Goal: Task Accomplishment & Management: Manage account settings

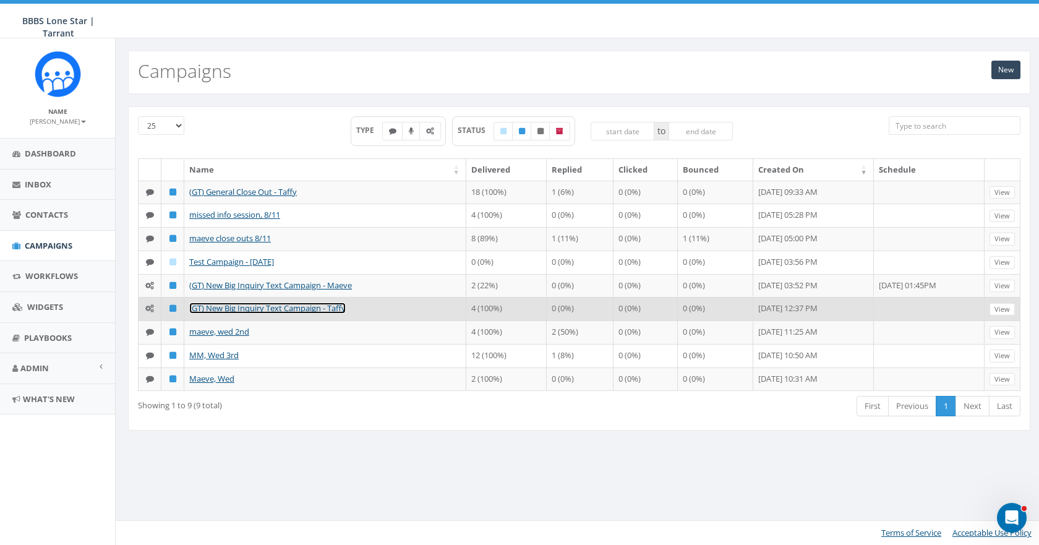
click at [301, 310] on link "(GT) New Big Inquiry Text Campaign - Taffy" at bounding box center [267, 307] width 156 height 11
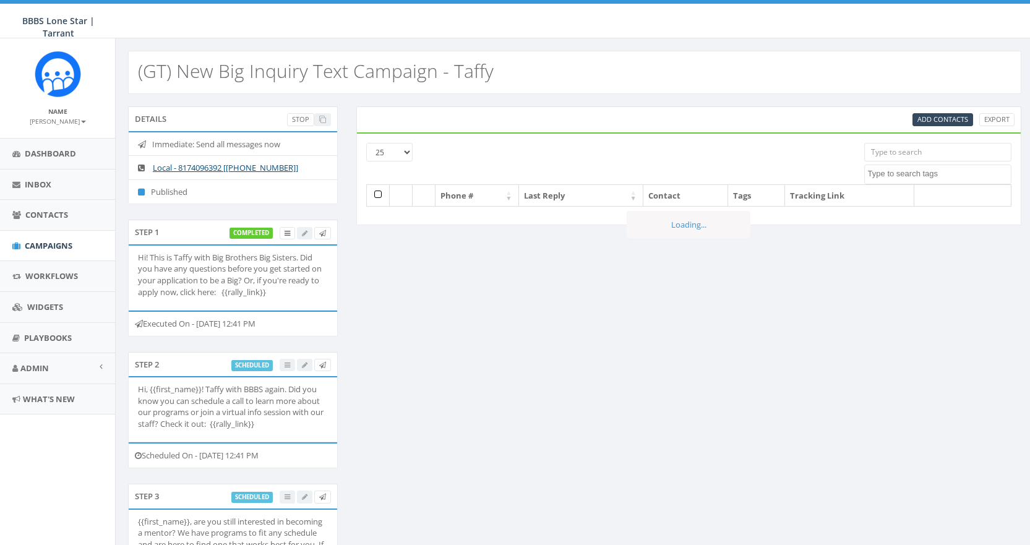
select select
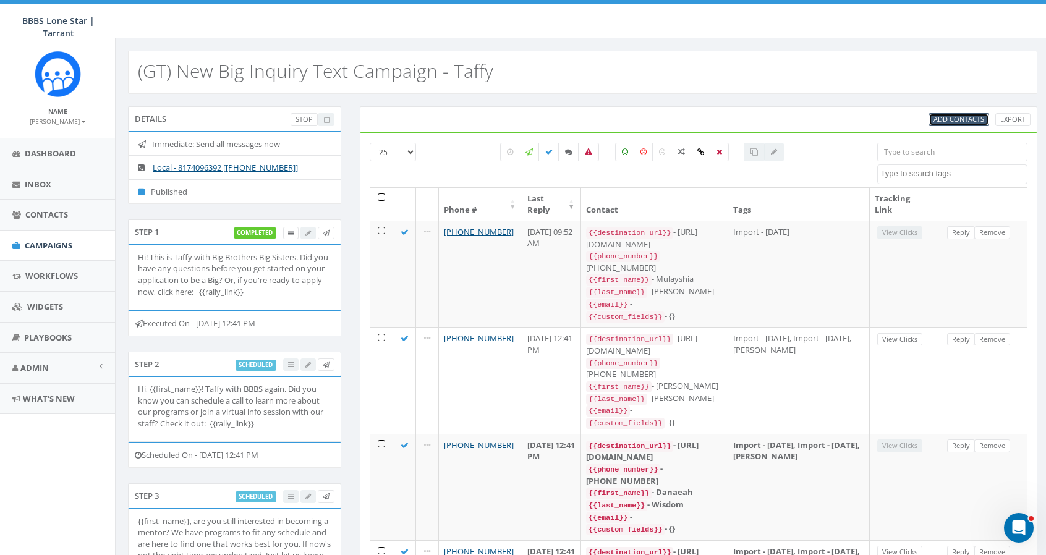
click at [952, 119] on span "Add Contacts" at bounding box center [959, 118] width 51 height 9
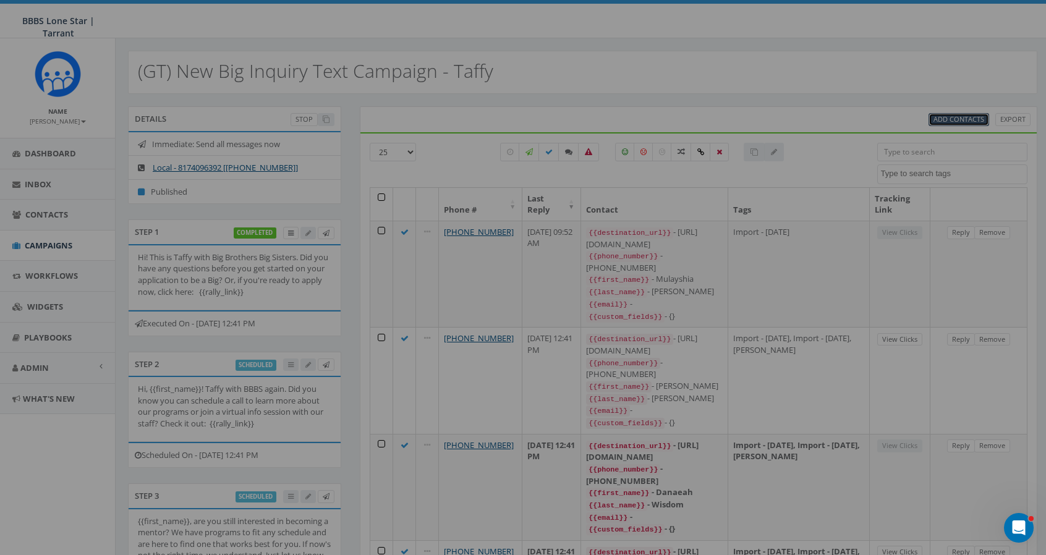
select select
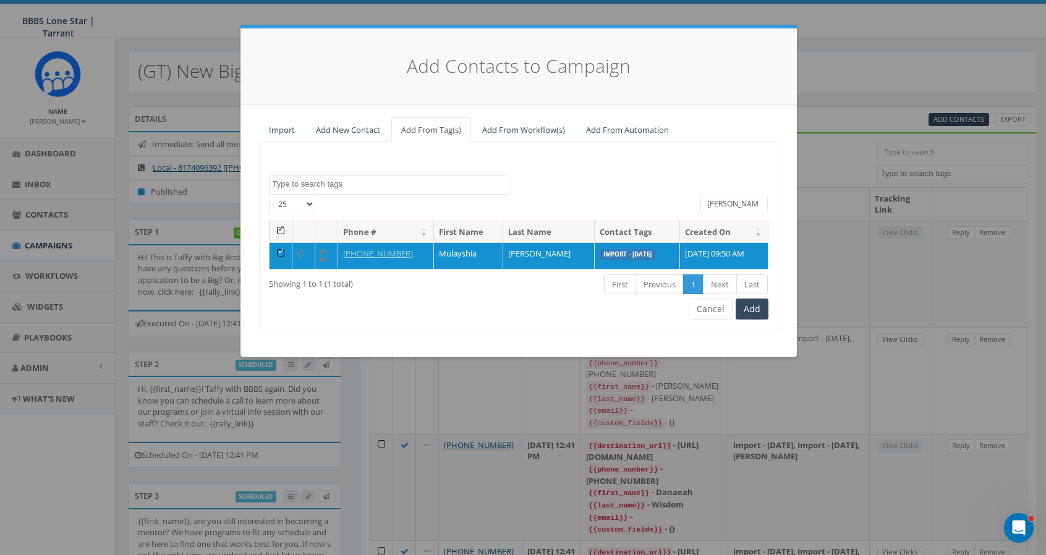
drag, startPoint x: 742, startPoint y: 202, endPoint x: 679, endPoint y: 196, distance: 63.4
click at [688, 202] on div "25 50 100 All 1 contact(s) on current page All 1 contact(s) filtered mulay" at bounding box center [519, 208] width 518 height 26
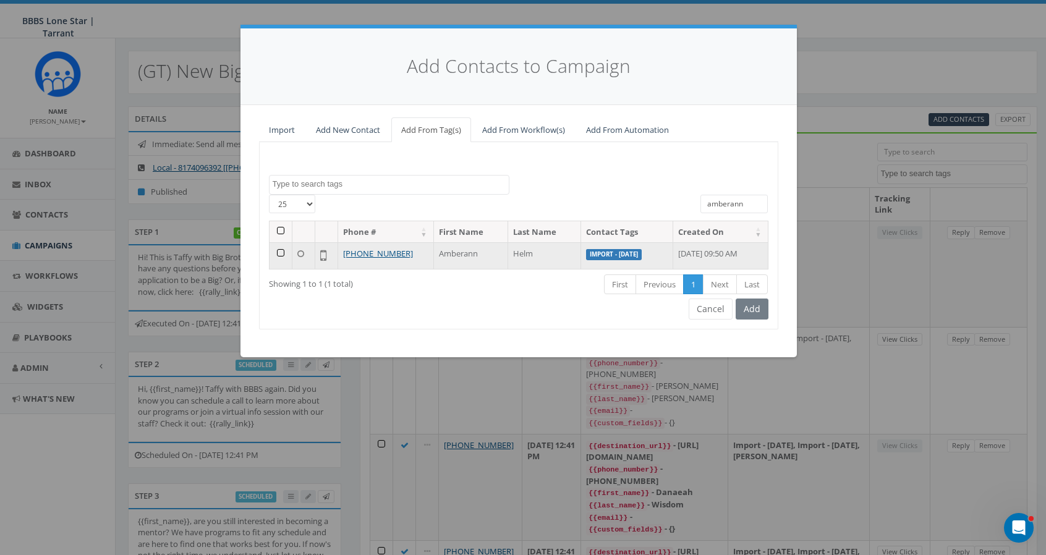
type input "amberann"
click at [277, 253] on td at bounding box center [281, 255] width 23 height 27
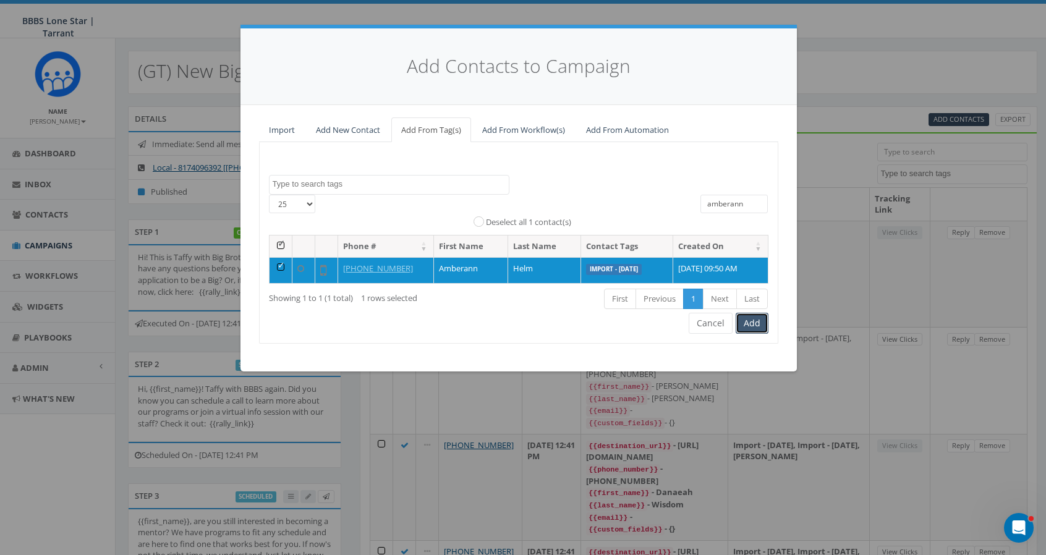
click at [753, 324] on button "Add" at bounding box center [752, 323] width 33 height 21
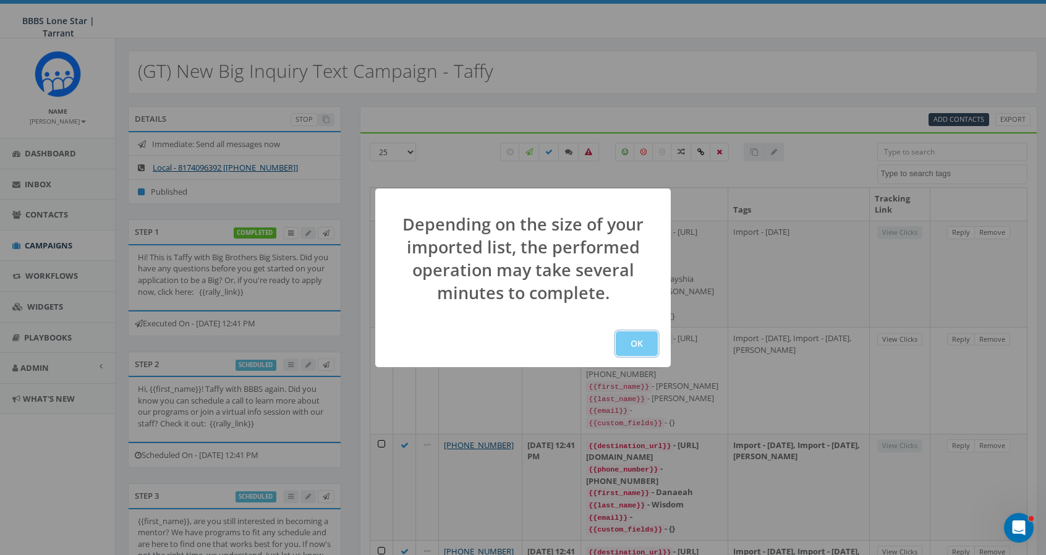
click at [648, 341] on button "OK" at bounding box center [637, 343] width 42 height 25
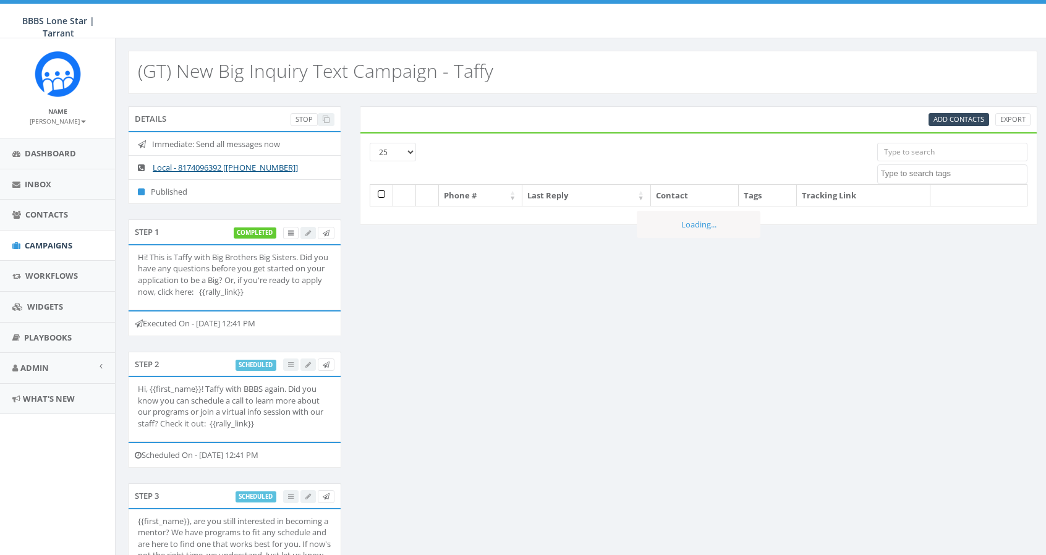
select select
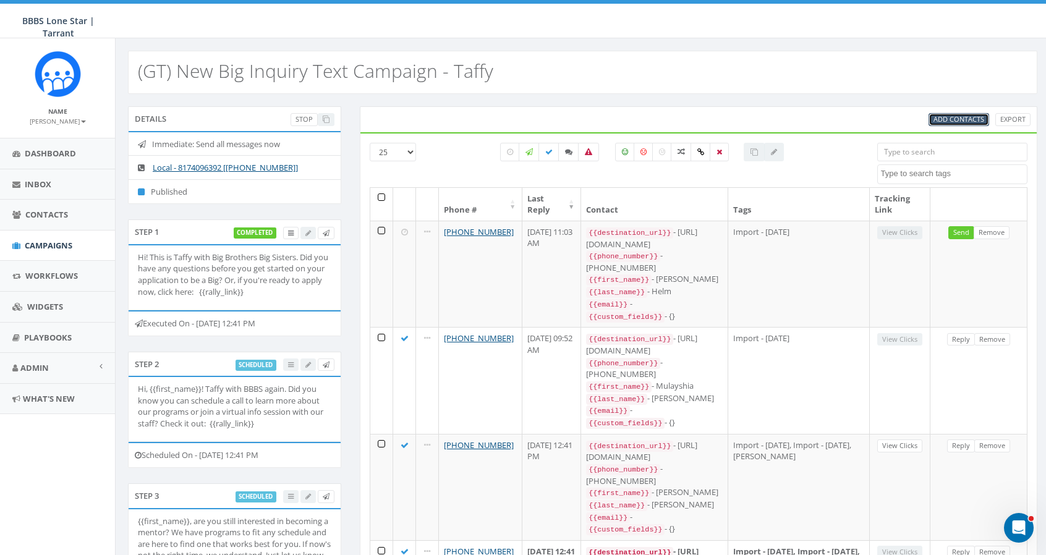
click at [961, 122] on span "Add Contacts" at bounding box center [959, 118] width 51 height 9
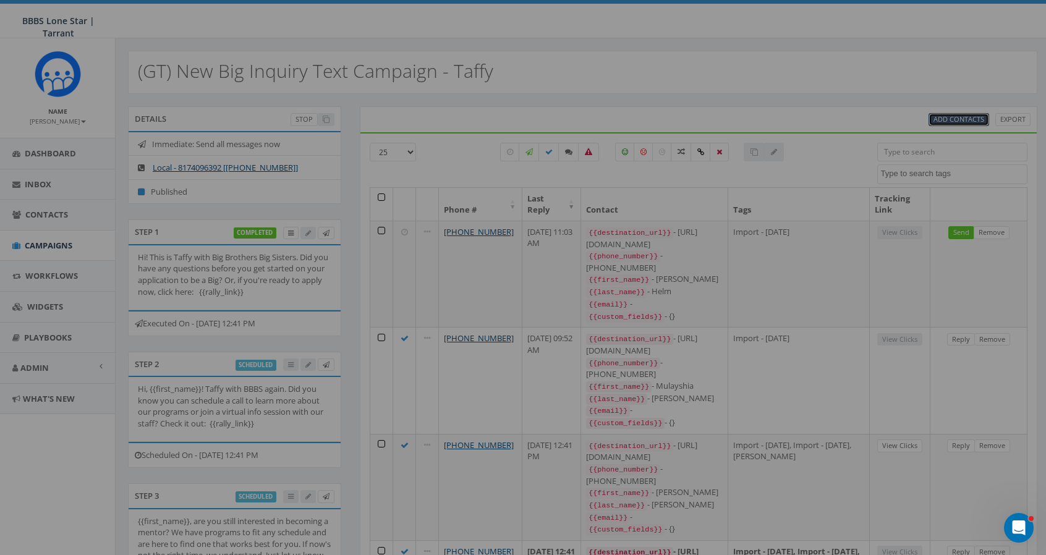
select select
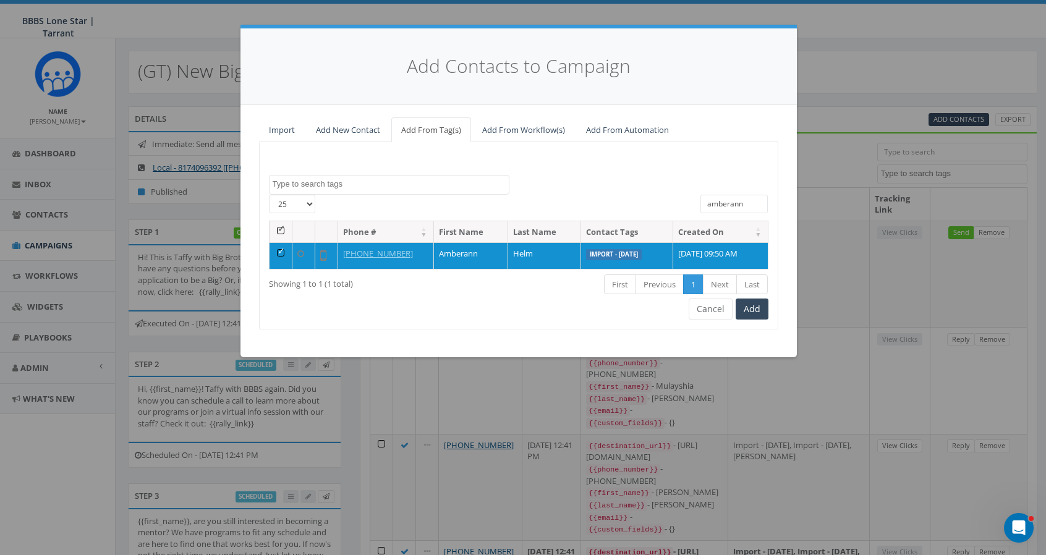
drag, startPoint x: 751, startPoint y: 204, endPoint x: 649, endPoint y: 203, distance: 102.7
click at [649, 203] on div "[PHONE_NUMBER] All 1 contact(s) on current page All 1 contact(s) filtered [PERS…" at bounding box center [519, 208] width 518 height 26
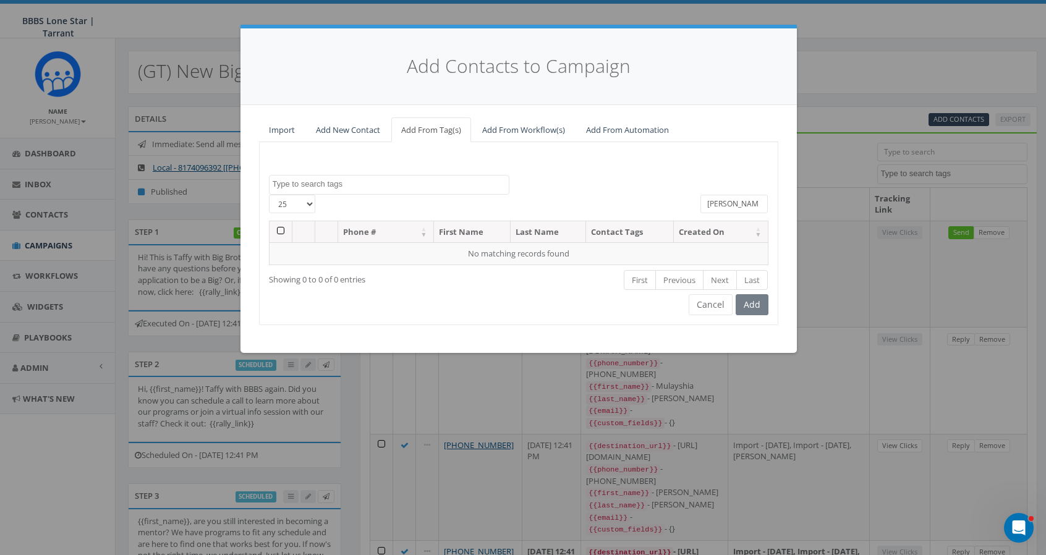
type input "[PERSON_NAME]"
drag, startPoint x: 735, startPoint y: 202, endPoint x: 609, endPoint y: 197, distance: 125.6
click at [609, 197] on div "25 50 100 All 0 contact(s) on current page All 1 contact(s) filtered ruth jen" at bounding box center [519, 208] width 518 height 26
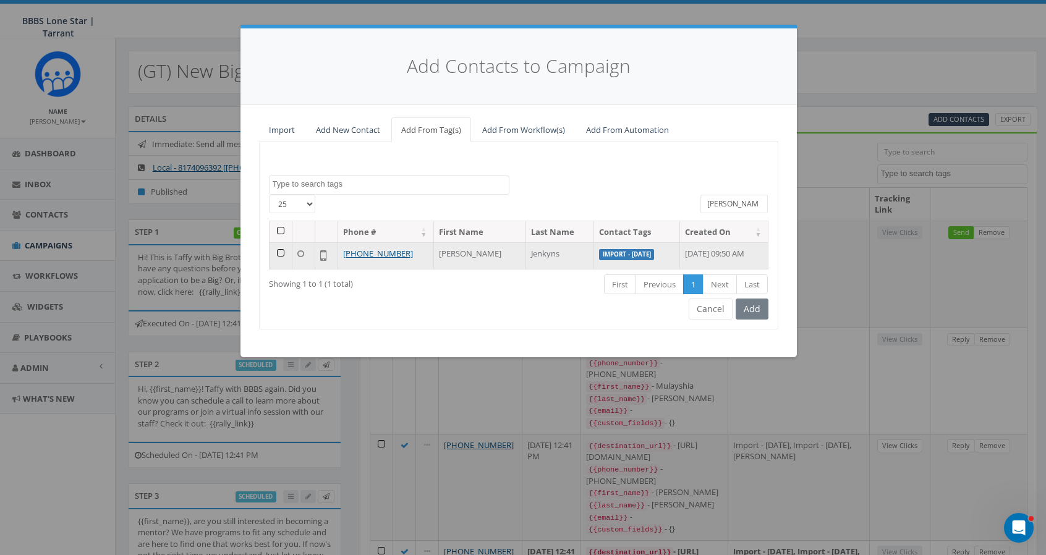
type input "ruth"
click at [277, 250] on td at bounding box center [281, 255] width 23 height 27
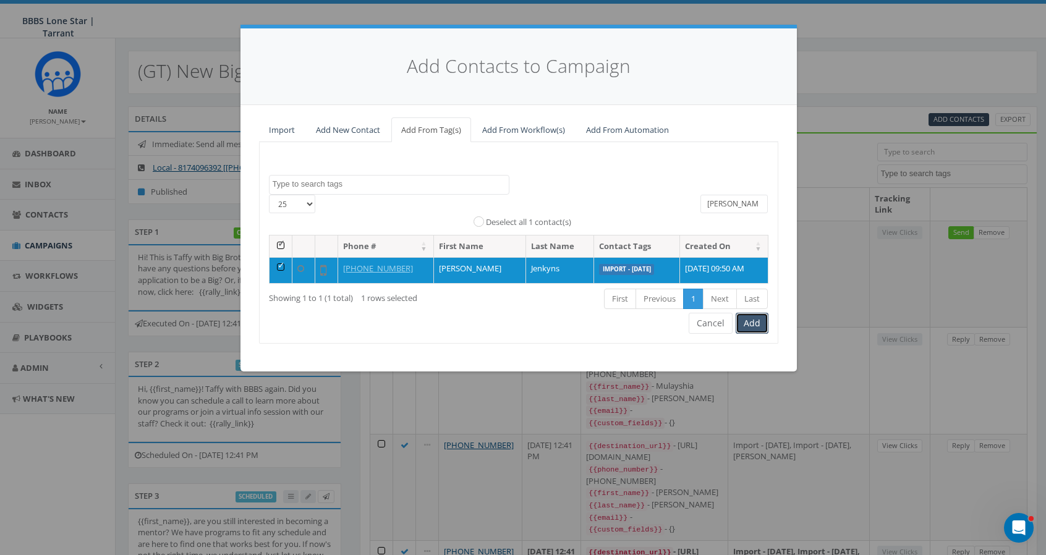
click at [752, 320] on button "Add" at bounding box center [752, 323] width 33 height 21
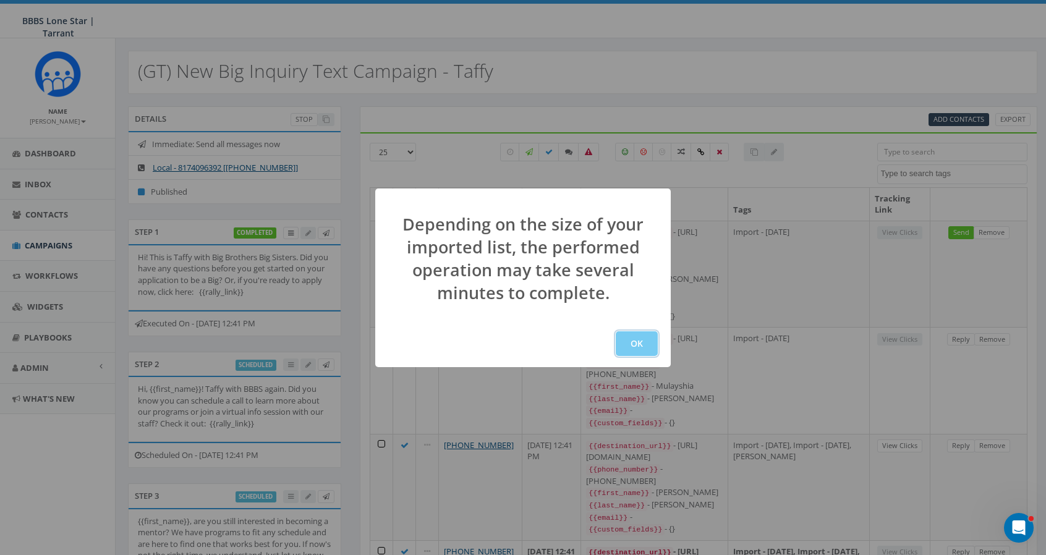
click at [644, 342] on button "OK" at bounding box center [637, 343] width 42 height 25
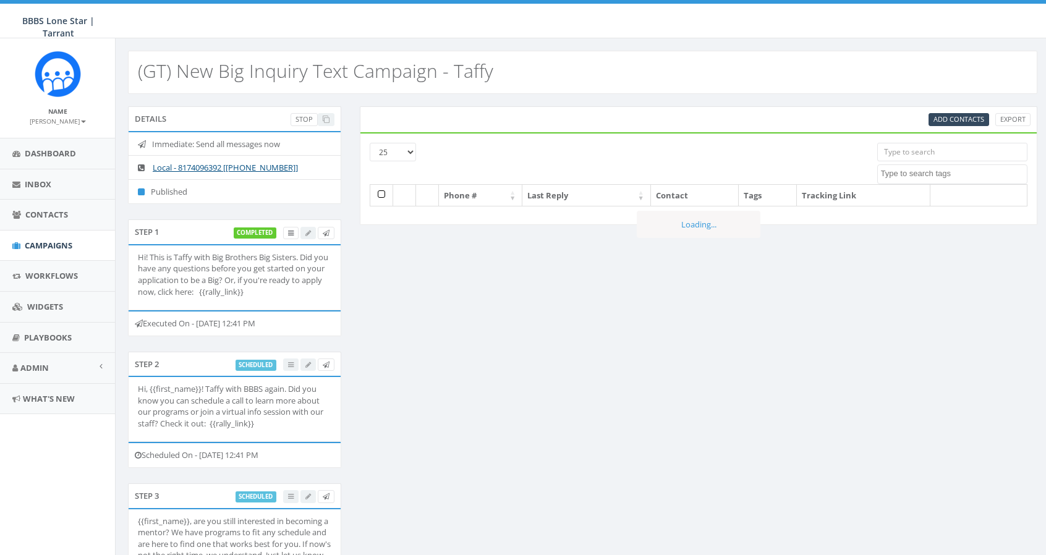
select select
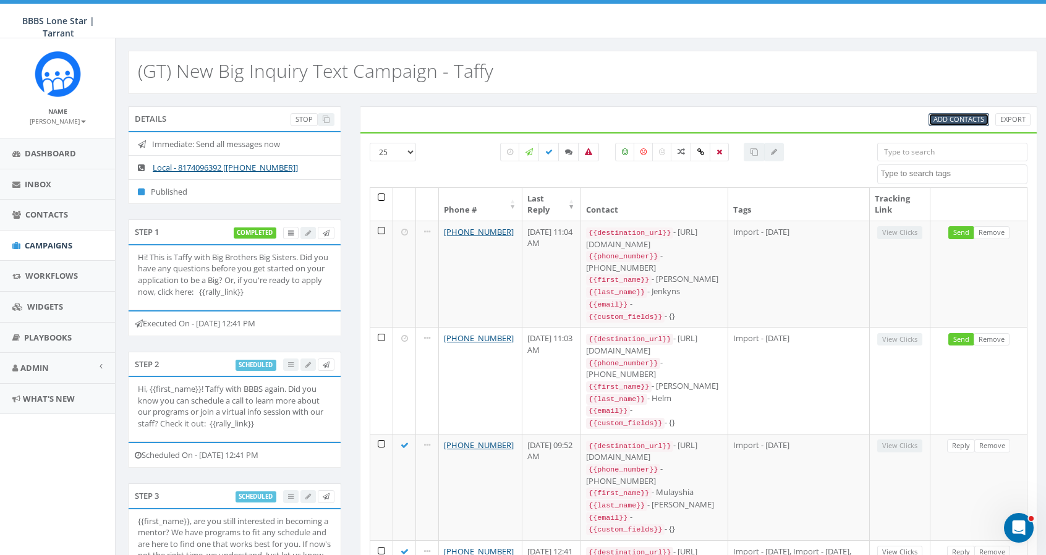
click at [964, 120] on span "Add Contacts" at bounding box center [959, 118] width 51 height 9
select select
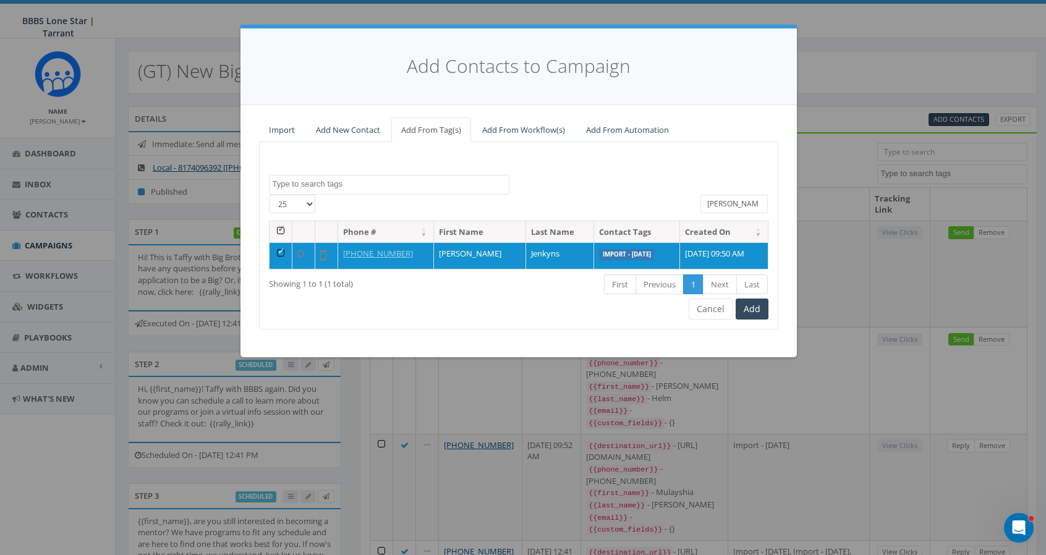
drag, startPoint x: 725, startPoint y: 203, endPoint x: 677, endPoint y: 203, distance: 47.6
click at [677, 203] on div "25 50 100 All 1 contact(s) on current page All 1 contact(s) filtered ruth" at bounding box center [519, 208] width 518 height 26
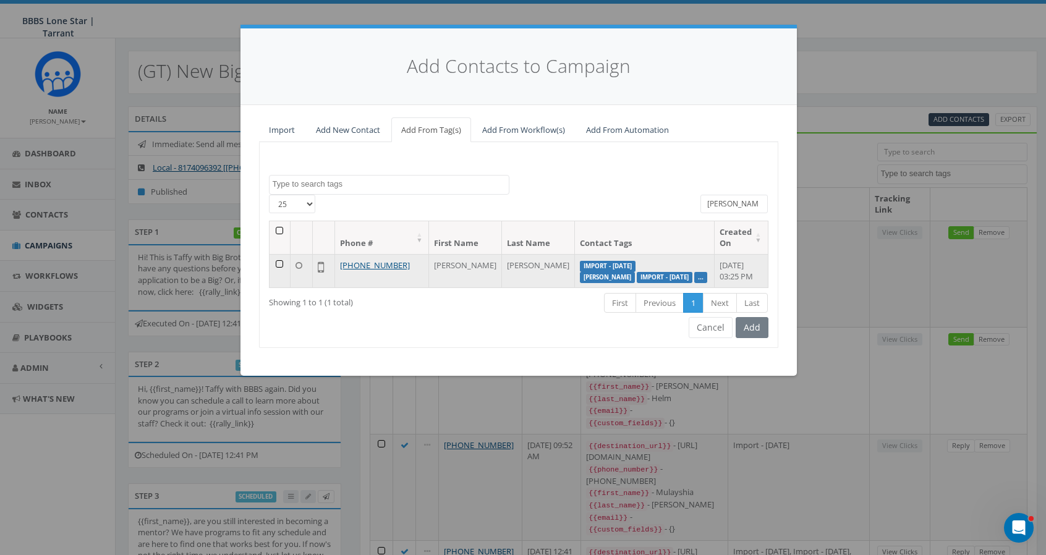
type input "shawn"
click at [276, 262] on td at bounding box center [281, 270] width 22 height 33
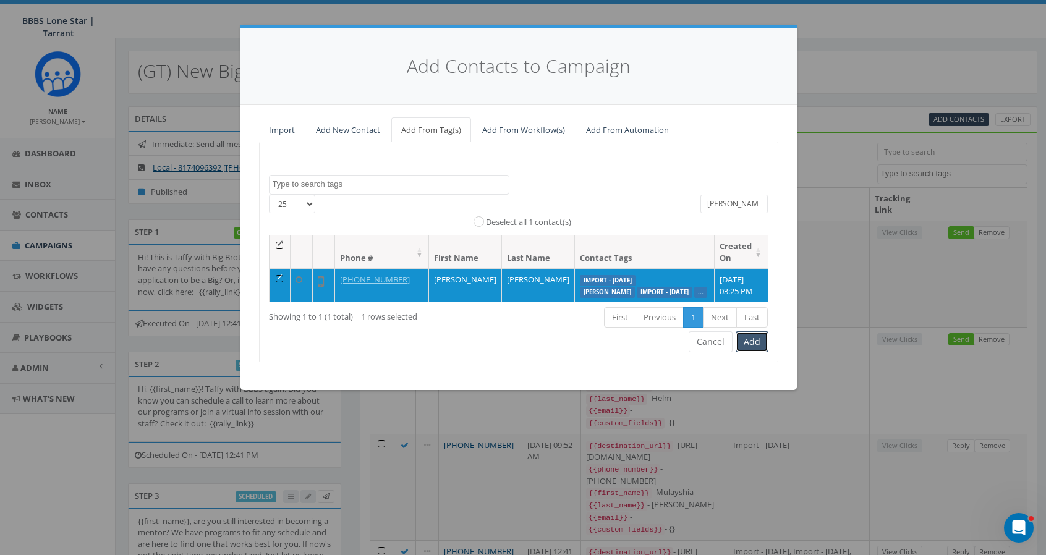
click at [755, 351] on button "Add" at bounding box center [752, 341] width 33 height 21
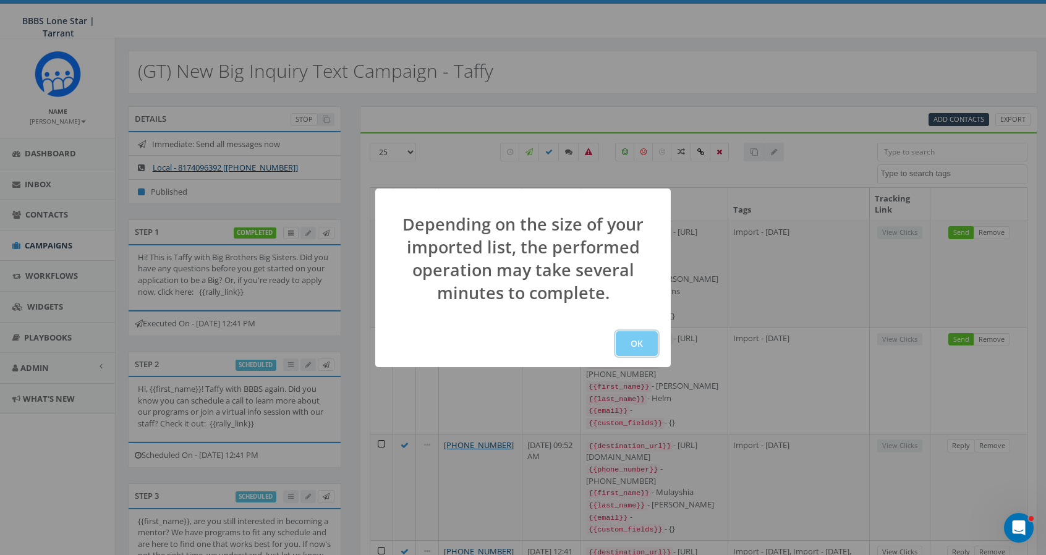
click at [648, 349] on button "OK" at bounding box center [637, 343] width 42 height 25
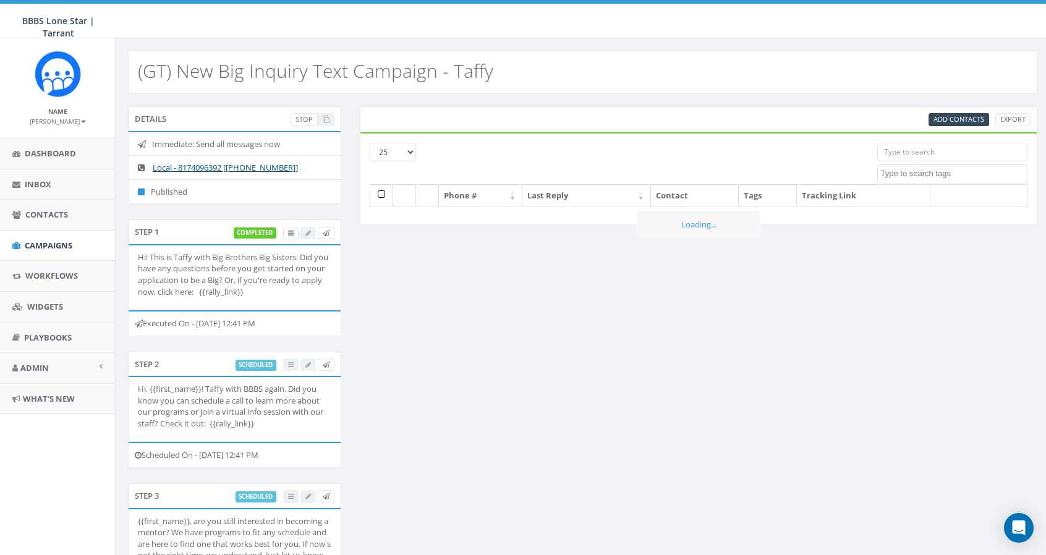
select select
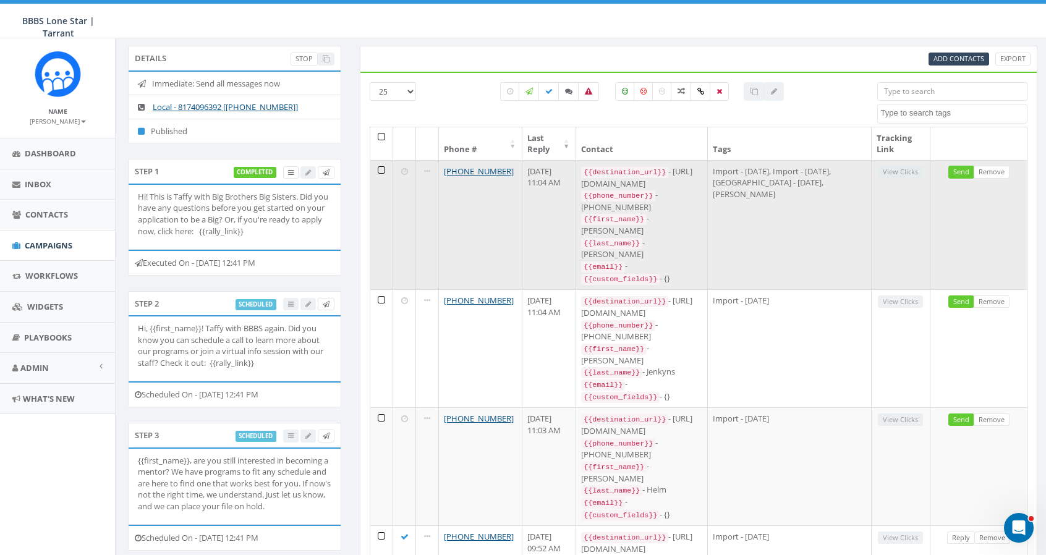
scroll to position [62, 0]
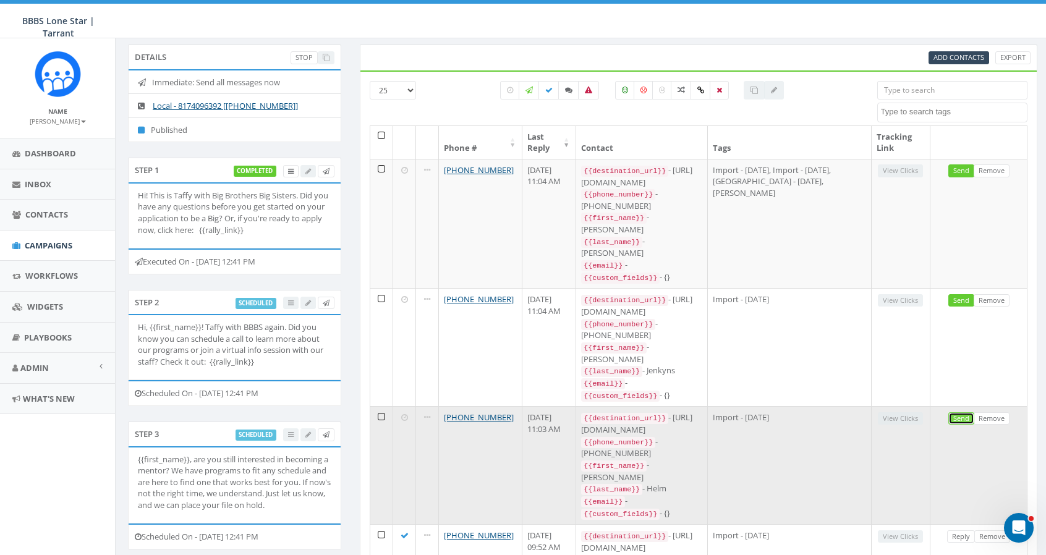
click at [965, 413] on link "Send" at bounding box center [962, 419] width 26 height 13
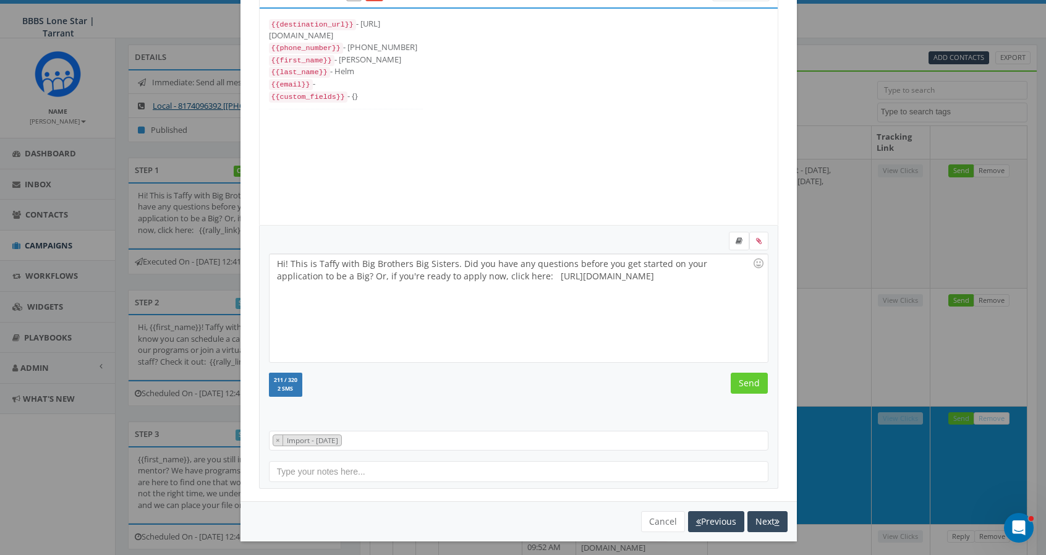
scroll to position [61, 0]
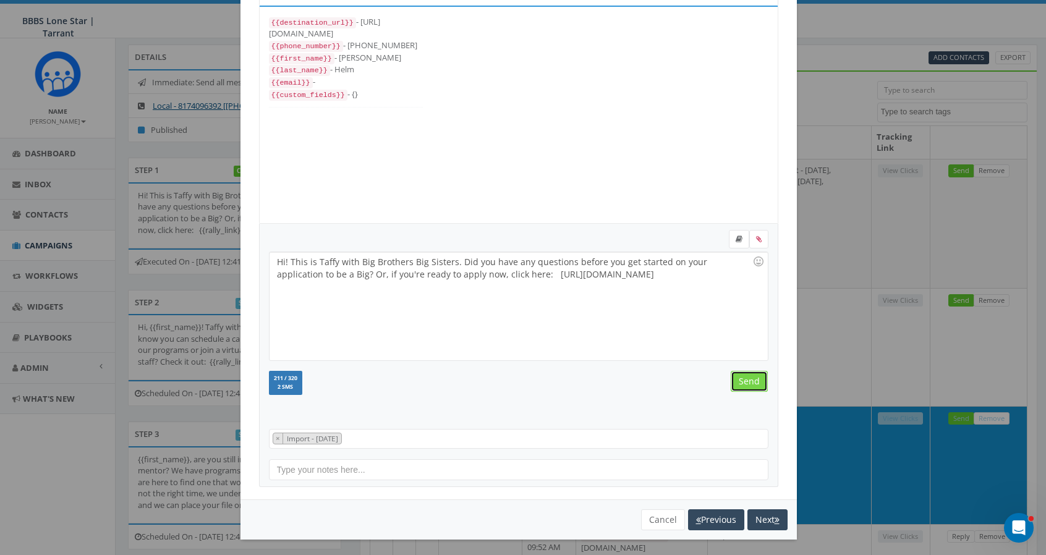
click at [743, 379] on input "Send" at bounding box center [749, 381] width 37 height 21
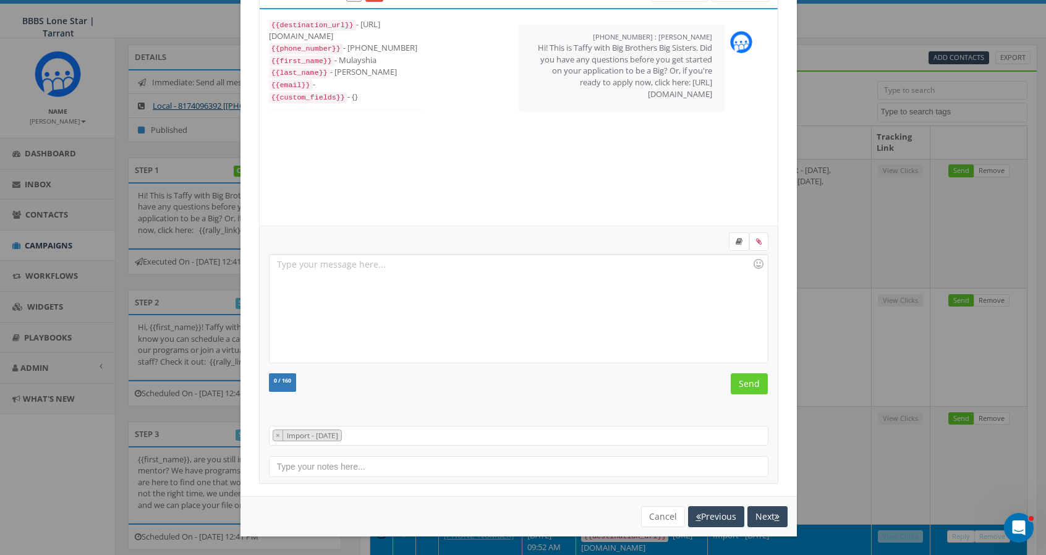
scroll to position [56, 0]
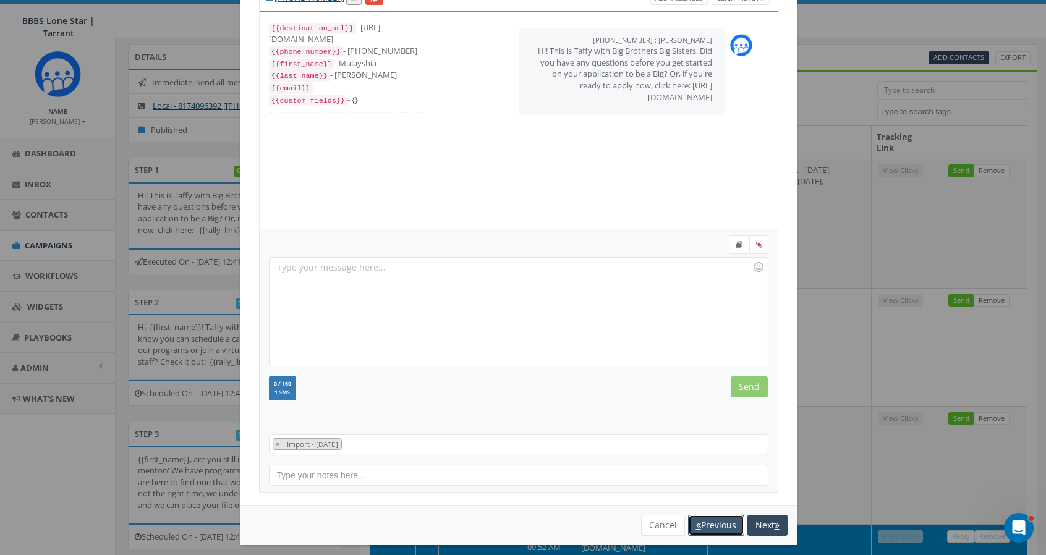
click at [700, 521] on button "Previous" at bounding box center [716, 525] width 56 height 21
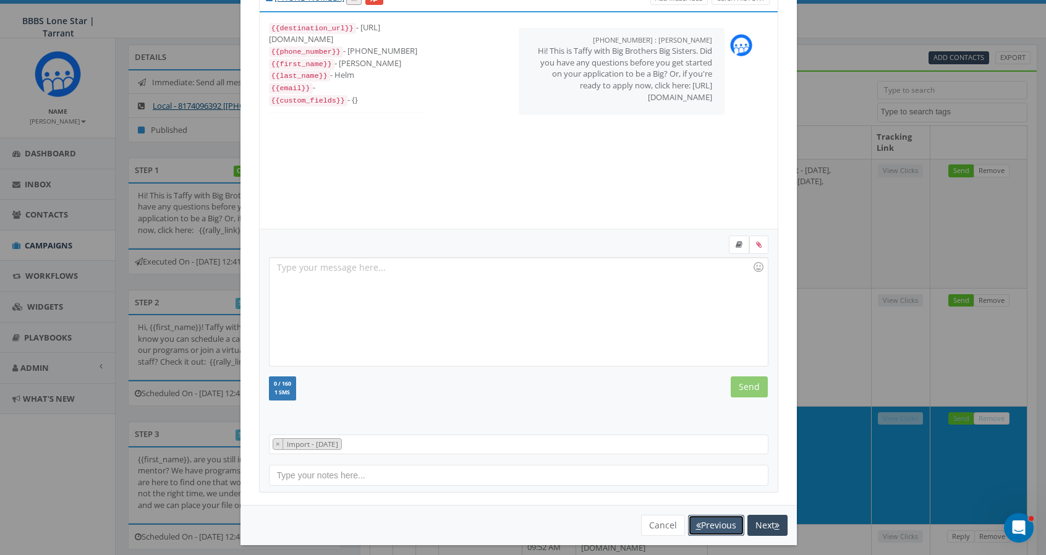
click at [700, 521] on button "Previous" at bounding box center [716, 525] width 56 height 21
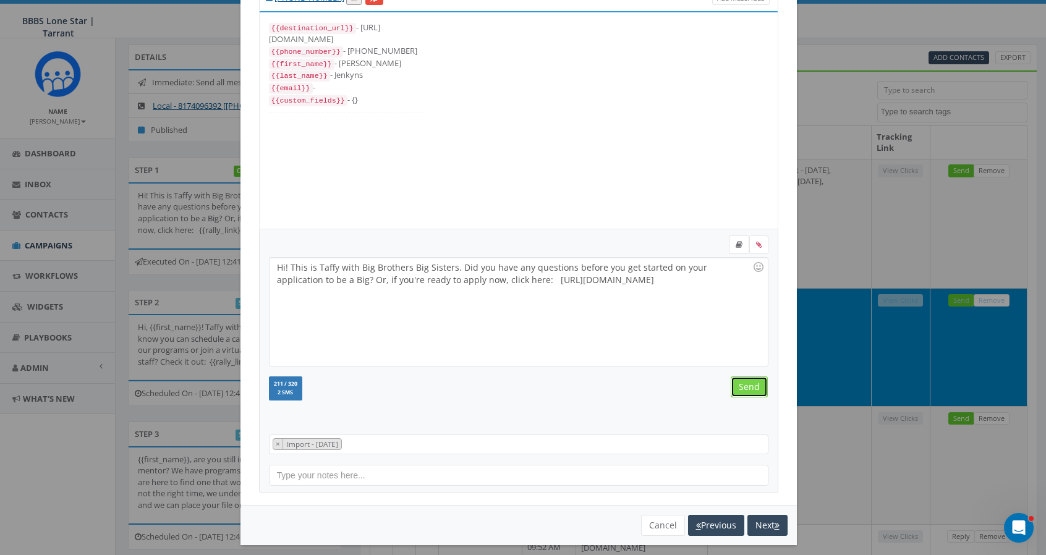
click at [746, 387] on input "Send" at bounding box center [749, 387] width 37 height 21
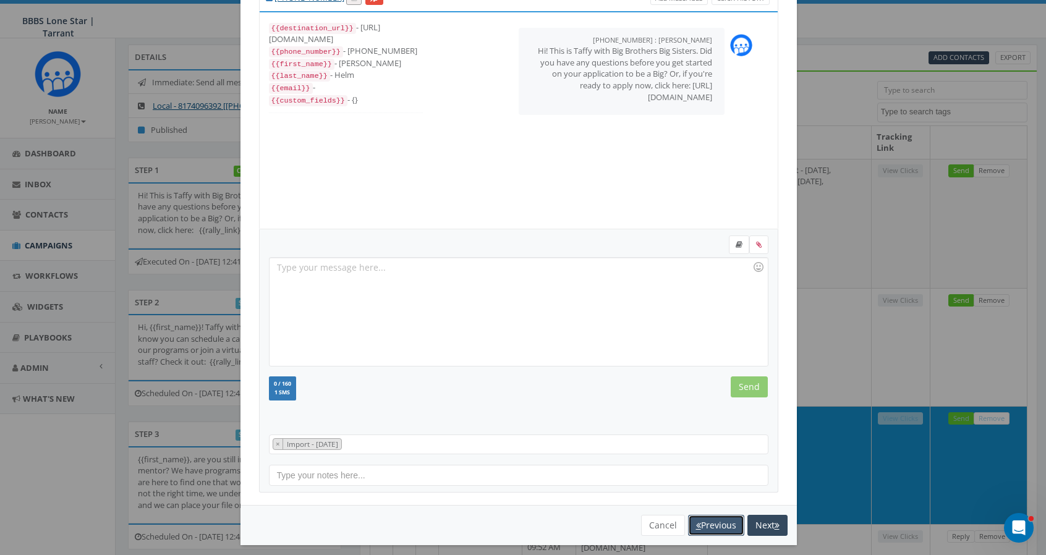
click at [719, 518] on button "Previous" at bounding box center [716, 525] width 56 height 21
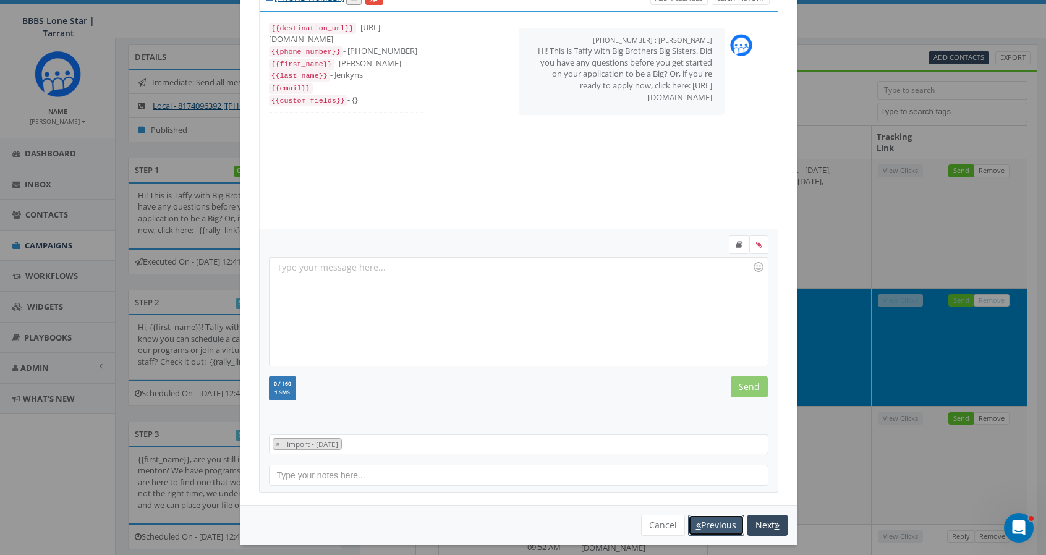
click at [718, 520] on button "Previous" at bounding box center [716, 525] width 56 height 21
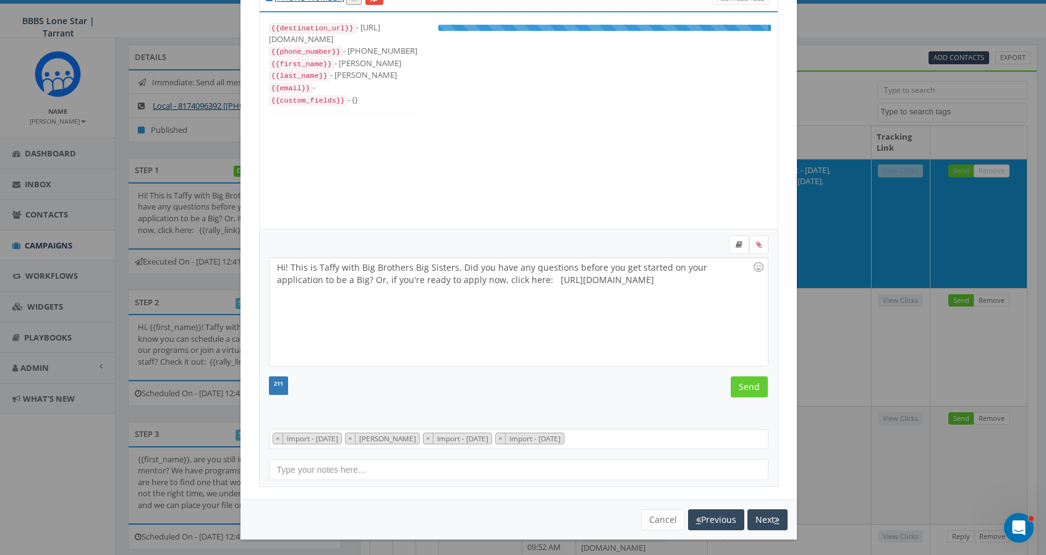
scroll to position [36, 0]
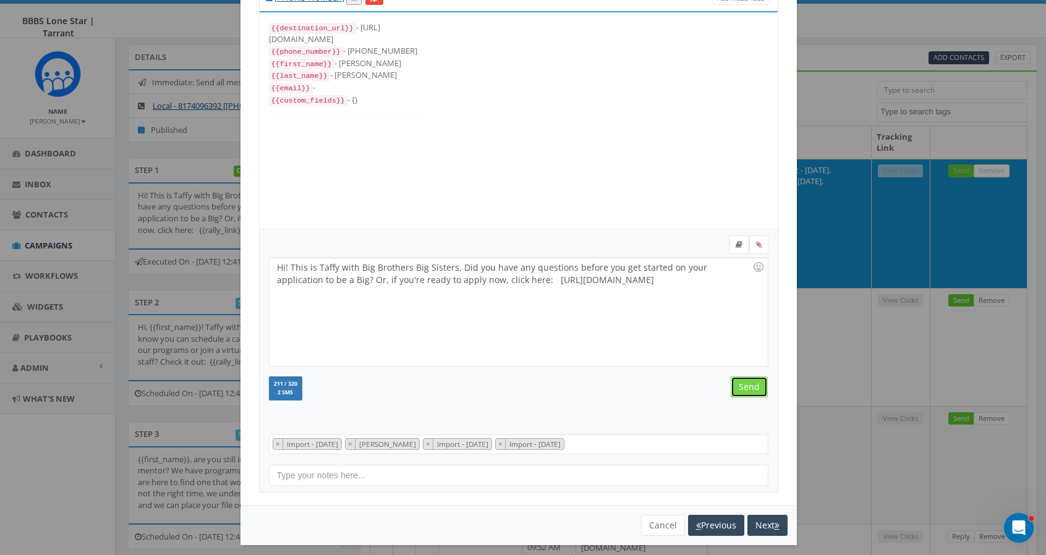
click at [745, 383] on input "Send" at bounding box center [749, 387] width 37 height 21
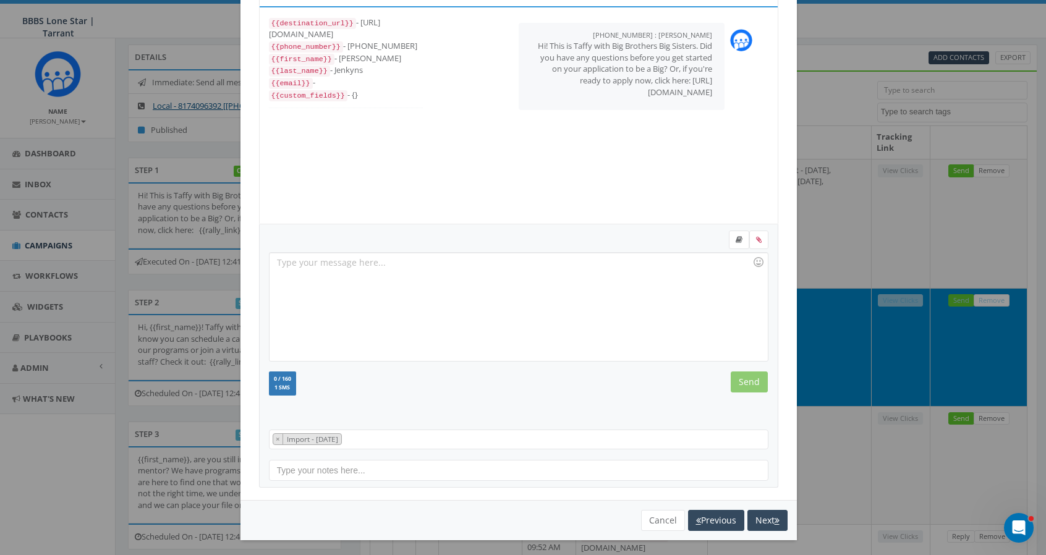
scroll to position [61, 0]
click at [651, 516] on button "Cancel" at bounding box center [663, 520] width 44 height 21
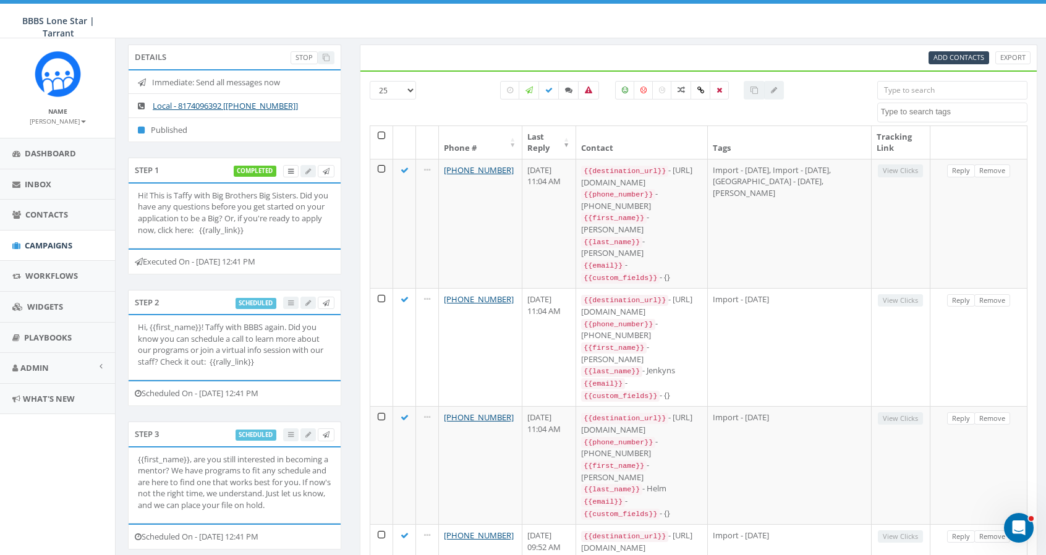
click at [207, 212] on p "Hi! This is Taffy with Big Brothers Big Sisters. Did you have any questions bef…" at bounding box center [235, 213] width 194 height 46
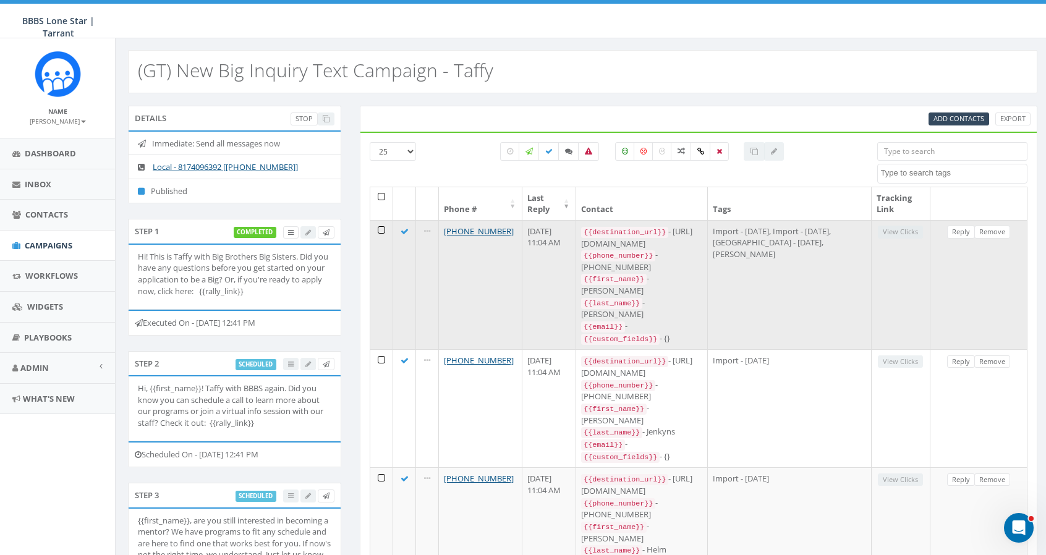
scroll to position [0, 0]
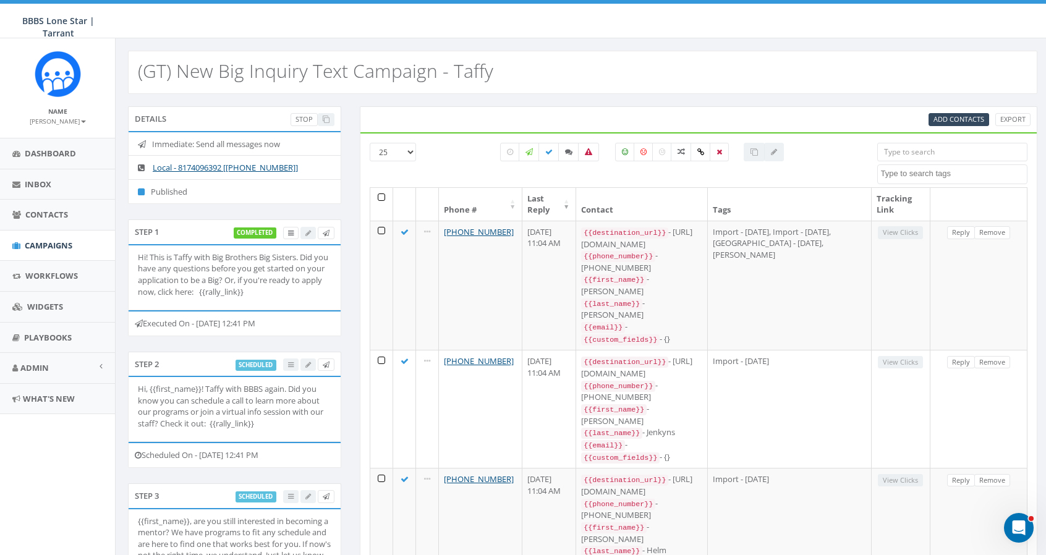
click at [327, 118] on div "Stop" at bounding box center [313, 119] width 44 height 13
click at [1014, 531] on icon "Open Intercom Messenger" at bounding box center [1019, 528] width 20 height 20
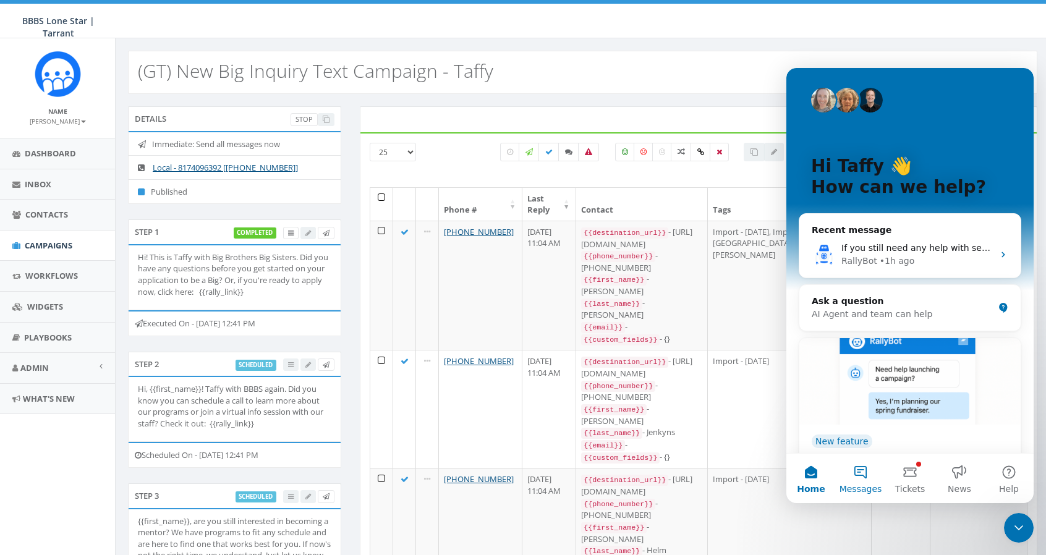
click at [858, 472] on button "Messages" at bounding box center [860, 478] width 49 height 49
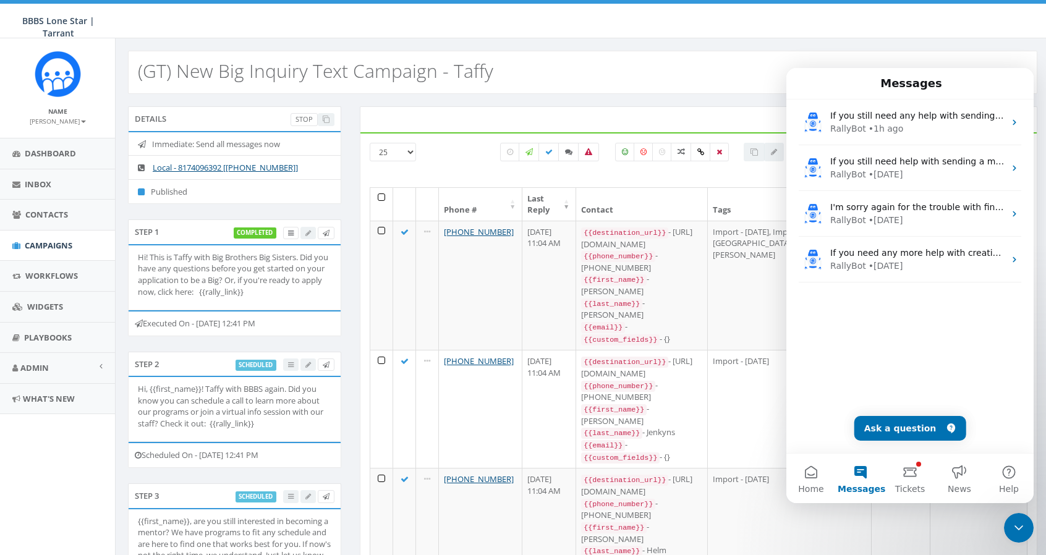
click at [859, 478] on button "Messages" at bounding box center [860, 478] width 49 height 49
click at [1009, 471] on button "Help" at bounding box center [1009, 478] width 49 height 49
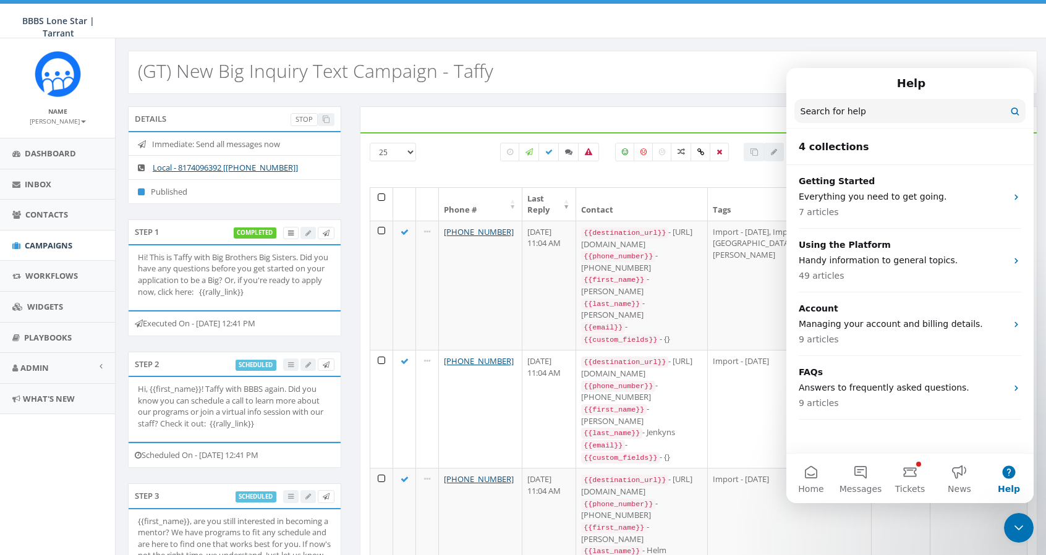
click at [884, 118] on input "Search for help" at bounding box center [910, 111] width 231 height 24
click at [860, 476] on button "Messages" at bounding box center [860, 478] width 49 height 49
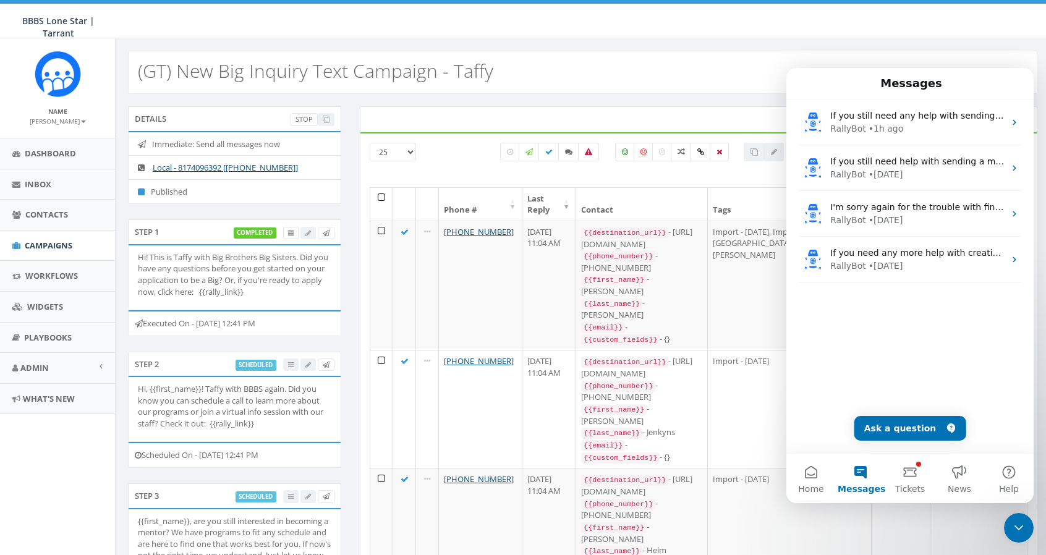
click at [860, 476] on button "Messages" at bounding box center [860, 478] width 49 height 49
click at [800, 476] on button "Home" at bounding box center [811, 478] width 49 height 49
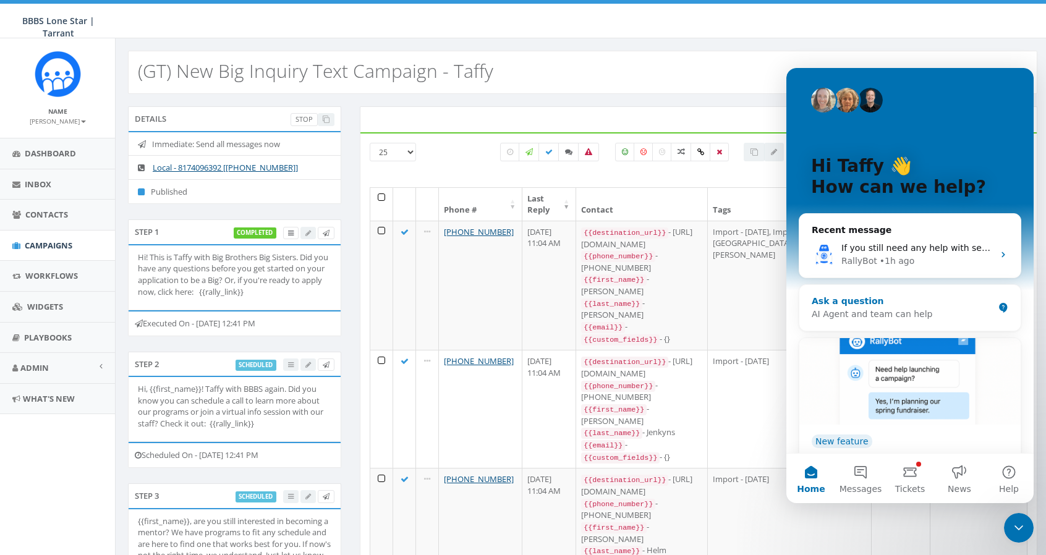
click at [901, 301] on div "Ask a question" at bounding box center [903, 301] width 182 height 13
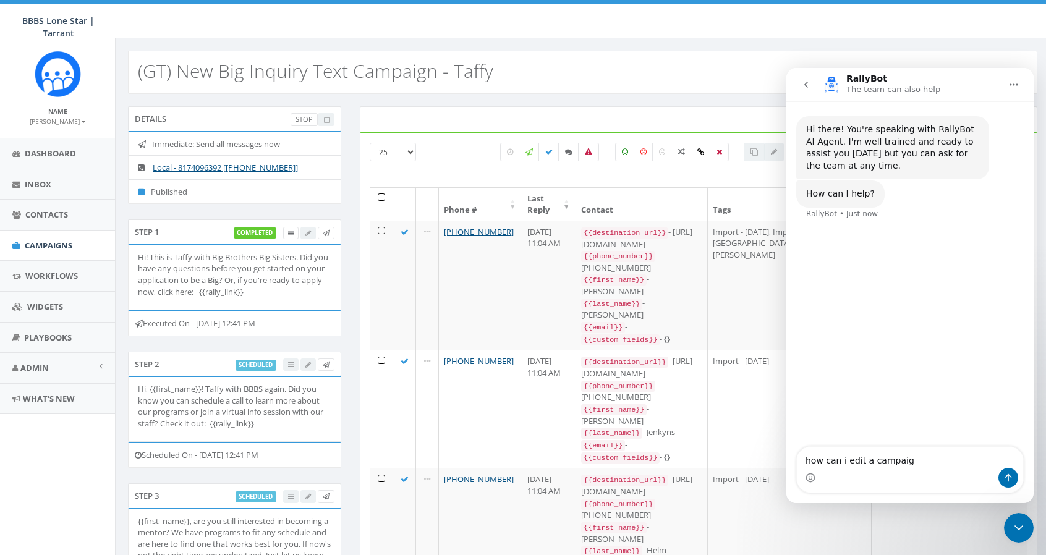
type textarea "how can i edit a campaign"
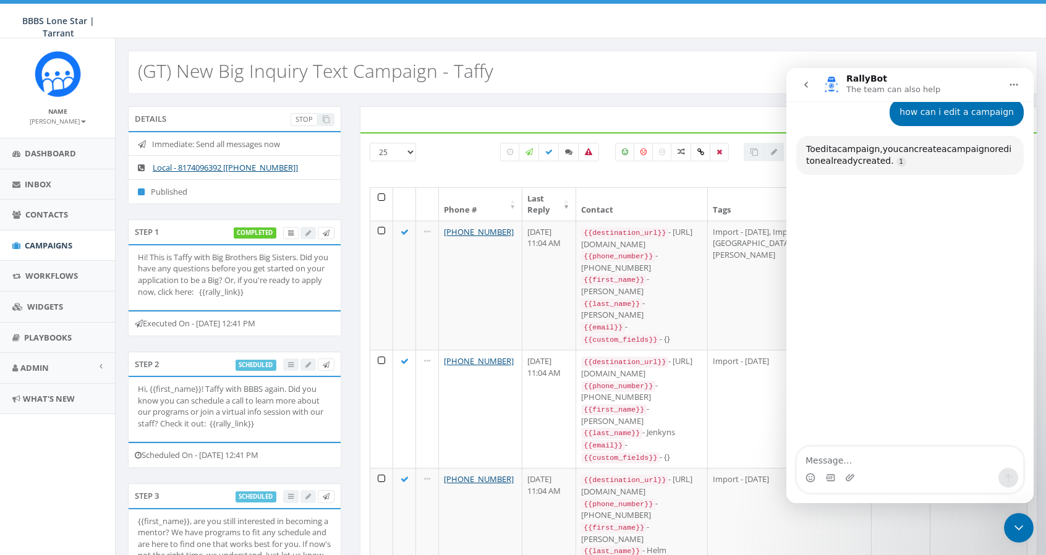
scroll to position [119, 0]
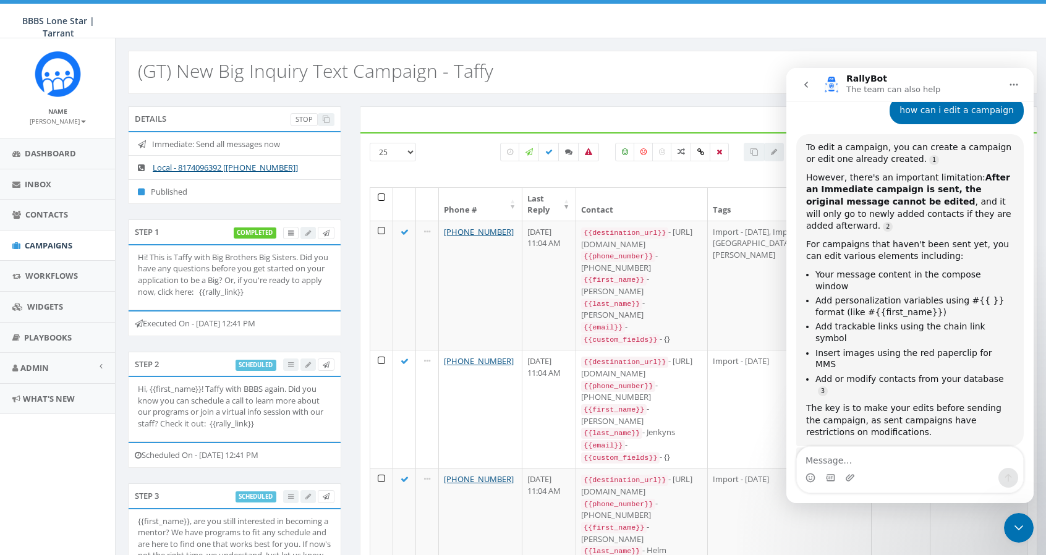
click at [919, 457] on textarea "Message…" at bounding box center [910, 457] width 226 height 21
type textarea "can i duplicate a campaign"
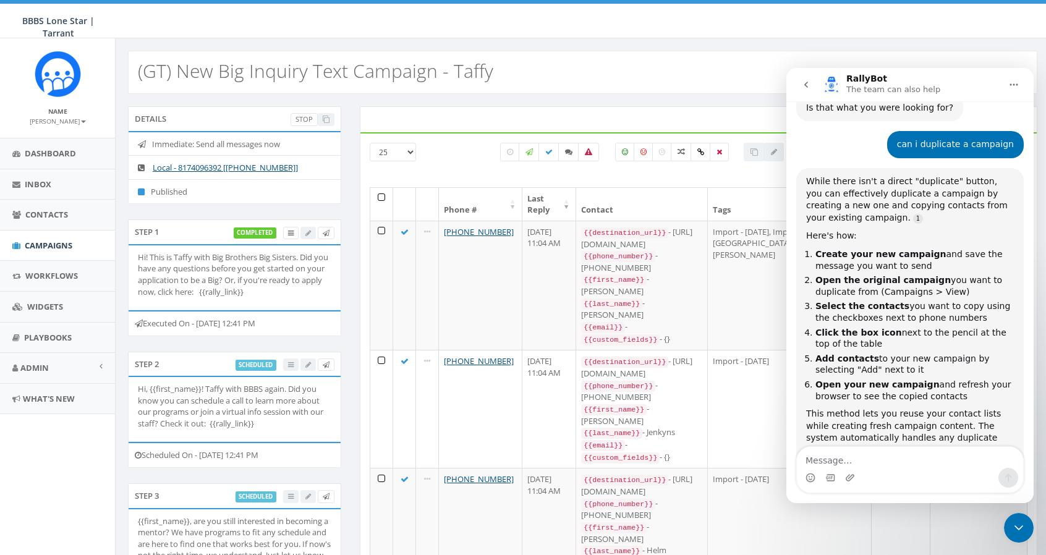
scroll to position [474, 0]
click at [1012, 524] on icon "Close Intercom Messenger" at bounding box center [1019, 528] width 15 height 15
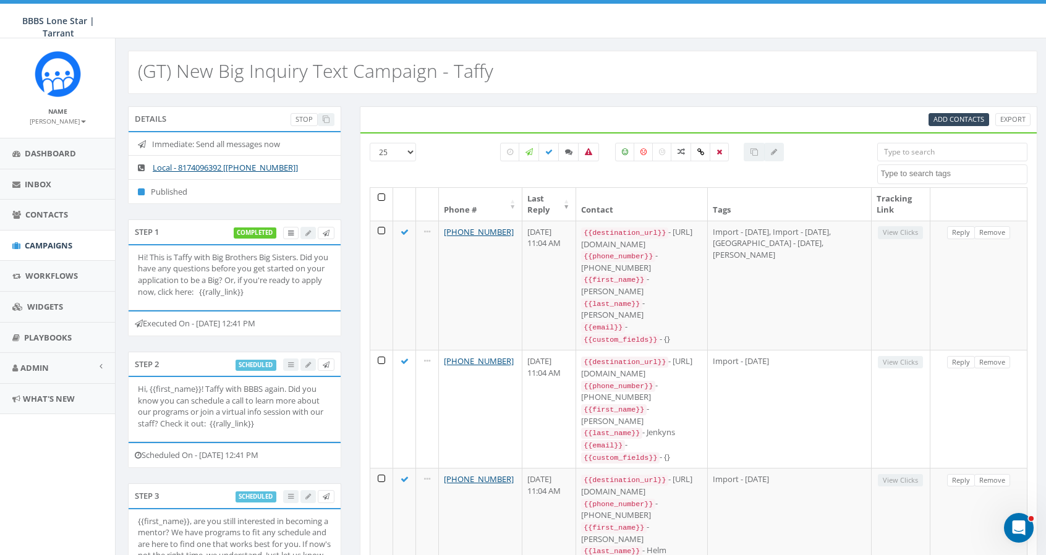
scroll to position [486, 0]
click at [51, 245] on span "Campaigns" at bounding box center [49, 245] width 48 height 11
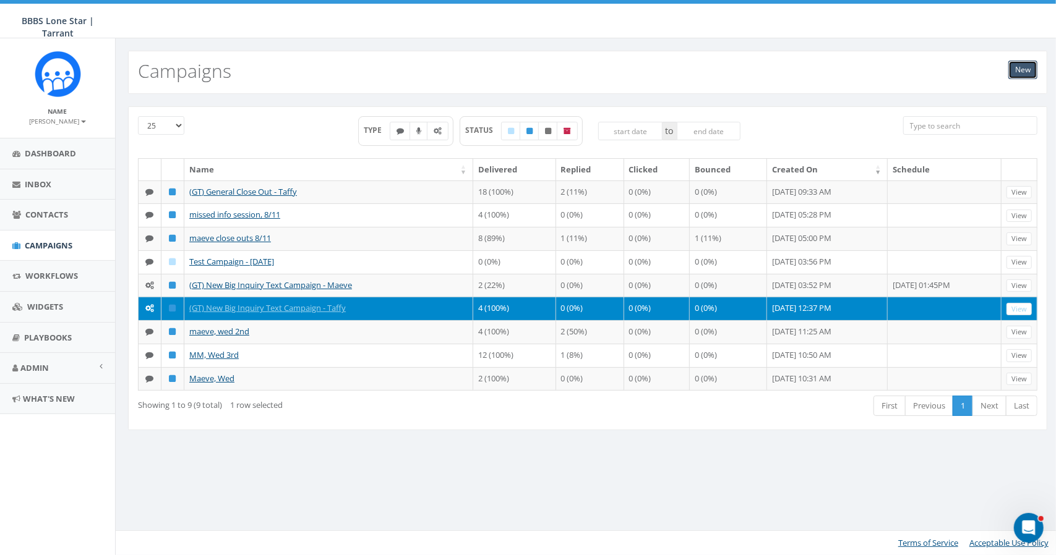
click at [1030, 69] on link "New" at bounding box center [1022, 70] width 29 height 19
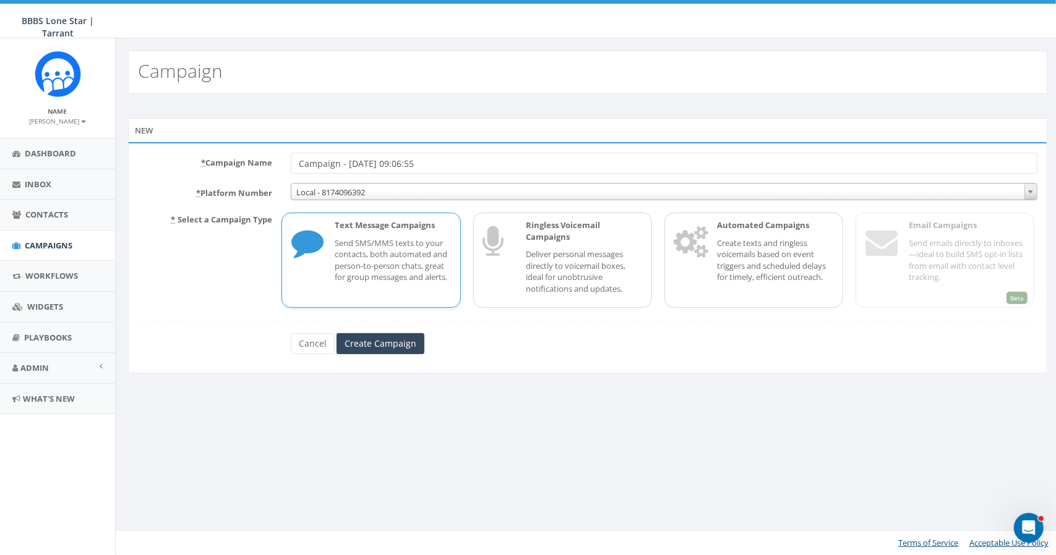
drag, startPoint x: 448, startPoint y: 159, endPoint x: 195, endPoint y: 168, distance: 252.5
click at [195, 168] on div "* Campaign Name Campaign - [DATE] 09:06:55" at bounding box center [588, 163] width 918 height 21
click at [297, 160] on input "VJA support campaign" at bounding box center [664, 163] width 746 height 21
drag, startPoint x: 398, startPoint y: 160, endPoint x: 231, endPoint y: 160, distance: 166.4
click at [231, 160] on div "* Campaign Name VJA support campaign" at bounding box center [588, 163] width 918 height 21
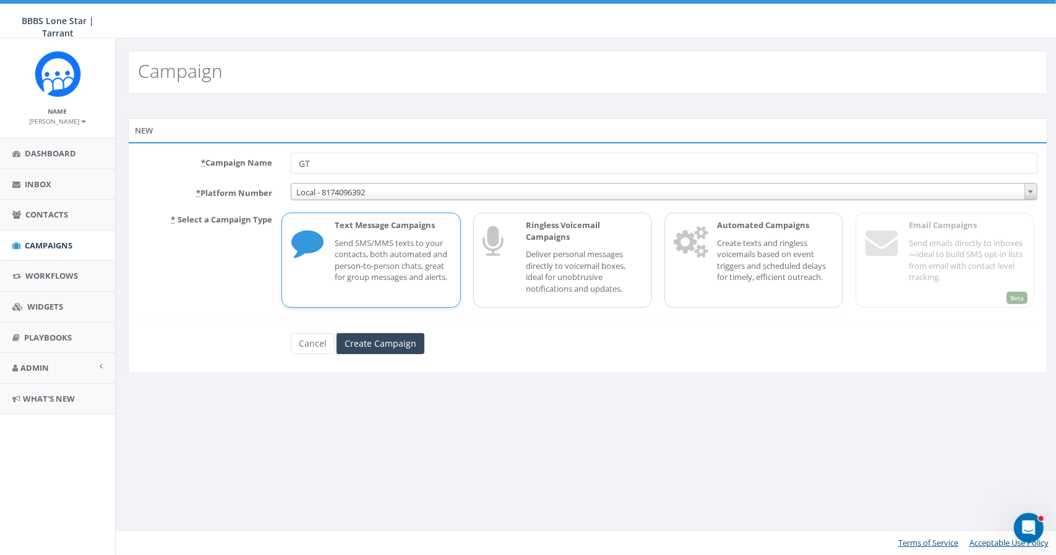
type input "G"
type input "(GT) New INQ - Taffy"
click at [789, 254] on p "Create texts and ringless voicemails based on event triggers and scheduled dela…" at bounding box center [775, 260] width 116 height 46
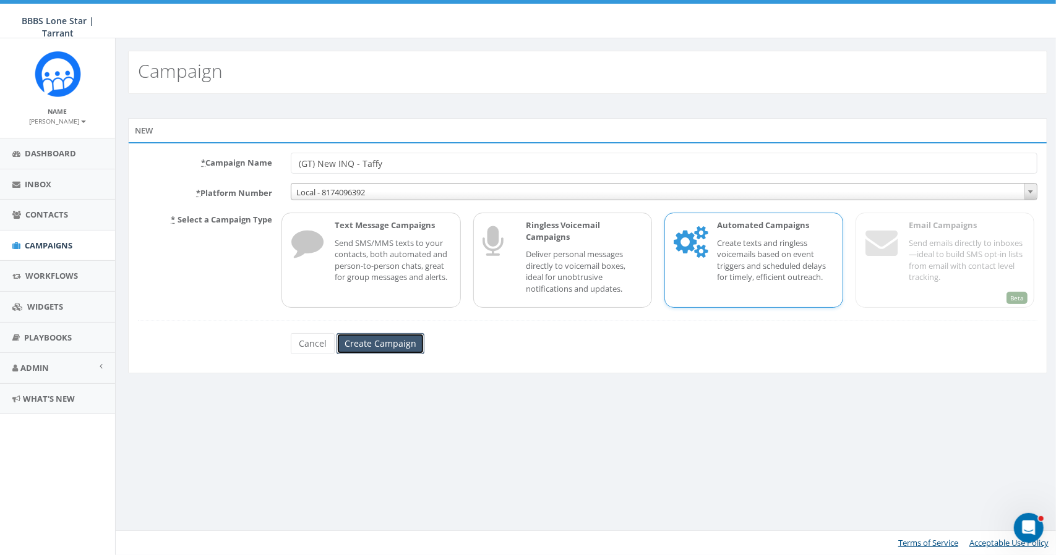
click at [382, 344] on input "Create Campaign" at bounding box center [380, 343] width 88 height 21
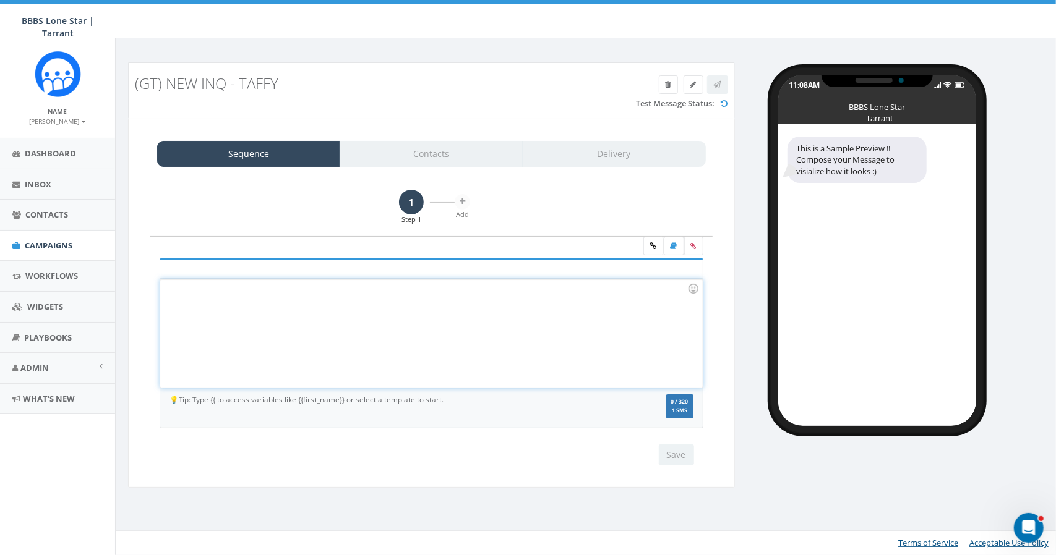
click at [189, 294] on div at bounding box center [431, 334] width 542 height 108
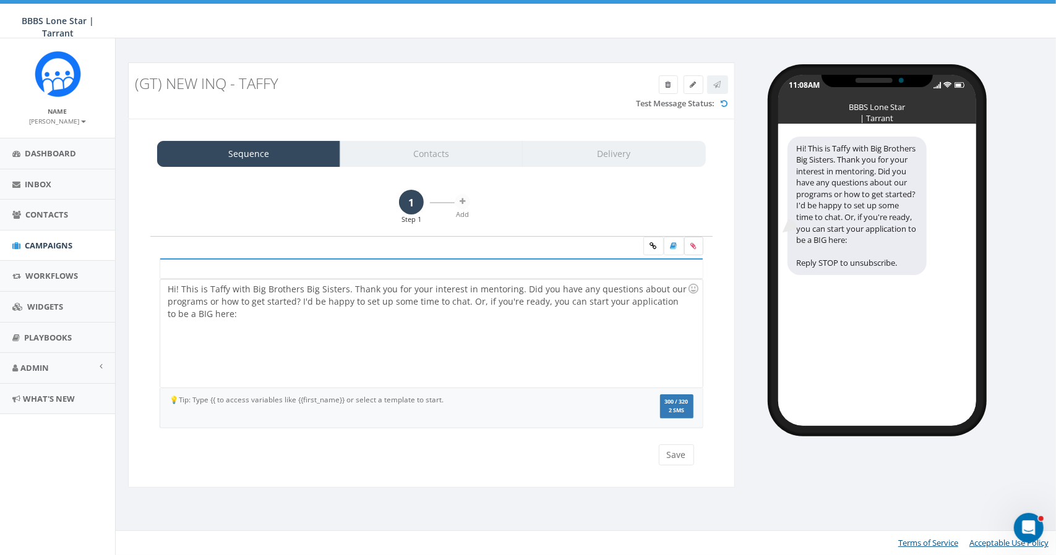
click at [694, 246] on icon at bounding box center [694, 245] width 6 height 7
click at [0, 0] on input "file" at bounding box center [0, 0] width 0 height 0
click at [215, 311] on div "Hi! This is Taffy with Big Brothers Big Sisters. Thank you for your interest in…" at bounding box center [431, 334] width 542 height 108
click at [651, 244] on icon at bounding box center [653, 245] width 7 height 7
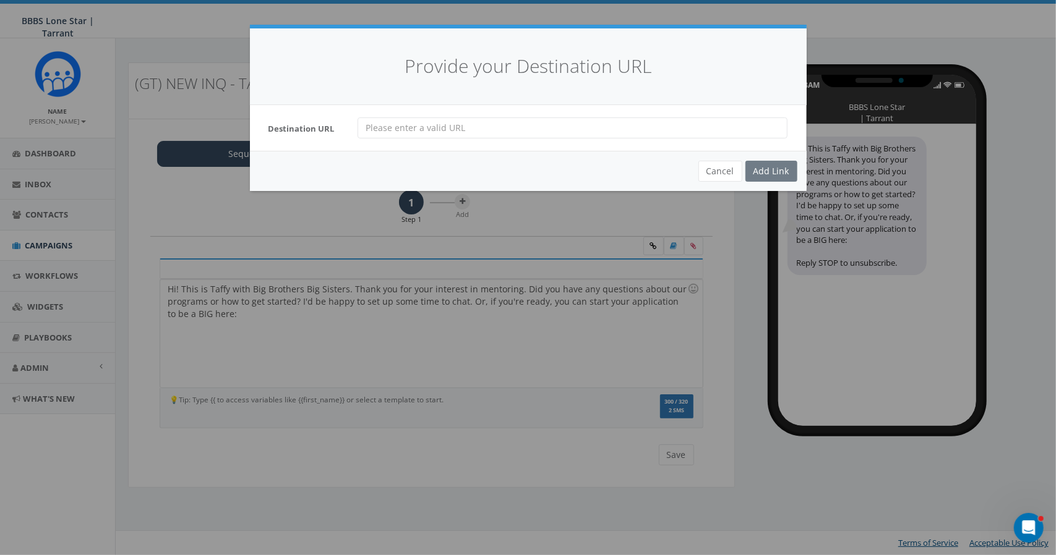
paste input "https://bbbs.tfaforms.net/4840533"
type input "https://bbbs.tfaforms.net/4840533"
click at [770, 170] on div "Add Link" at bounding box center [771, 171] width 52 height 21
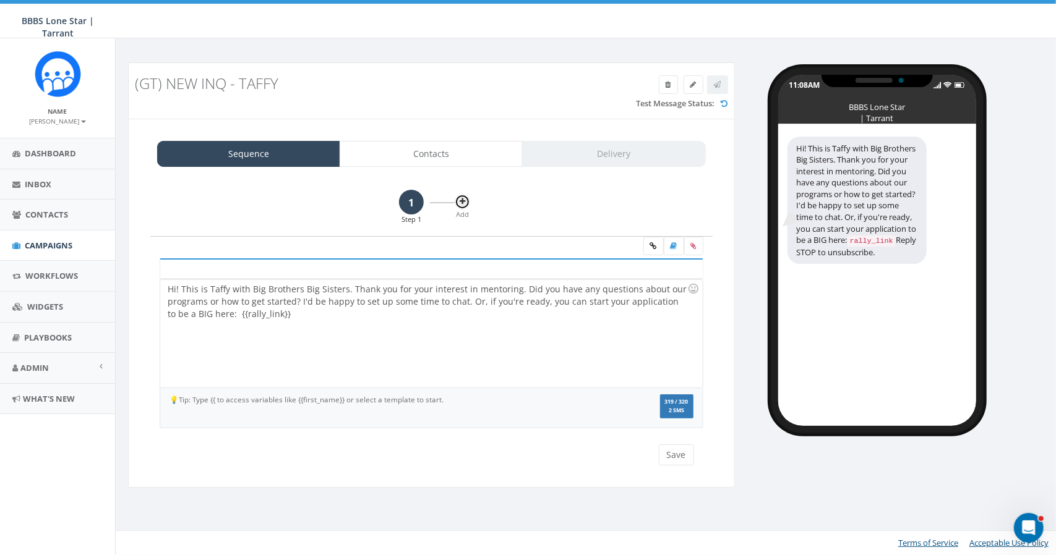
click at [460, 202] on icon at bounding box center [463, 201] width 6 height 7
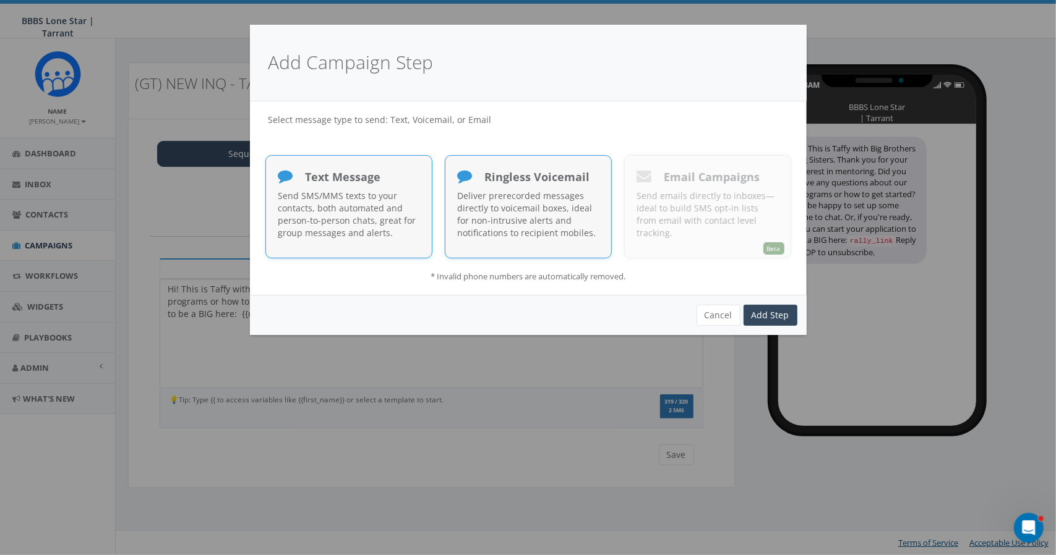
click at [532, 203] on p "Deliver prerecorded messages directly to voicemail boxes, ideal for non-intrusi…" at bounding box center [528, 214] width 141 height 49
click at [766, 312] on link "Add Step" at bounding box center [770, 315] width 54 height 21
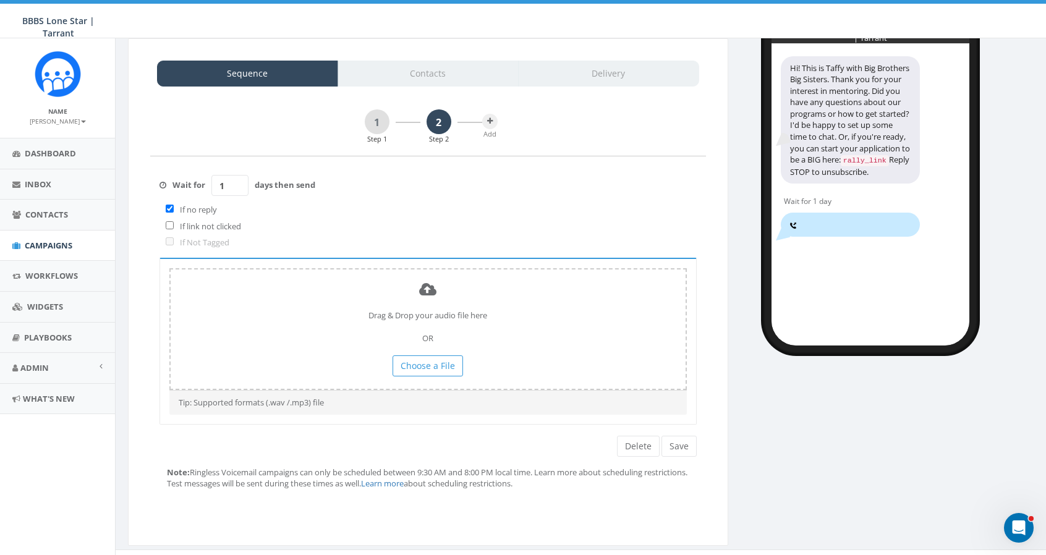
scroll to position [96, 0]
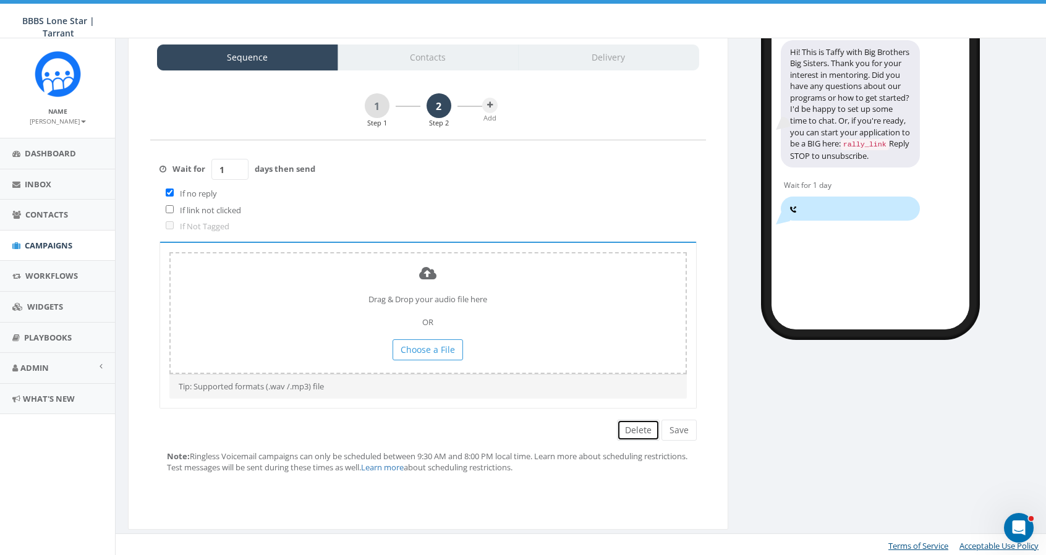
click at [633, 429] on button "Delete" at bounding box center [638, 430] width 43 height 21
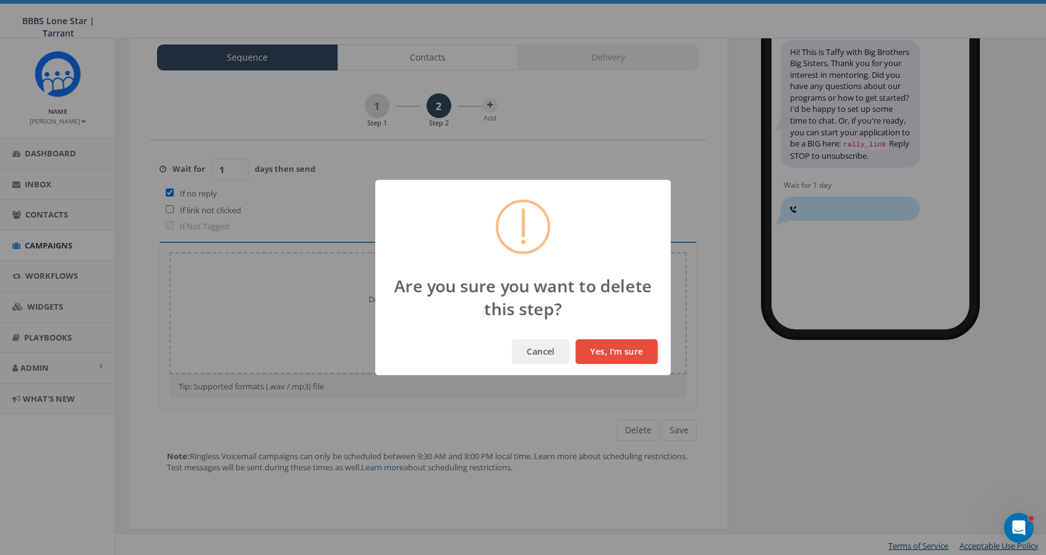
click at [605, 353] on button "Yes, I'm sure" at bounding box center [617, 352] width 82 height 25
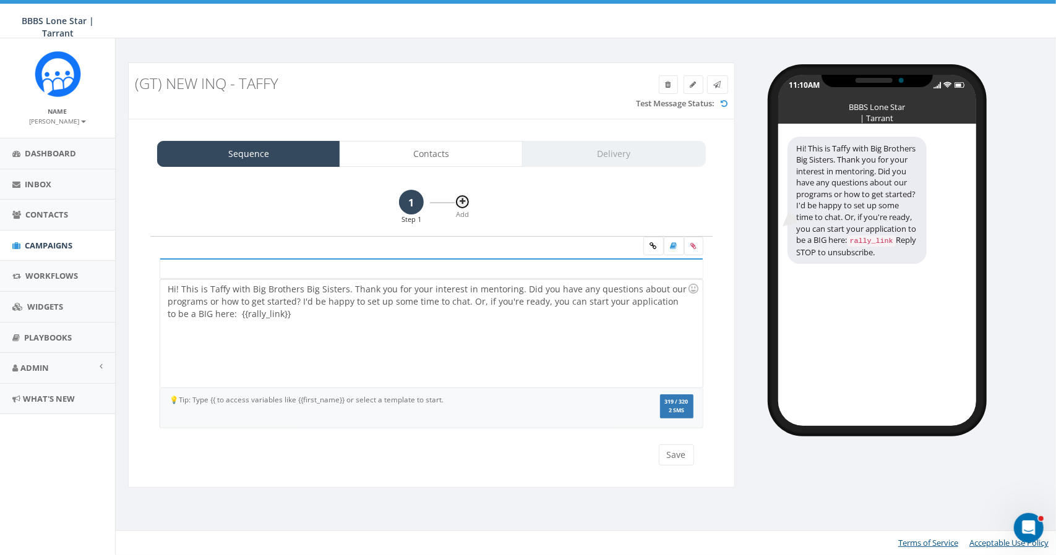
click at [465, 202] on button at bounding box center [462, 201] width 15 height 15
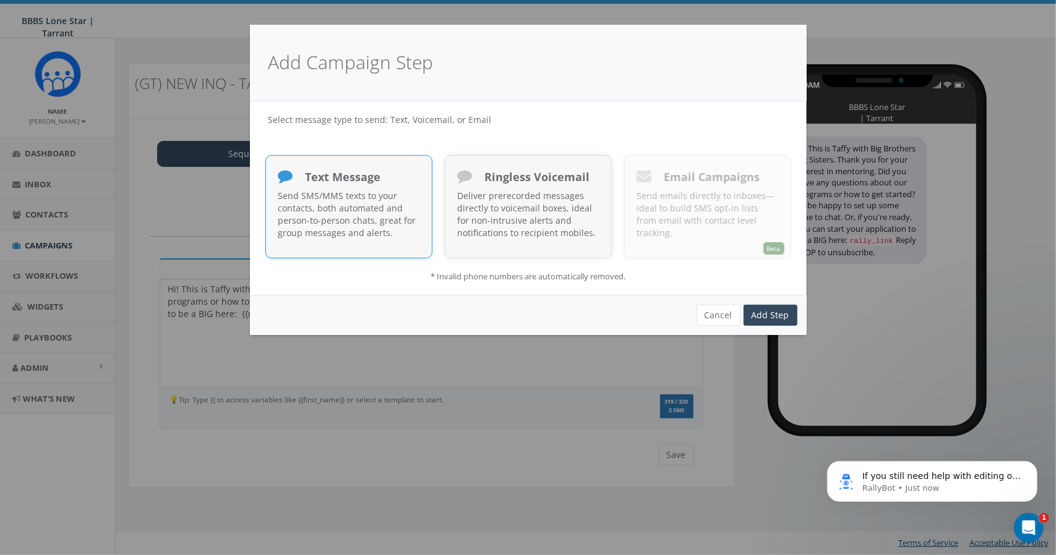
click at [340, 202] on p "Send SMS/MMS texts to your contacts, both automated and person-to-person chats,…" at bounding box center [348, 214] width 141 height 49
click at [781, 315] on link "Add Step" at bounding box center [770, 315] width 54 height 21
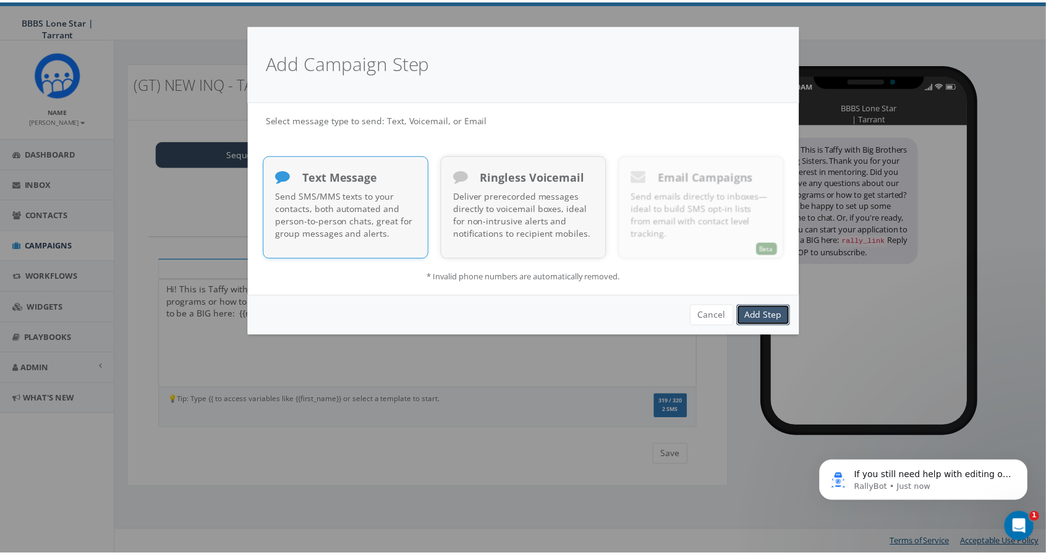
scroll to position [52, 0]
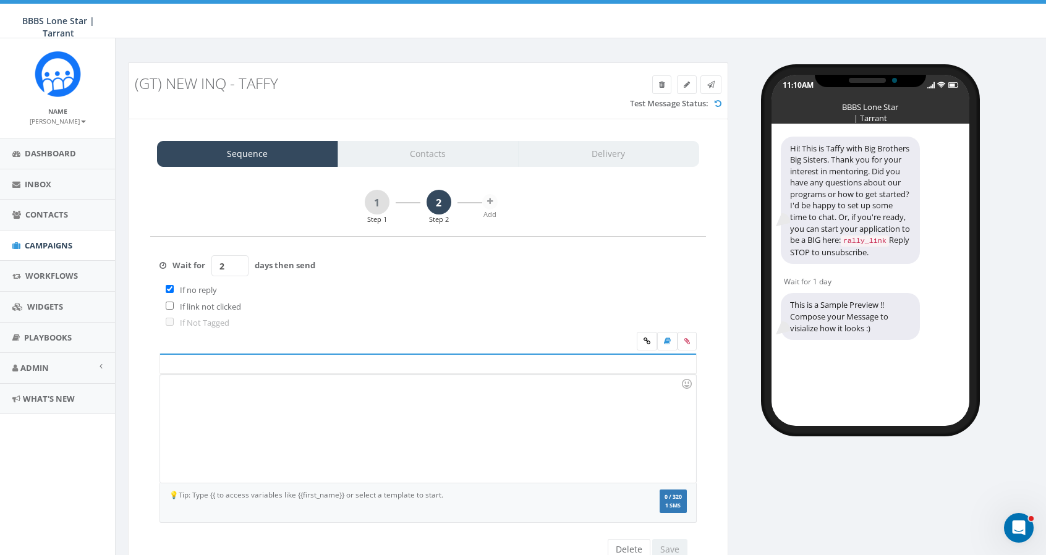
click at [237, 262] on input "2" at bounding box center [230, 265] width 37 height 21
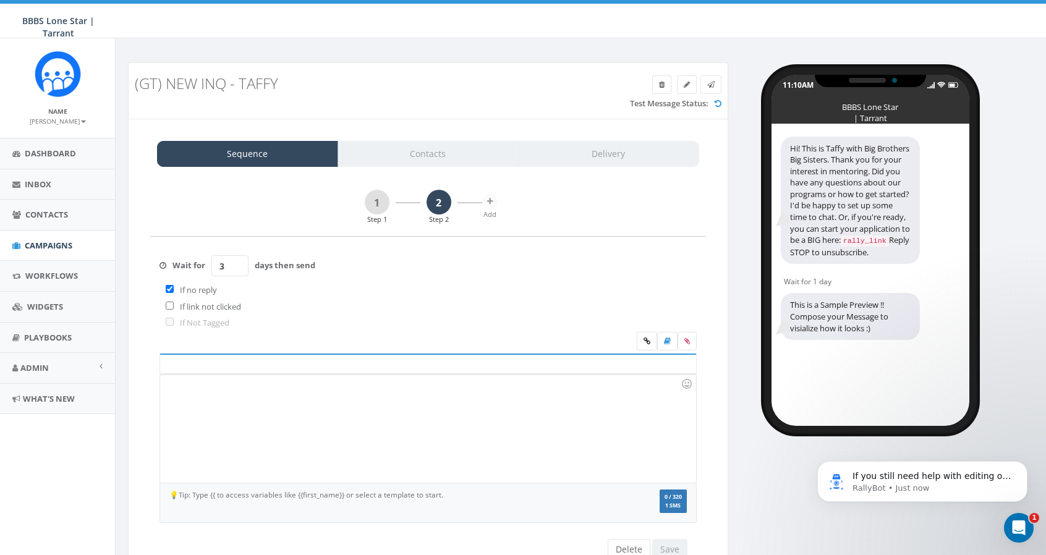
type input "3"
click at [237, 262] on input "3" at bounding box center [230, 265] width 37 height 21
click at [169, 389] on div at bounding box center [428, 429] width 536 height 108
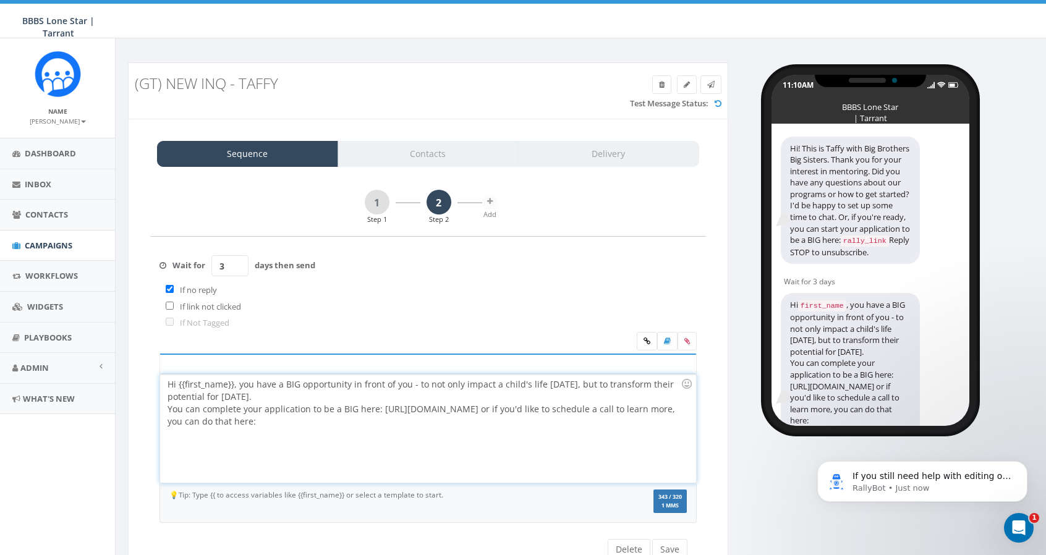
drag, startPoint x: 534, startPoint y: 409, endPoint x: 275, endPoint y: 391, distance: 260.3
click at [275, 391] on div "Hi {{first_name}}, you have a BIG opportunity in front of you - to not only imp…" at bounding box center [428, 429] width 536 height 108
click at [393, 418] on div "Hi {{first_name}}, you have a BIG opportunity in front of you - to not only imp…" at bounding box center [428, 429] width 536 height 108
click at [529, 408] on div "Hi {{first_name}}, you have a BIG opportunity in front of you - to not only imp…" at bounding box center [428, 429] width 536 height 108
drag, startPoint x: 533, startPoint y: 407, endPoint x: 283, endPoint y: 394, distance: 250.2
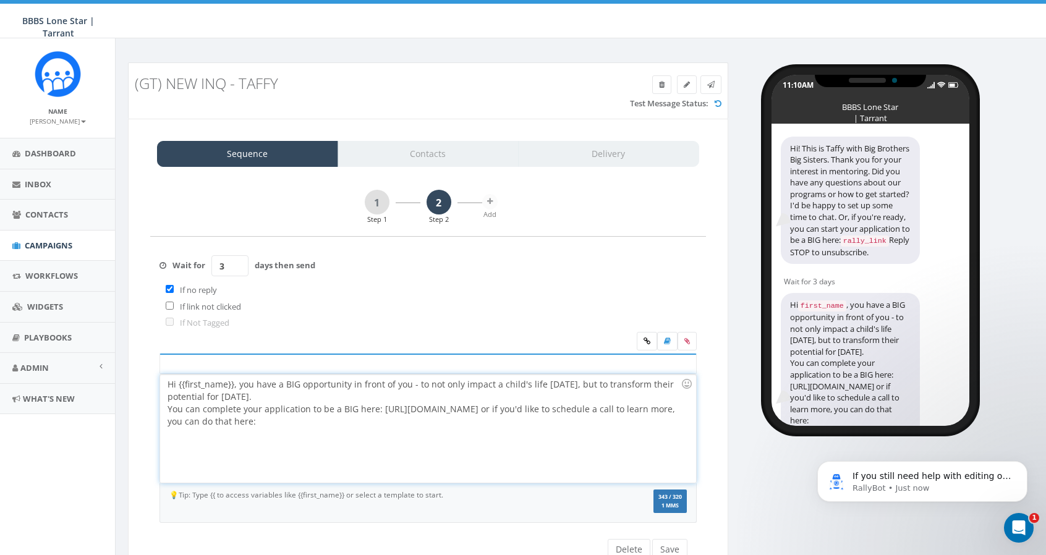
click at [283, 394] on div "Hi {{first_name}}, you have a BIG opportunity in front of you - to not only imp…" at bounding box center [428, 429] width 536 height 108
click at [327, 438] on div "Hi {{first_name}}, you have a BIG opportunity in front of you - to not only imp…" at bounding box center [428, 429] width 536 height 108
drag, startPoint x: 310, startPoint y: 423, endPoint x: 150, endPoint y: 380, distance: 165.8
click at [150, 380] on div "Hi {{first_name}}, you have a BIG opportunity in front of you - to not only imp…" at bounding box center [428, 447] width 556 height 186
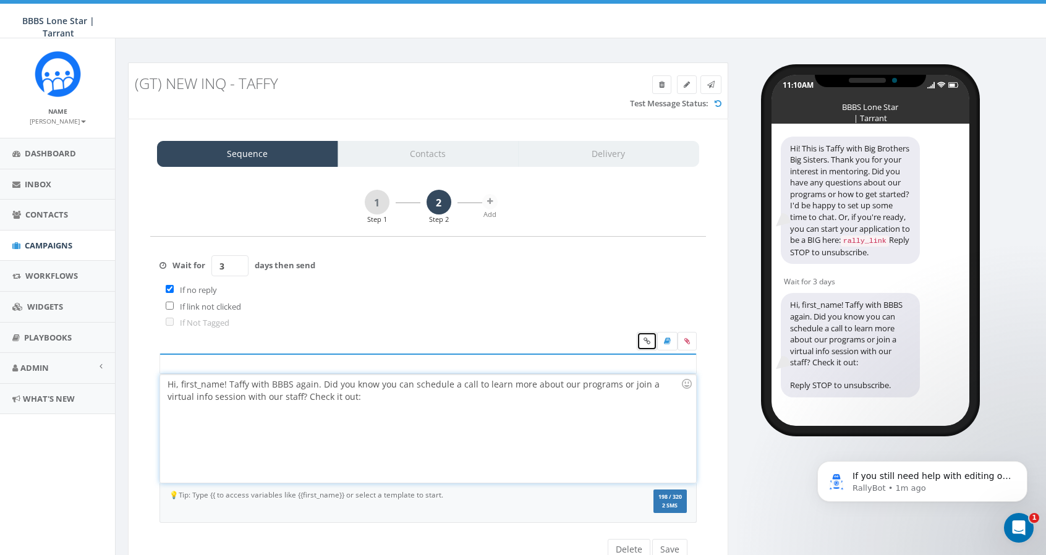
click at [648, 341] on icon at bounding box center [647, 341] width 7 height 7
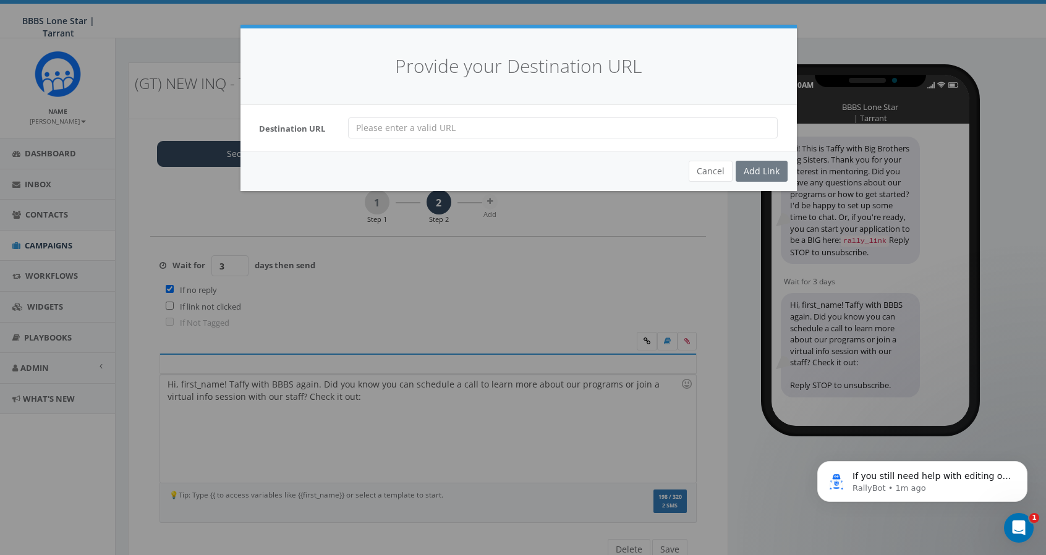
click at [376, 126] on input "url" at bounding box center [563, 128] width 430 height 21
paste input "https://app.acuityscheduling.com/schedule.php?owner=13771524&calendarID=8383120"
type input "https://app.acuityscheduling.com/schedule.php?owner=13771524&calendarID=8383120"
click at [766, 169] on div "Add Link" at bounding box center [762, 171] width 52 height 21
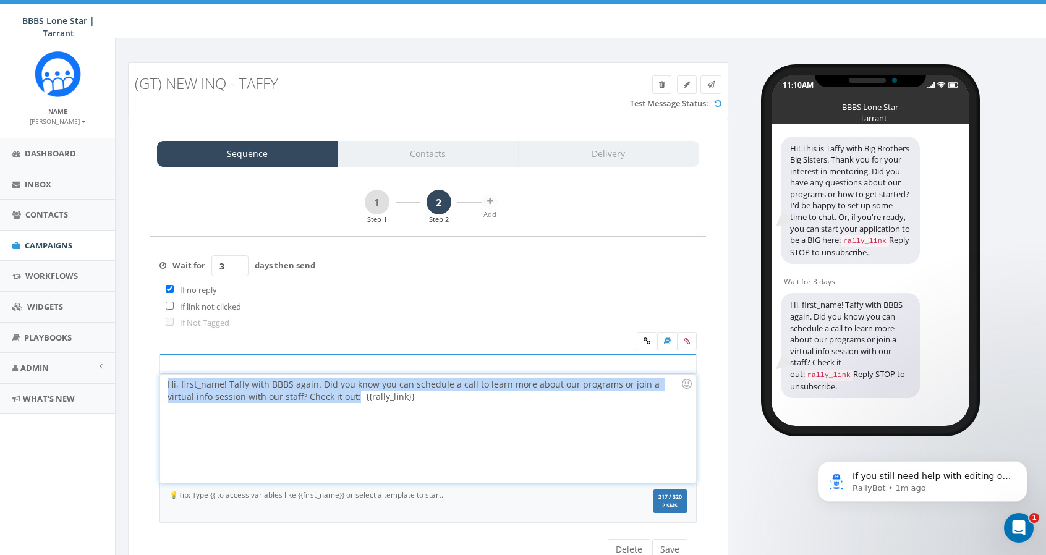
drag, startPoint x: 327, startPoint y: 395, endPoint x: 160, endPoint y: 384, distance: 167.4
click at [160, 384] on div "Hi, first_name! Taffy with BBBS again. Did you know you can schedule a call to …" at bounding box center [428, 429] width 536 height 108
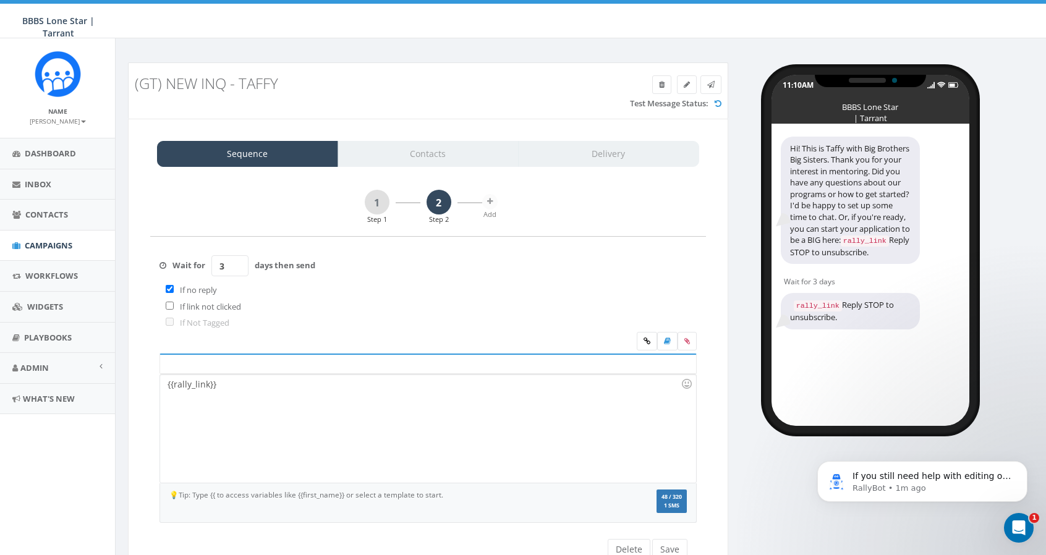
click at [166, 383] on div "{{rally_link}}" at bounding box center [428, 429] width 536 height 108
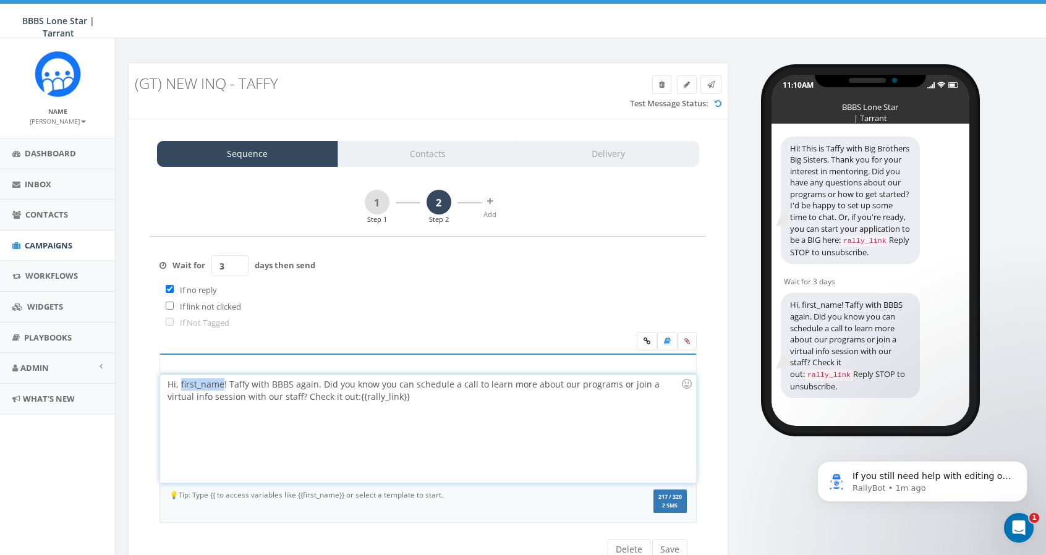
drag, startPoint x: 223, startPoint y: 381, endPoint x: 179, endPoint y: 382, distance: 43.9
click at [179, 382] on div "Hi, first_name! Taffy with BBBS again. Did you know you can schedule a call to …" at bounding box center [428, 429] width 536 height 108
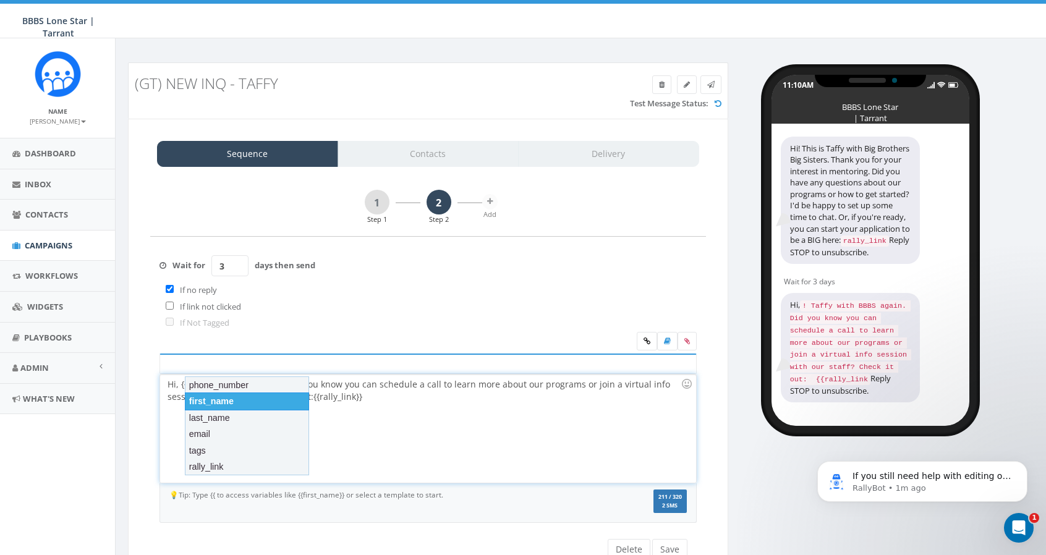
click at [195, 402] on div "first_name" at bounding box center [247, 401] width 124 height 17
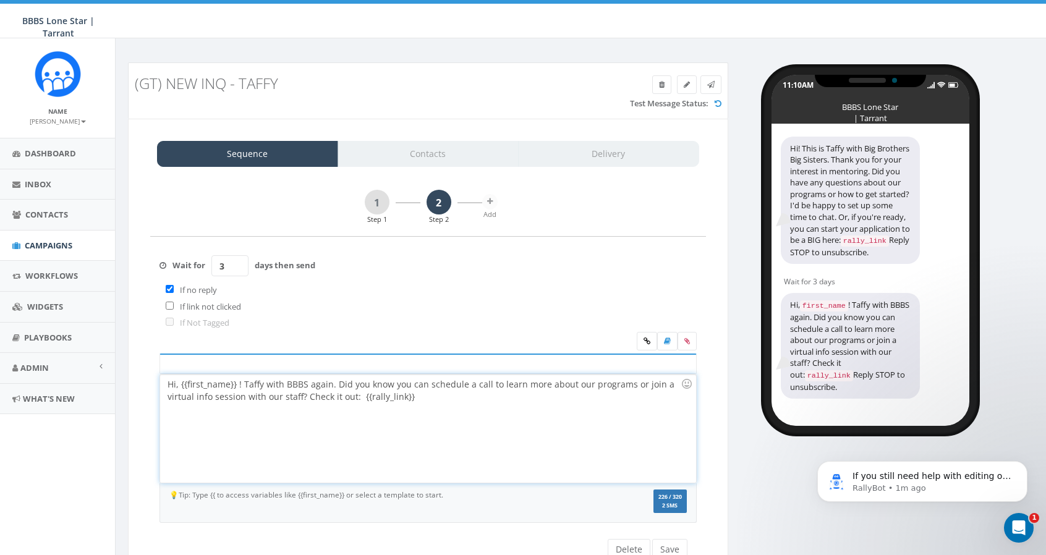
click at [237, 382] on div "Hi, {{first_name}} ! Taffy with BBBS again. Did you know you can schedule a cal…" at bounding box center [428, 429] width 536 height 108
click at [333, 382] on div "Hi, {{first_name}}! Taffy with BBBS again. Did you know you can schedule a call…" at bounding box center [428, 429] width 536 height 108
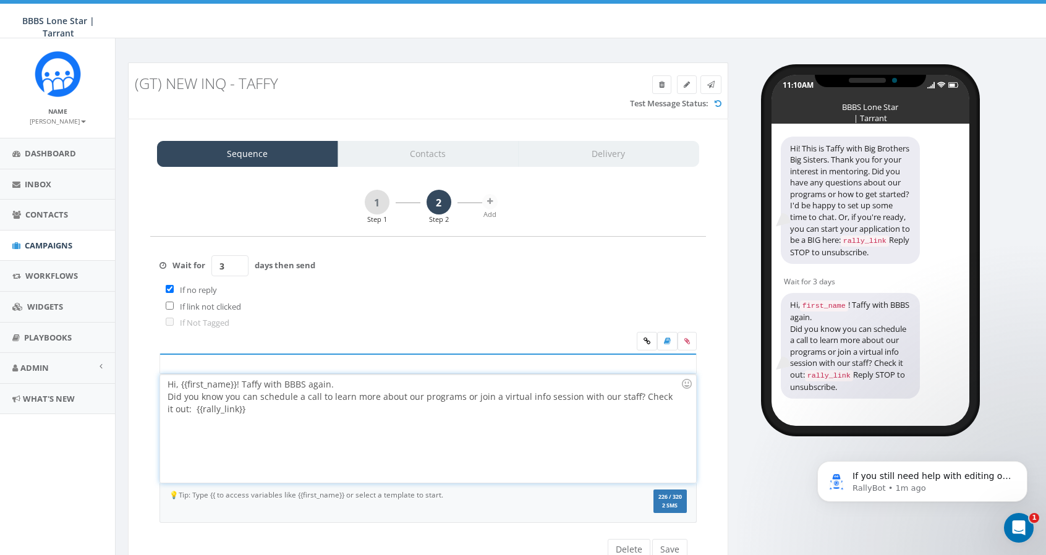
click at [239, 383] on div "Hi, {{first_name}}! Taffy with BBBS again. Did you know you can schedule a call…" at bounding box center [428, 429] width 536 height 108
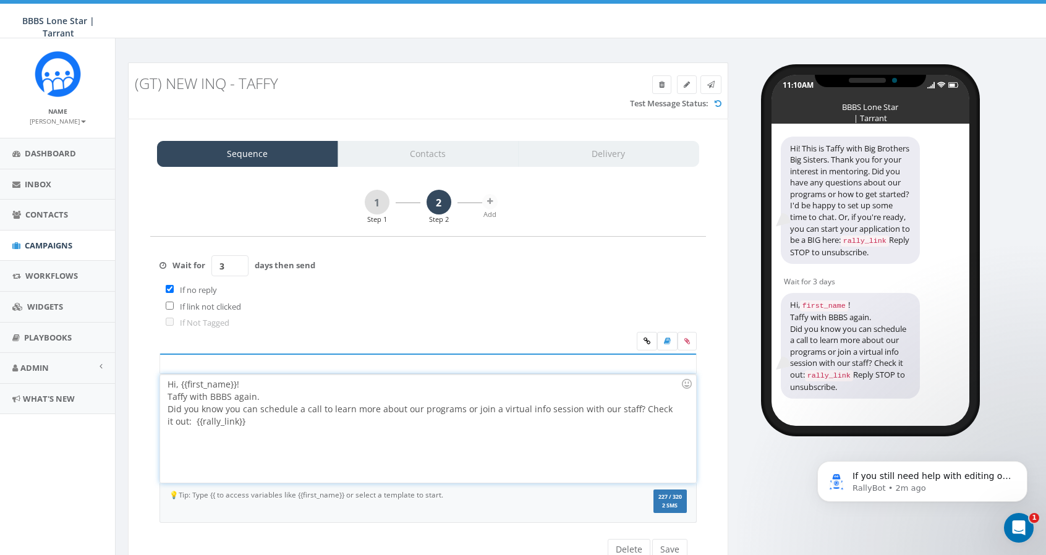
click at [635, 407] on div "Did you know you can schedule a call to learn more about our programs or join a…" at bounding box center [424, 415] width 513 height 25
click at [376, 207] on link "1" at bounding box center [377, 202] width 25 height 25
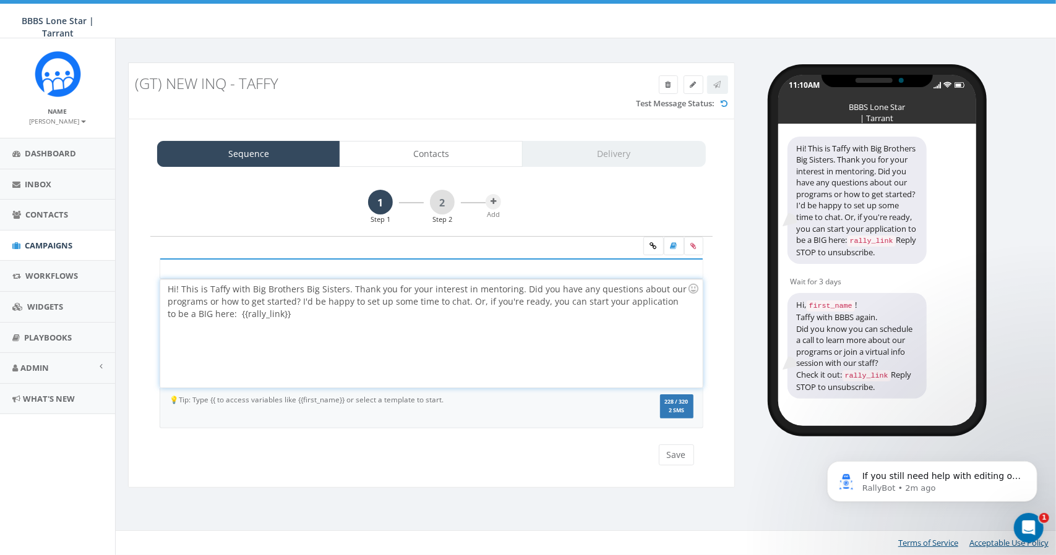
click at [348, 285] on div "Hi! This is Taffy with Big Brothers Big Sisters. Thank you for your interest in…" at bounding box center [431, 334] width 542 height 108
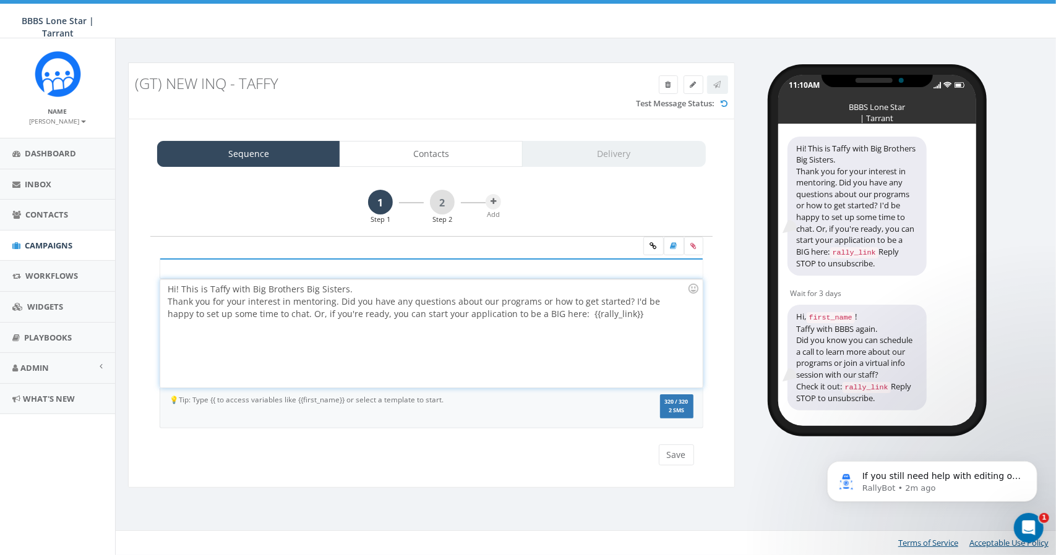
click at [273, 315] on div "Thank you for your interest in mentoring. Did you have any questions about our …" at bounding box center [428, 308] width 520 height 25
drag, startPoint x: 334, startPoint y: 300, endPoint x: 145, endPoint y: 303, distance: 189.3
click at [145, 303] on div "1 Step 1 2 Step 2 Add Hi! This is Taffy with Big Brothers Big Sisters. Thank yo…" at bounding box center [431, 328] width 581 height 276
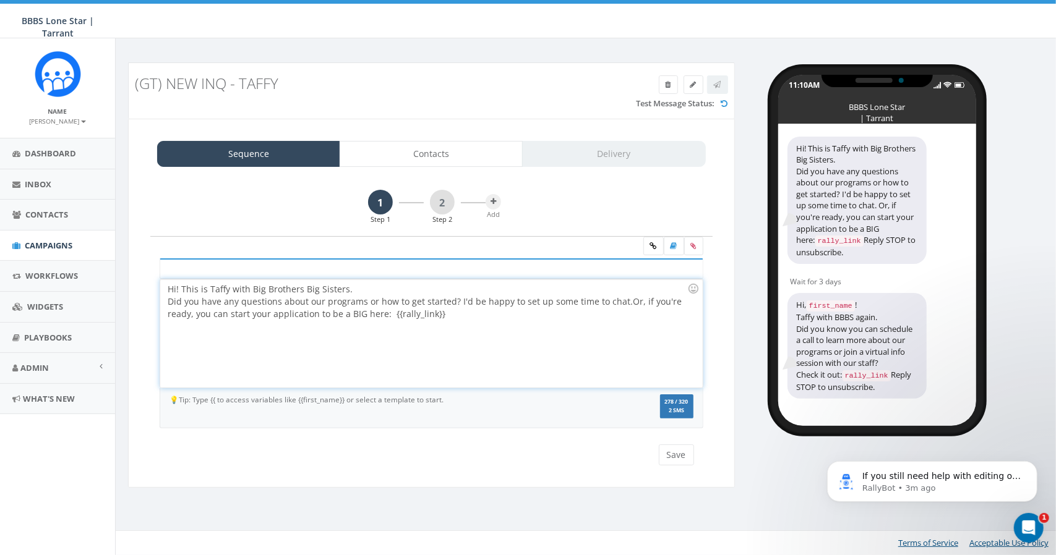
click at [622, 301] on span "Or, if you're ready, you can start your application to be a BIG here: {{rally_l…" at bounding box center [426, 308] width 516 height 24
click at [494, 203] on icon at bounding box center [493, 201] width 6 height 7
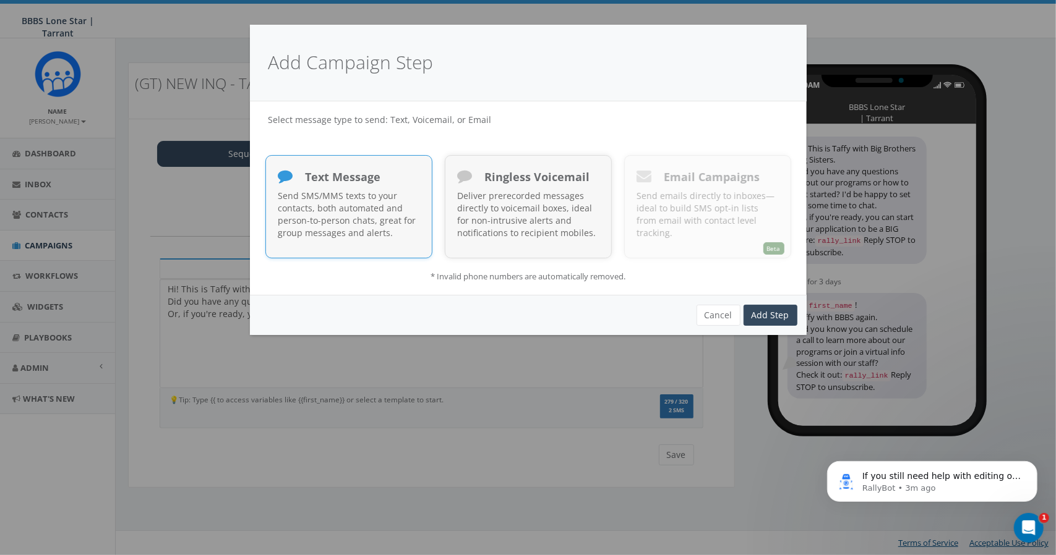
click at [310, 193] on p "Send SMS/MMS texts to your contacts, both automated and person-to-person chats,…" at bounding box center [348, 214] width 141 height 49
click at [782, 315] on link "Add Step" at bounding box center [770, 315] width 54 height 21
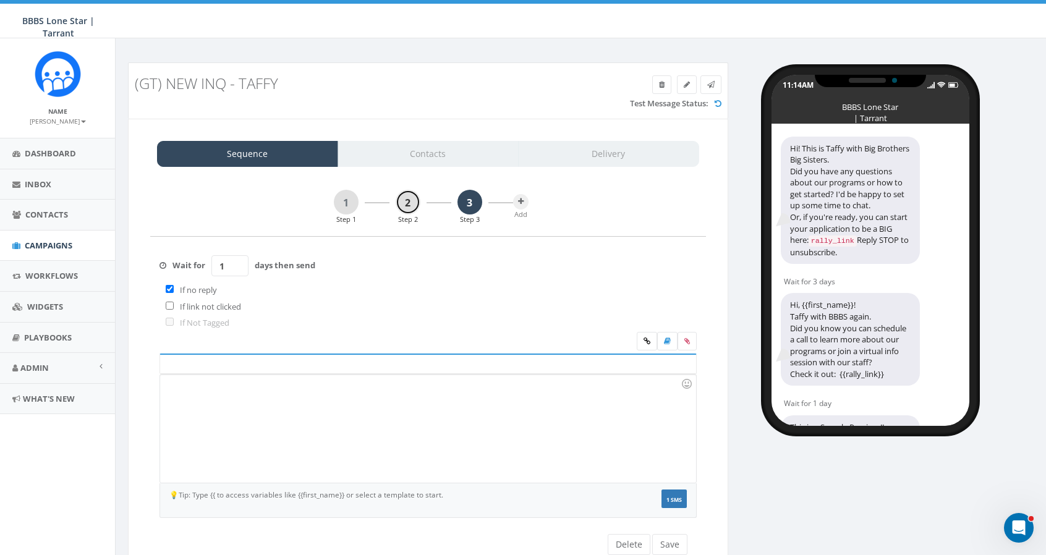
click at [409, 198] on link "2" at bounding box center [408, 202] width 25 height 25
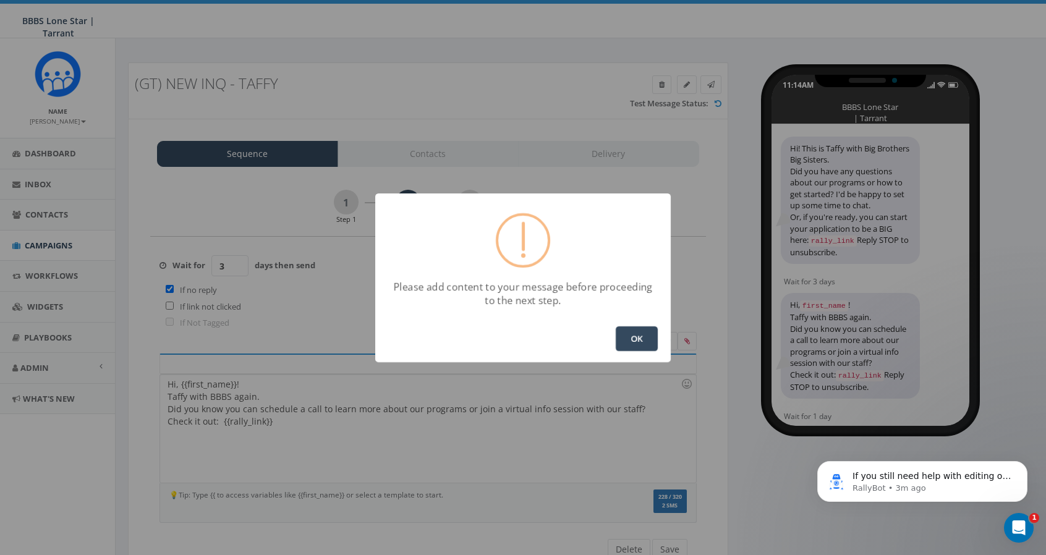
click at [639, 335] on button "OK" at bounding box center [637, 339] width 42 height 25
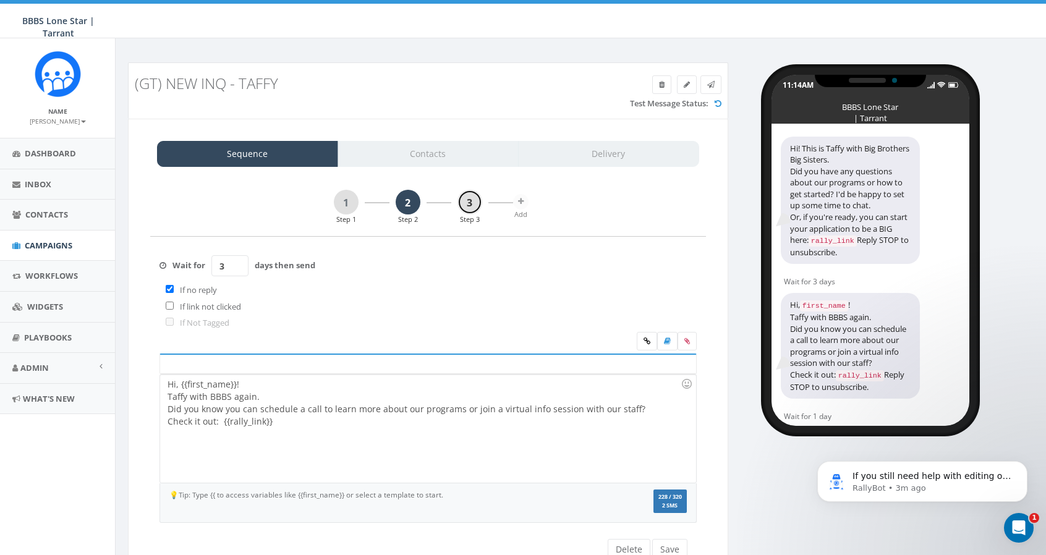
click at [475, 207] on link "3" at bounding box center [470, 202] width 25 height 25
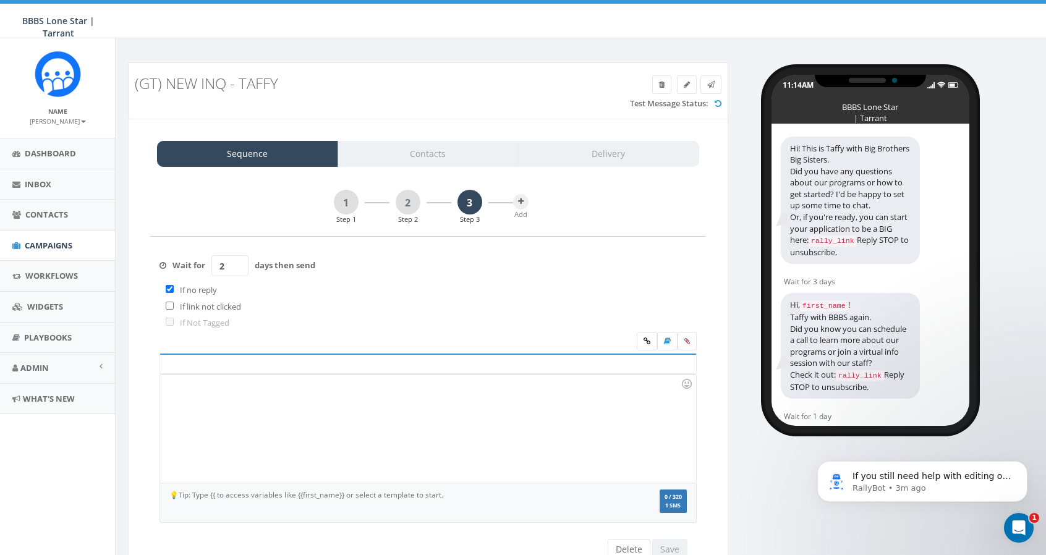
click at [236, 259] on input "2" at bounding box center [230, 265] width 37 height 21
click at [236, 259] on input "3" at bounding box center [230, 265] width 37 height 21
click at [236, 259] on input "4" at bounding box center [230, 265] width 37 height 21
click at [236, 259] on input "5" at bounding box center [230, 265] width 37 height 21
click at [236, 259] on input "6" at bounding box center [230, 265] width 37 height 21
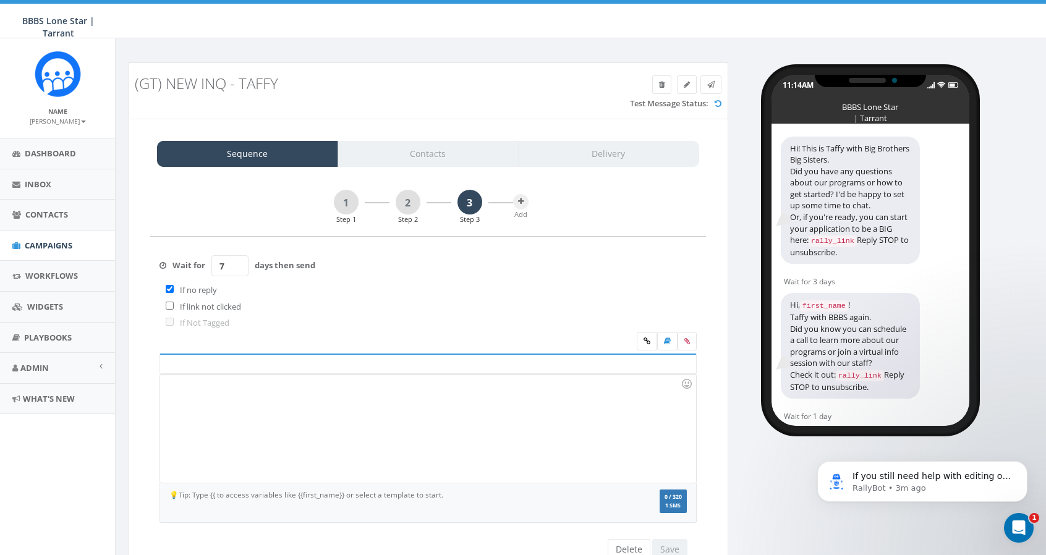
type input "7"
click at [236, 259] on input "7" at bounding box center [230, 265] width 37 height 21
click at [412, 203] on link "2" at bounding box center [408, 202] width 25 height 25
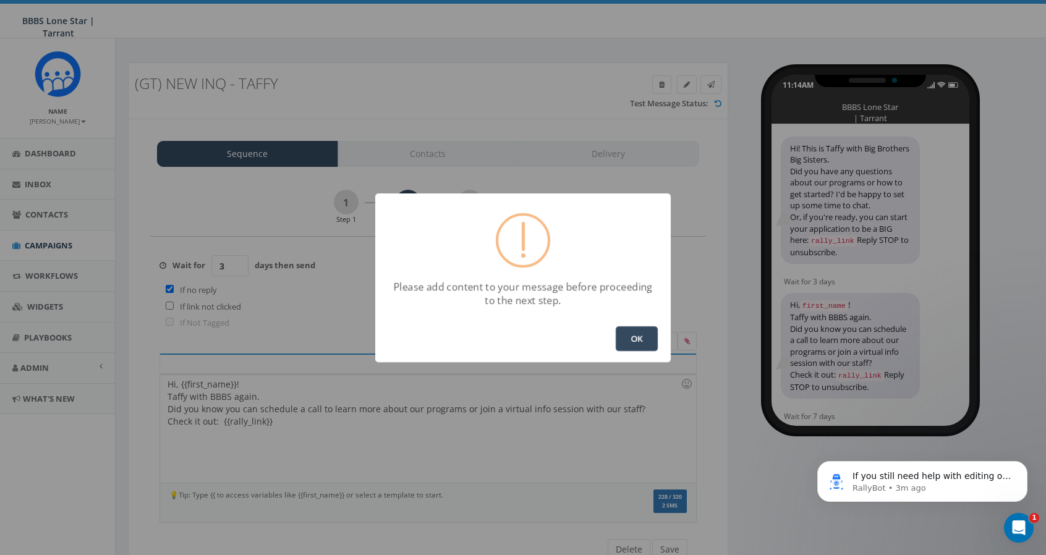
click at [636, 335] on button "OK" at bounding box center [637, 339] width 42 height 25
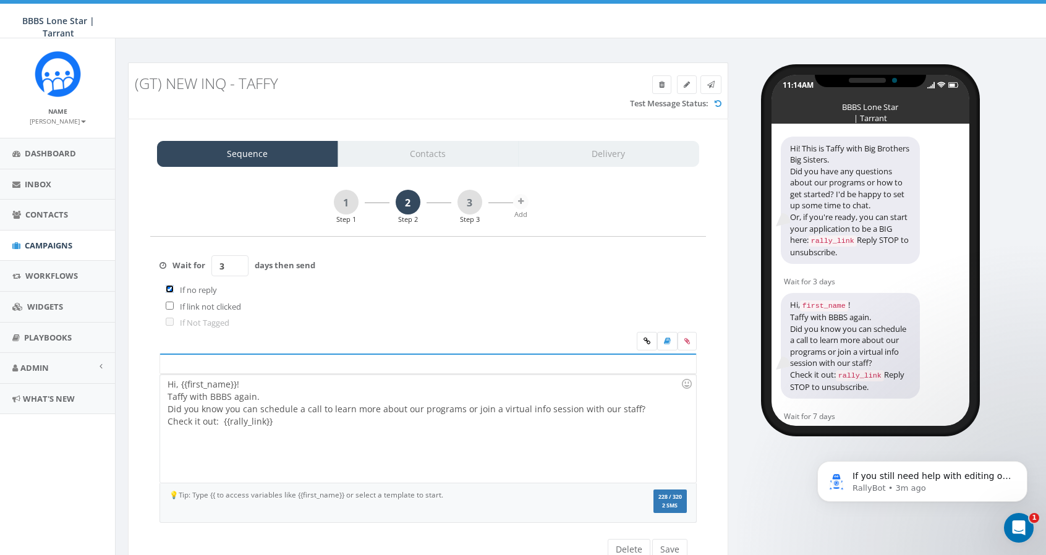
click at [167, 288] on input "checkbox" at bounding box center [170, 289] width 8 height 8
checkbox input "false"
click at [344, 205] on link "1" at bounding box center [346, 202] width 25 height 25
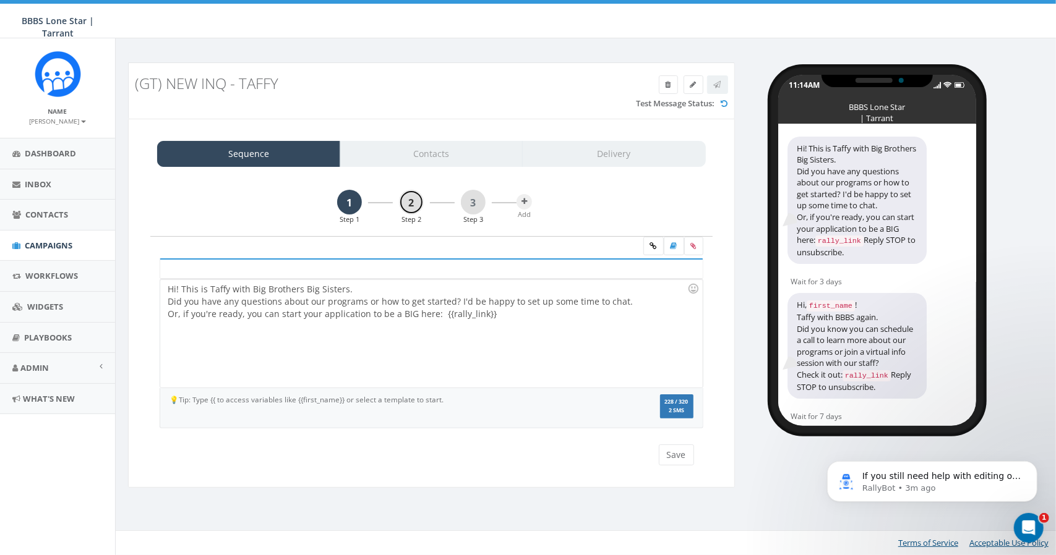
click at [413, 205] on link "2" at bounding box center [411, 202] width 25 height 25
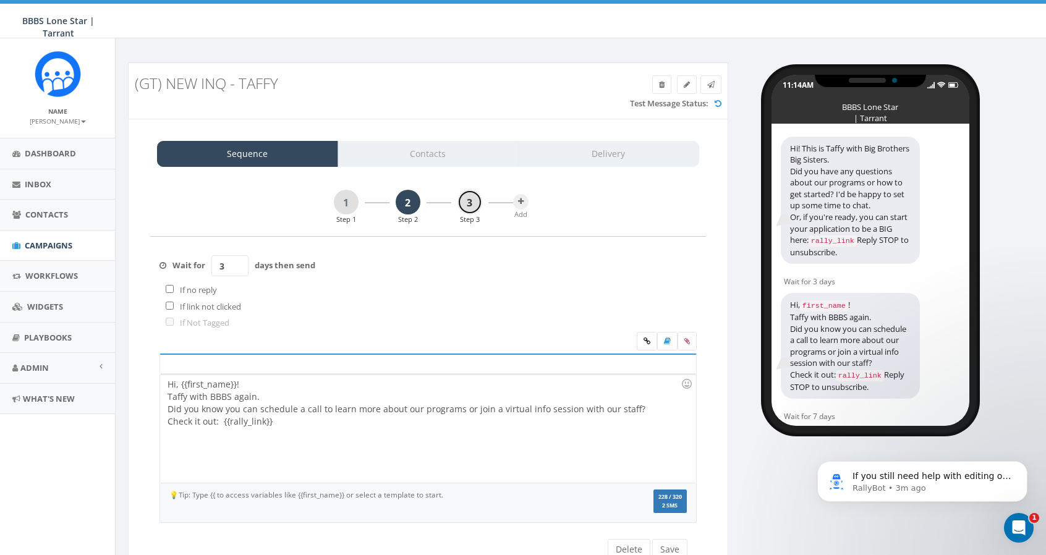
click at [473, 204] on link "3" at bounding box center [470, 202] width 25 height 25
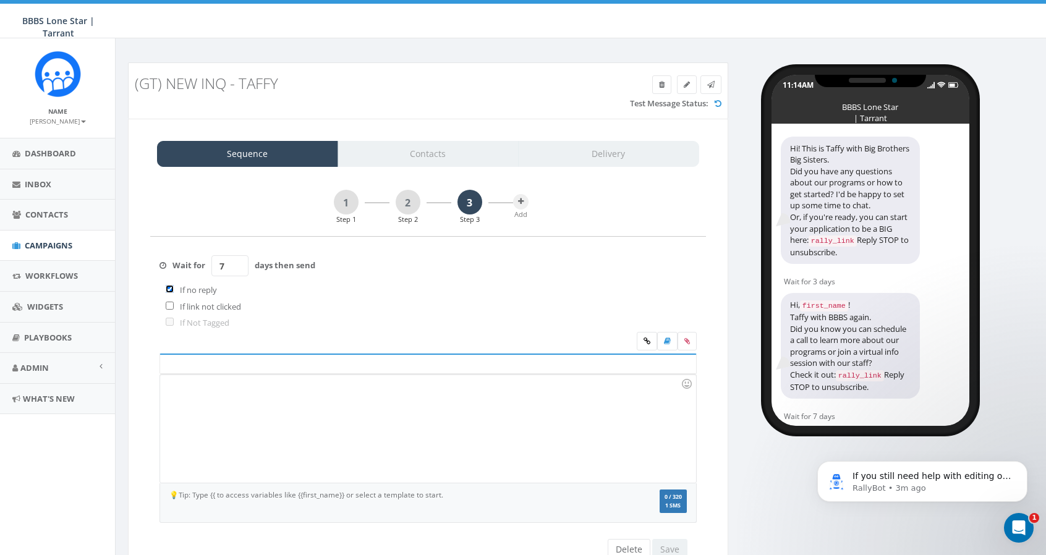
click at [170, 287] on input "checkbox" at bounding box center [170, 289] width 8 height 8
checkbox input "false"
click at [182, 393] on div at bounding box center [428, 429] width 536 height 108
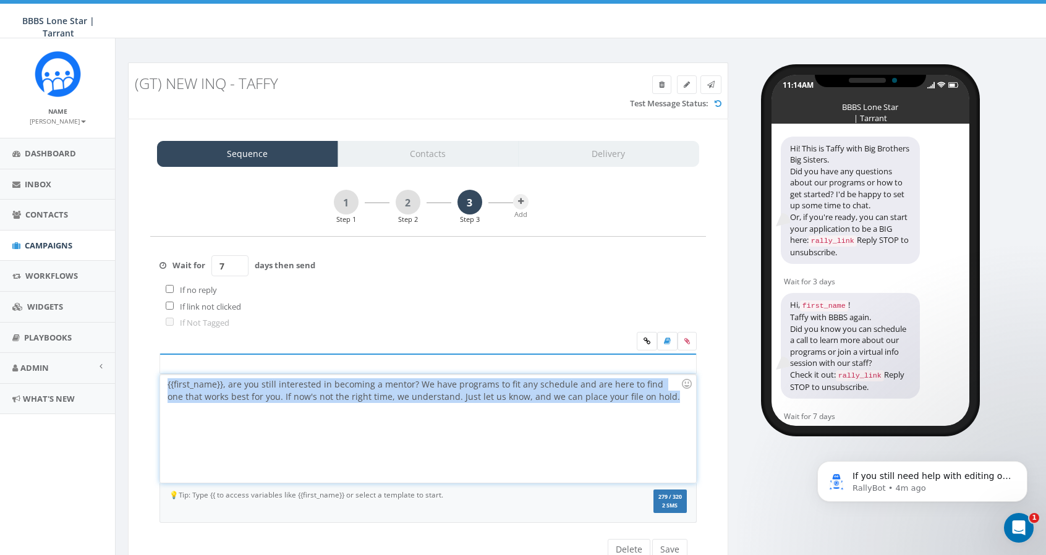
drag, startPoint x: 649, startPoint y: 394, endPoint x: 143, endPoint y: 386, distance: 506.0
click at [143, 387] on div "1 Step 1 2 Step 2 3 Step 3 Add Hi! This is Taffy with Big Brothers Big Sisters.…" at bounding box center [428, 375] width 575 height 371
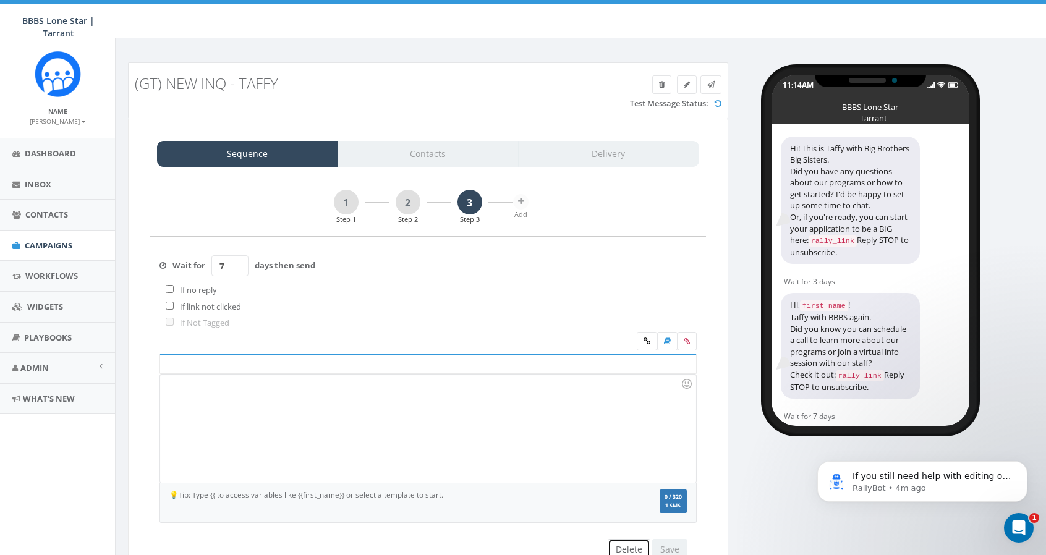
click at [630, 545] on button "Delete" at bounding box center [629, 549] width 43 height 21
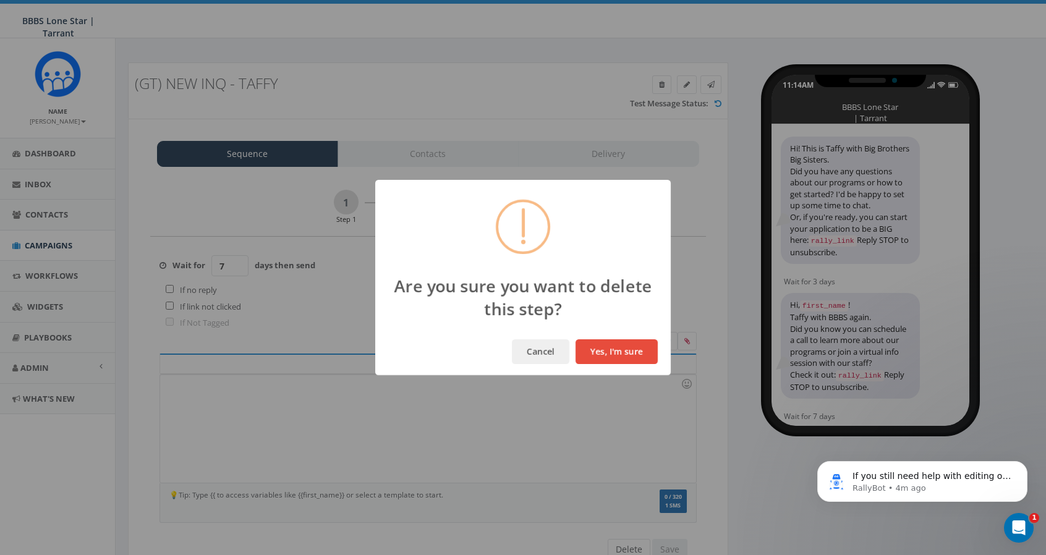
click at [617, 354] on button "Yes, I'm sure" at bounding box center [617, 352] width 82 height 25
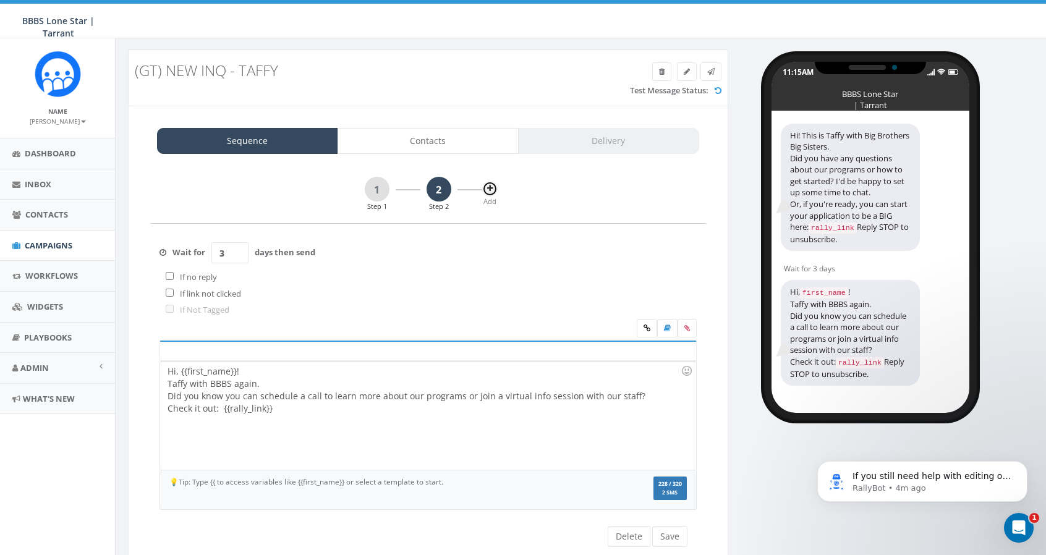
click at [492, 189] on icon at bounding box center [490, 188] width 6 height 7
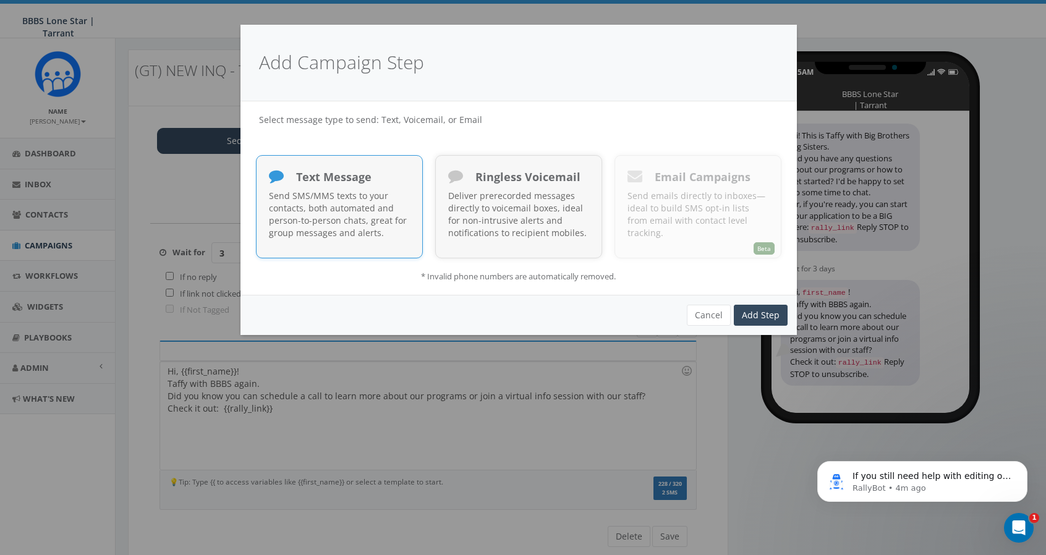
click at [331, 208] on p "Send SMS/MMS texts to your contacts, both automated and person-to-person chats,…" at bounding box center [339, 214] width 141 height 49
click at [779, 317] on link "Add Step" at bounding box center [761, 315] width 54 height 21
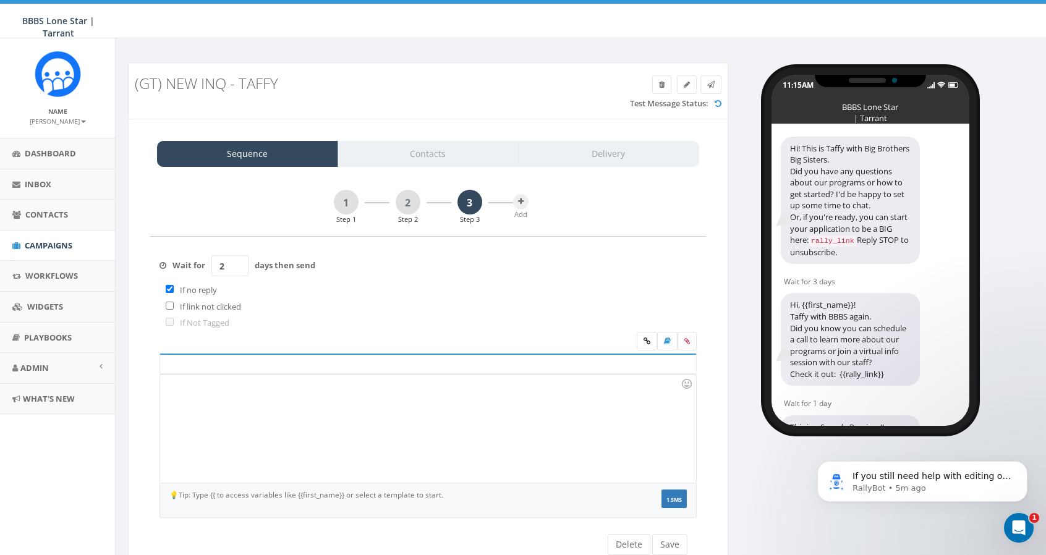
click at [236, 261] on input "2" at bounding box center [230, 265] width 37 height 21
click at [236, 261] on input "3" at bounding box center [230, 265] width 37 height 21
click at [236, 261] on input "4" at bounding box center [230, 265] width 37 height 21
click at [236, 261] on input "5" at bounding box center [230, 265] width 37 height 21
click at [236, 261] on input "6" at bounding box center [230, 265] width 37 height 21
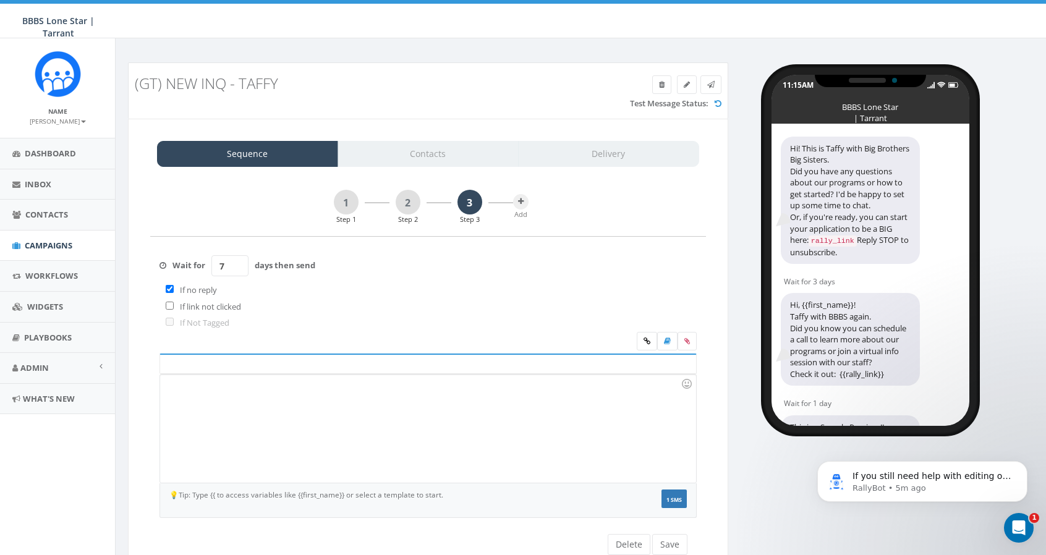
type input "7"
click at [236, 261] on input "7" at bounding box center [230, 265] width 37 height 21
click at [167, 288] on input "checkbox" at bounding box center [170, 289] width 8 height 8
checkbox input "false"
click at [198, 387] on div at bounding box center [428, 429] width 536 height 108
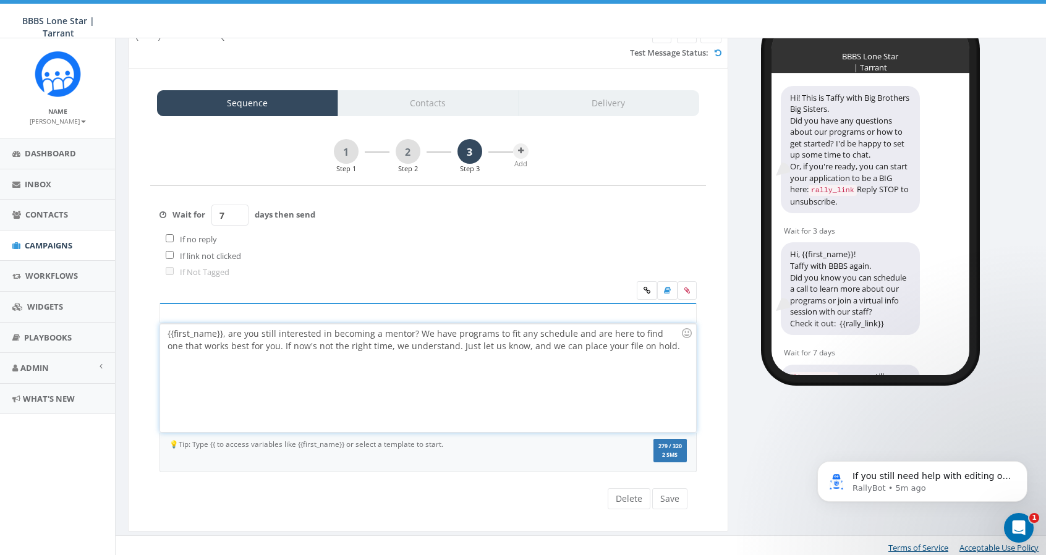
scroll to position [52, 0]
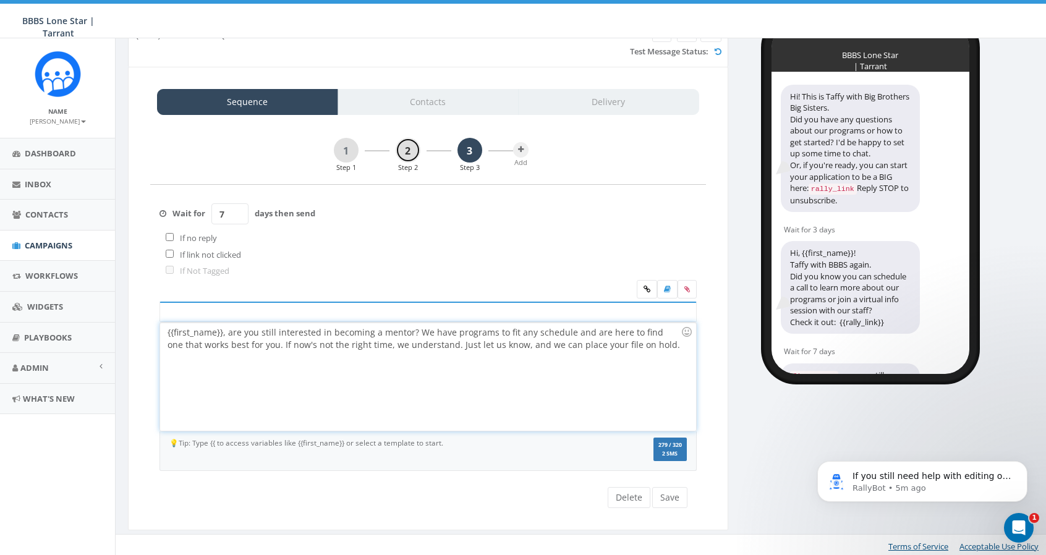
click at [406, 148] on link "2" at bounding box center [408, 150] width 25 height 25
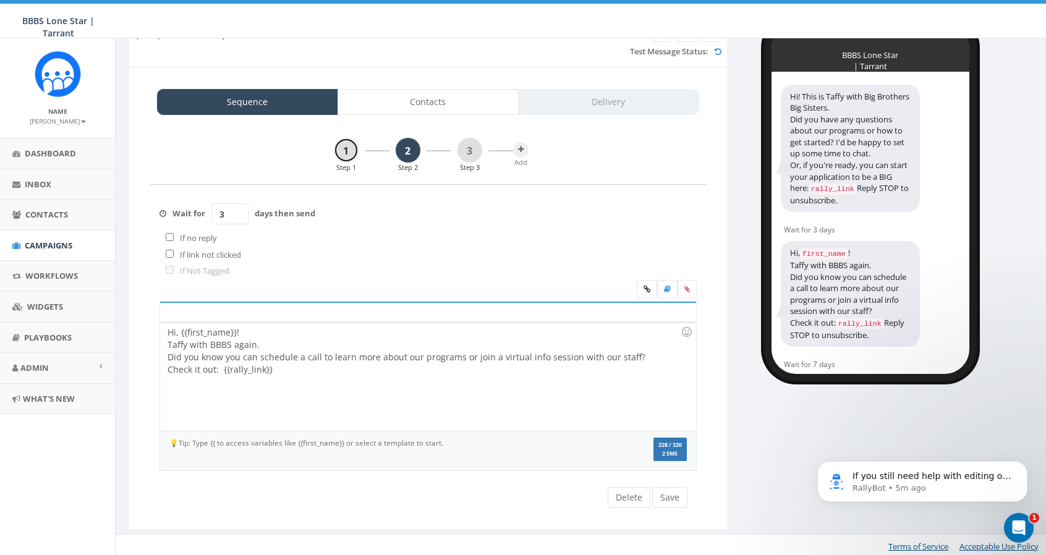
click at [348, 147] on link "1" at bounding box center [346, 150] width 25 height 25
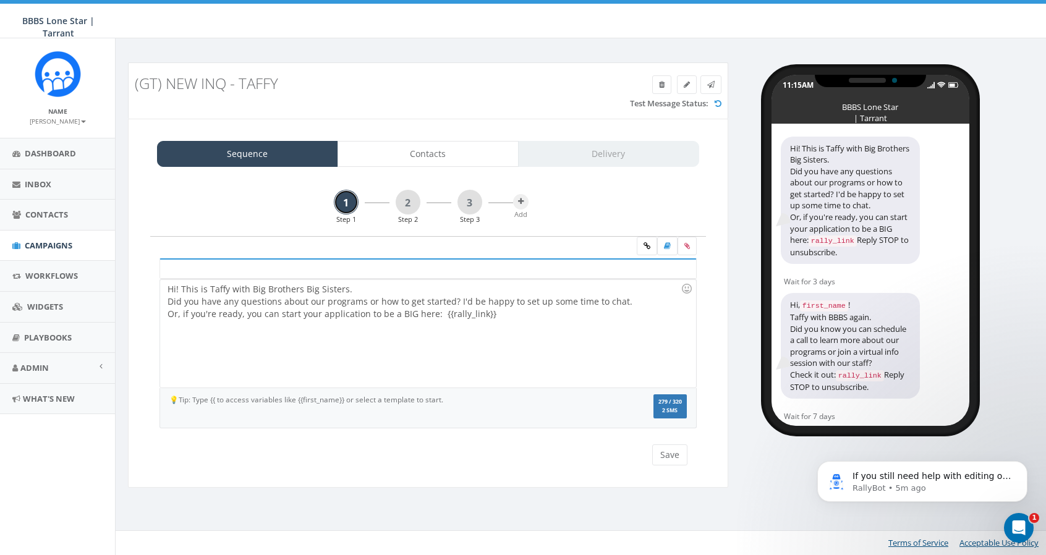
scroll to position [0, 0]
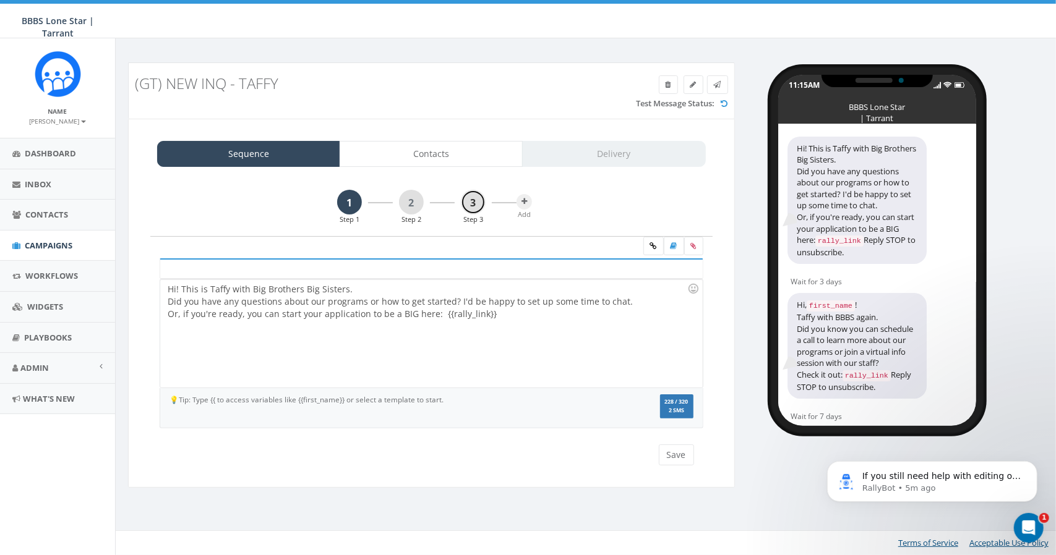
click at [475, 196] on link "3" at bounding box center [473, 202] width 25 height 25
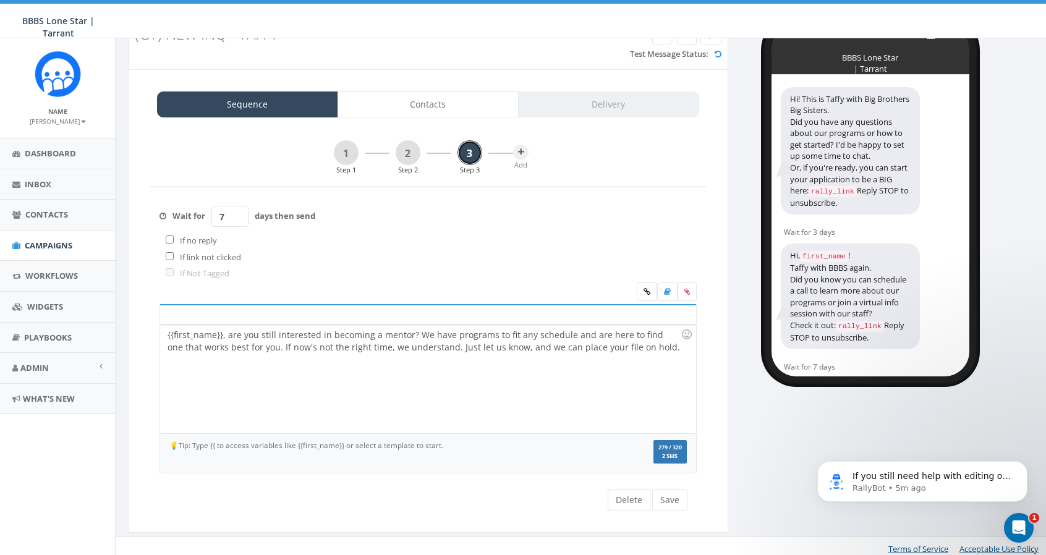
scroll to position [52, 0]
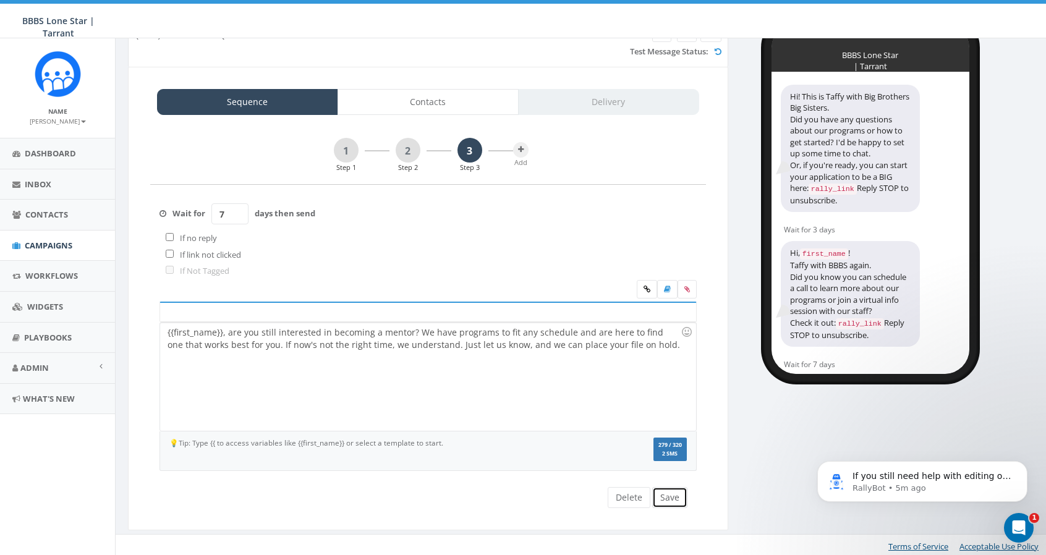
click at [669, 494] on button "Save" at bounding box center [669, 497] width 35 height 21
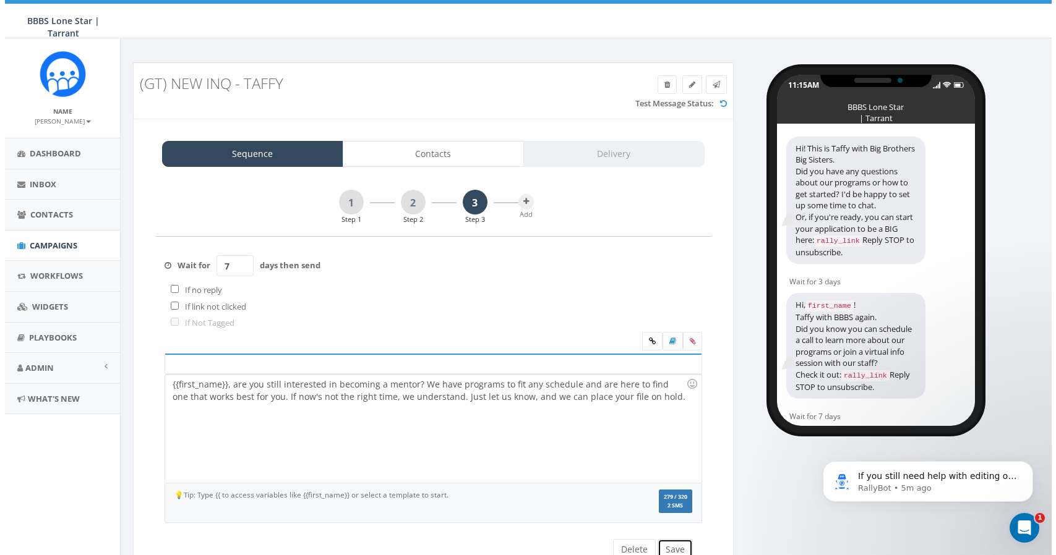
scroll to position [0, 0]
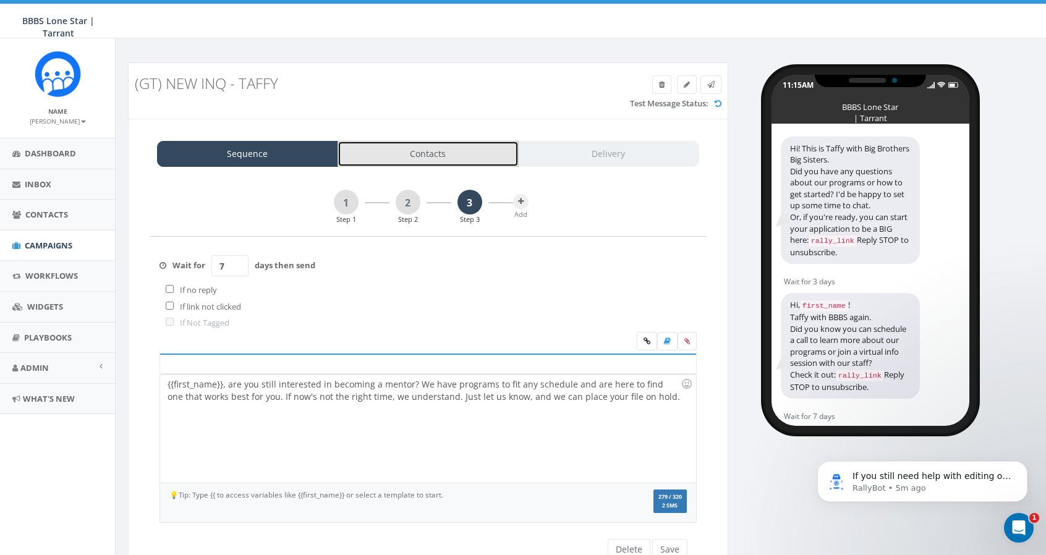
click at [356, 143] on link "Contacts" at bounding box center [428, 154] width 181 height 26
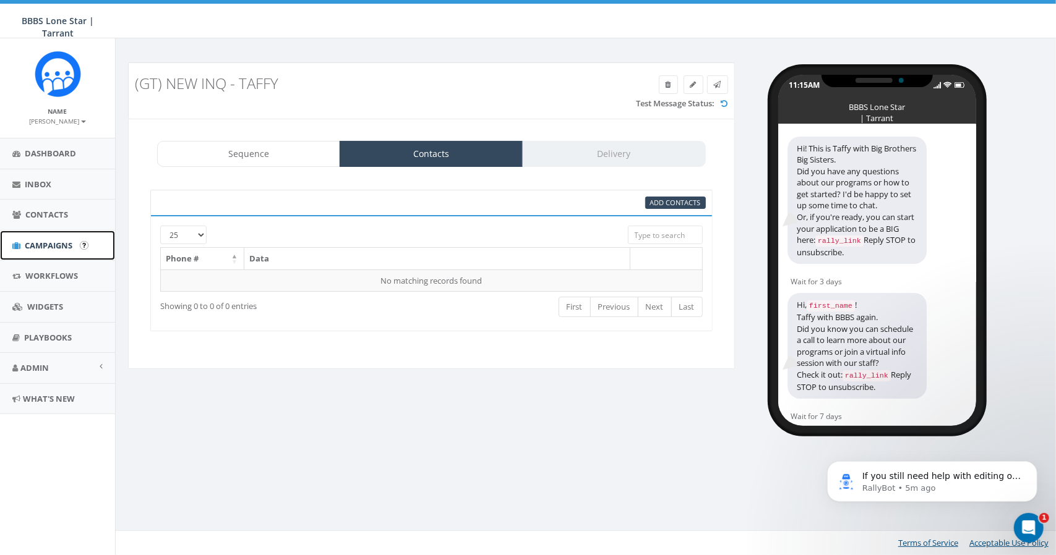
click at [51, 238] on link "Campaigns" at bounding box center [57, 246] width 115 height 30
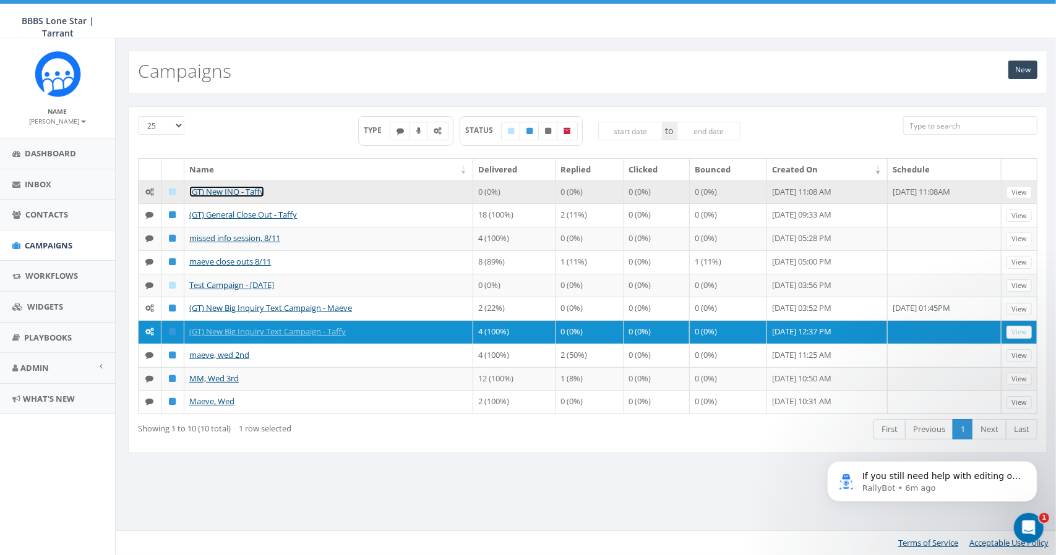
click at [223, 186] on link "(GT) New INQ - Taffy" at bounding box center [226, 191] width 75 height 11
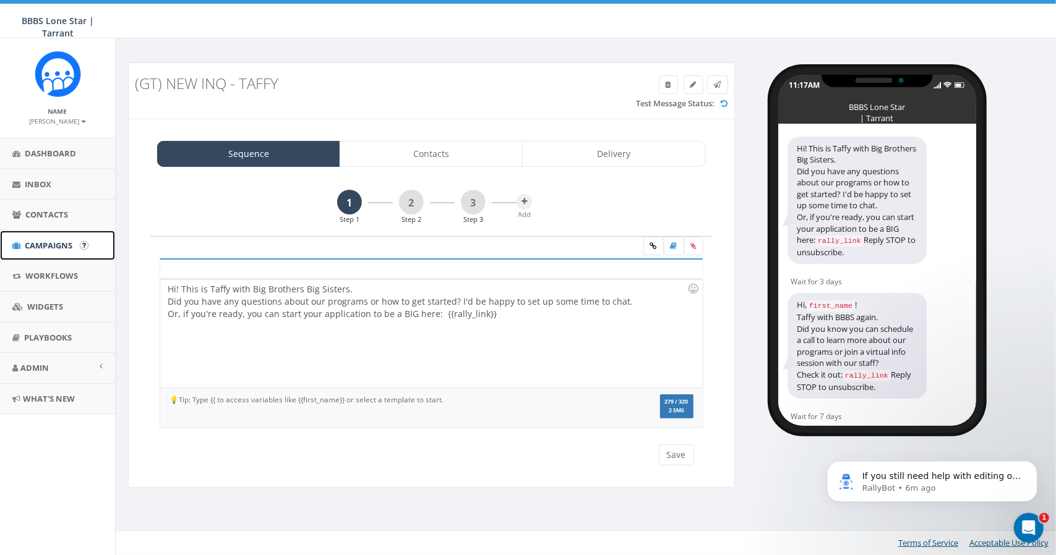
click at [56, 247] on span "Campaigns" at bounding box center [49, 245] width 48 height 11
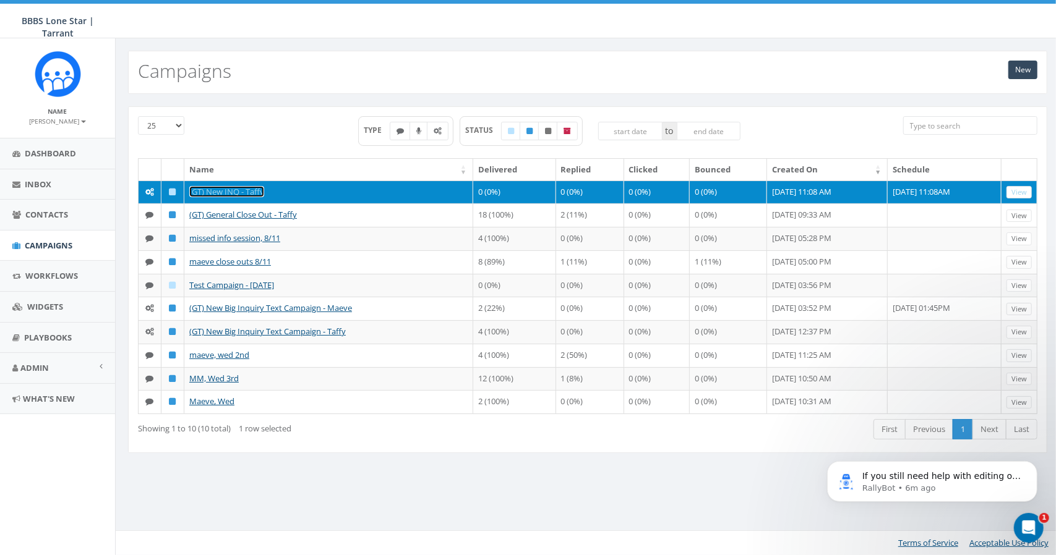
click at [212, 191] on link "(GT) New INQ - Taffy" at bounding box center [226, 191] width 75 height 11
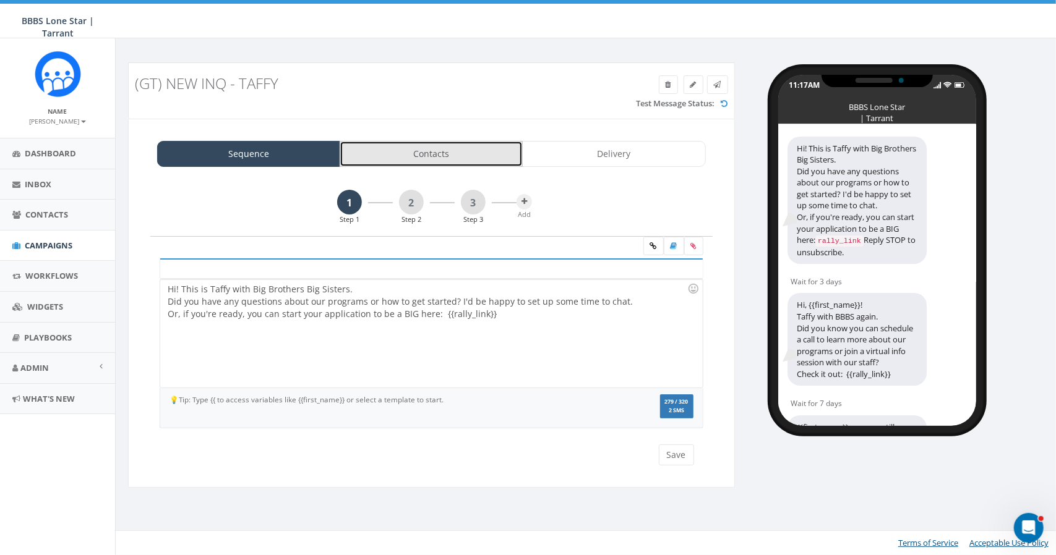
click at [430, 153] on link "Contacts" at bounding box center [431, 154] width 183 height 26
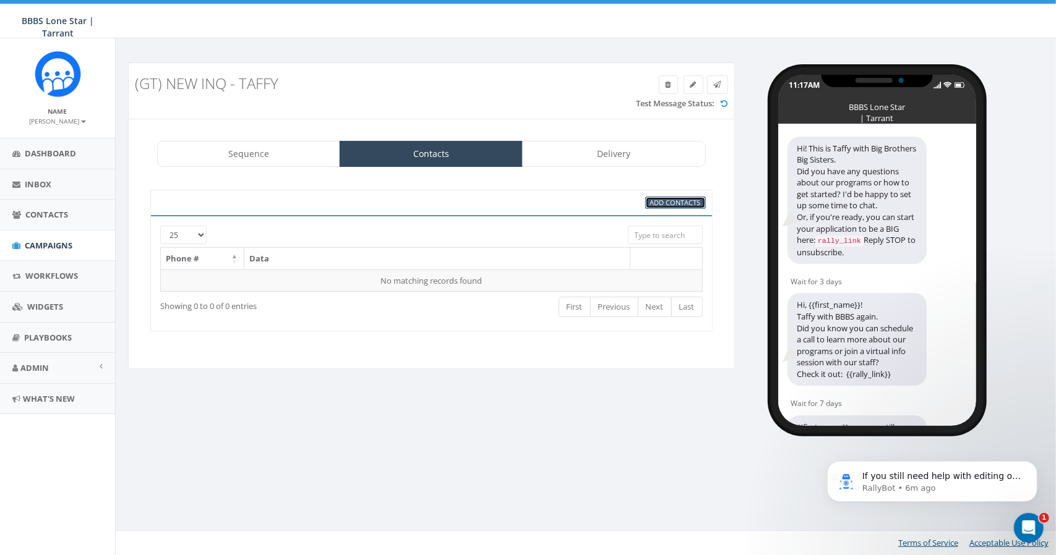
click at [670, 199] on span "Add Contacts" at bounding box center [675, 202] width 51 height 9
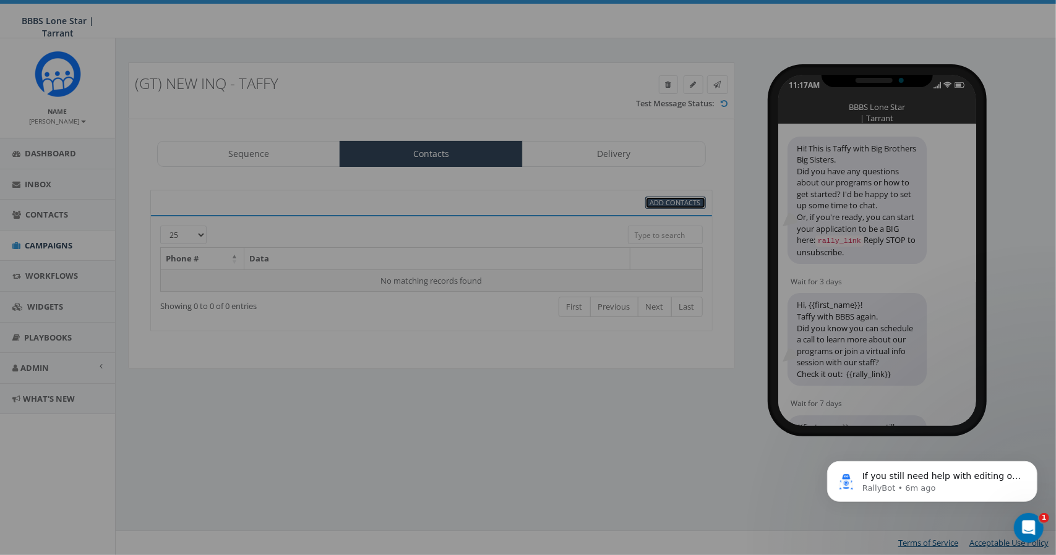
select select
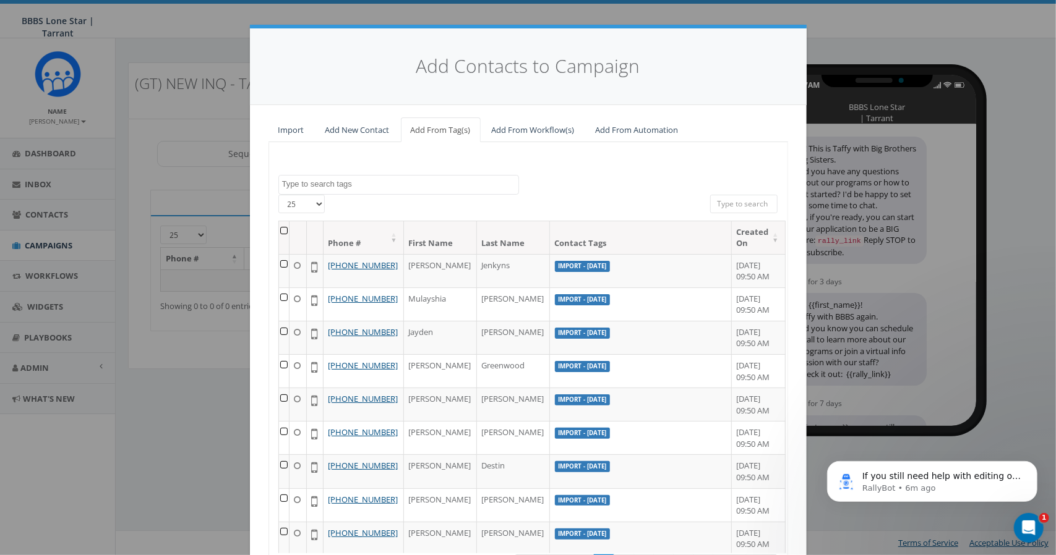
click at [730, 202] on input "search" at bounding box center [744, 204] width 68 height 19
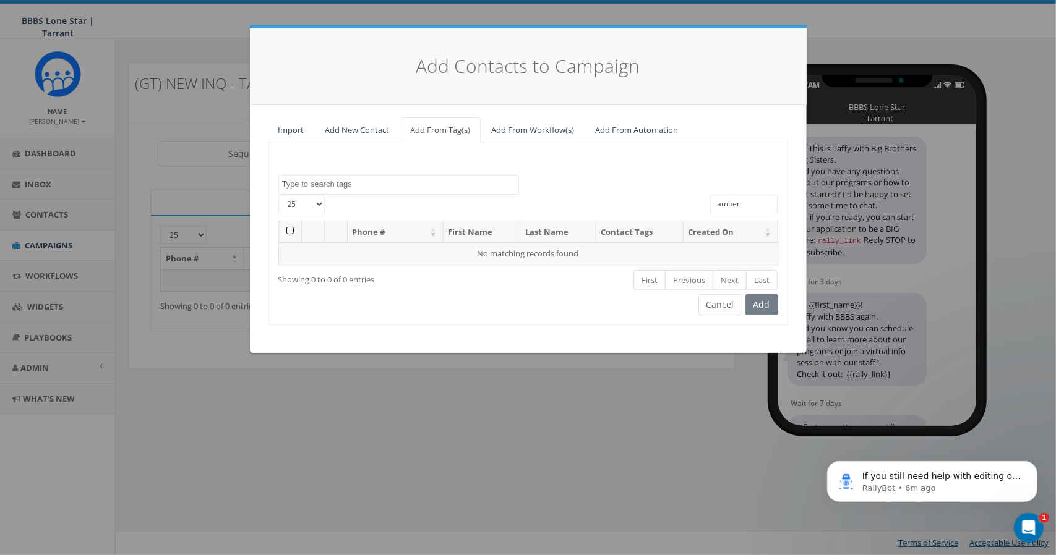
type input "amber"
click at [704, 305] on button "Cancel" at bounding box center [720, 304] width 44 height 21
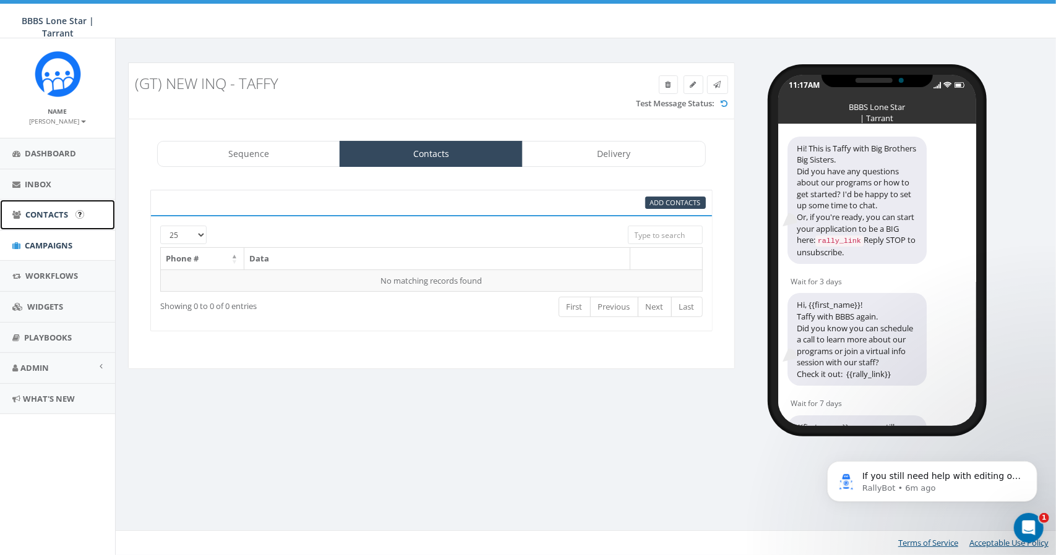
click at [43, 213] on span "Contacts" at bounding box center [46, 214] width 43 height 11
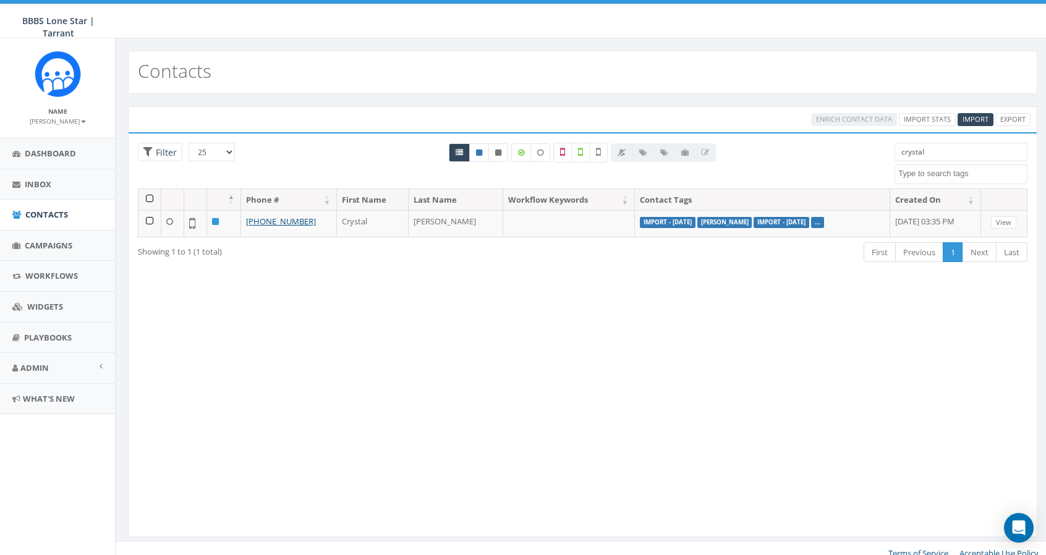
select select
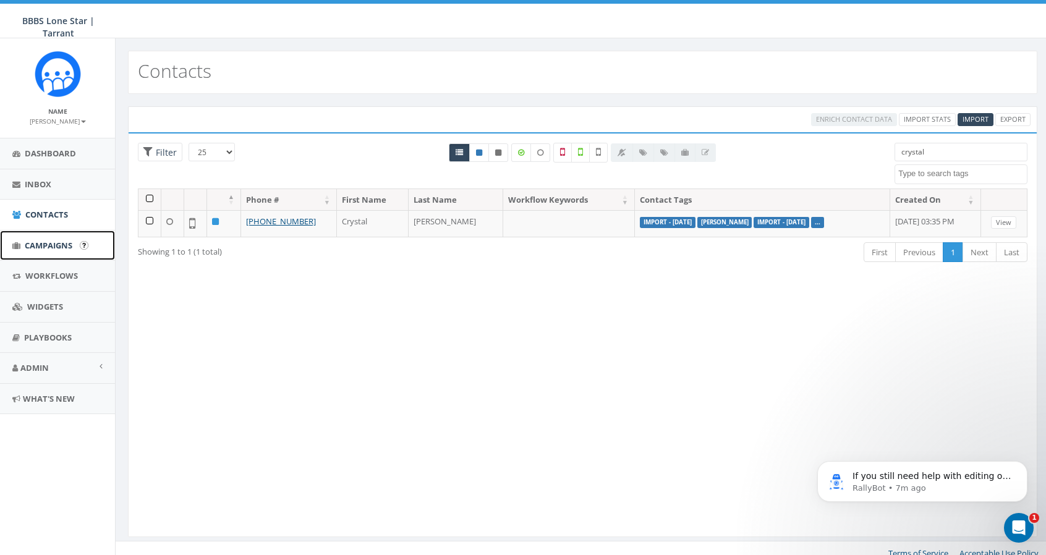
click at [52, 240] on span "Campaigns" at bounding box center [49, 245] width 48 height 11
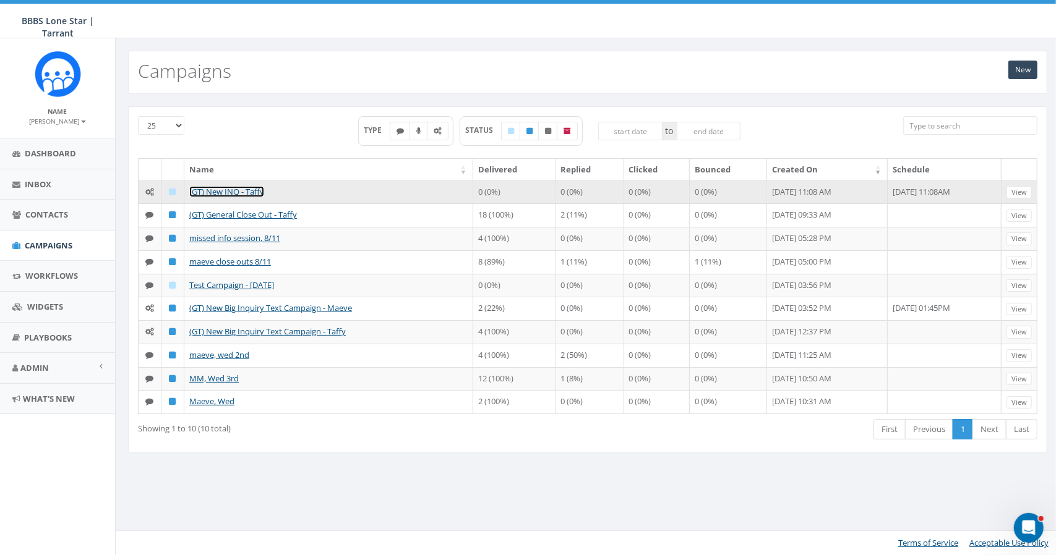
click at [214, 189] on link "(GT) New INQ - Taffy" at bounding box center [226, 191] width 75 height 11
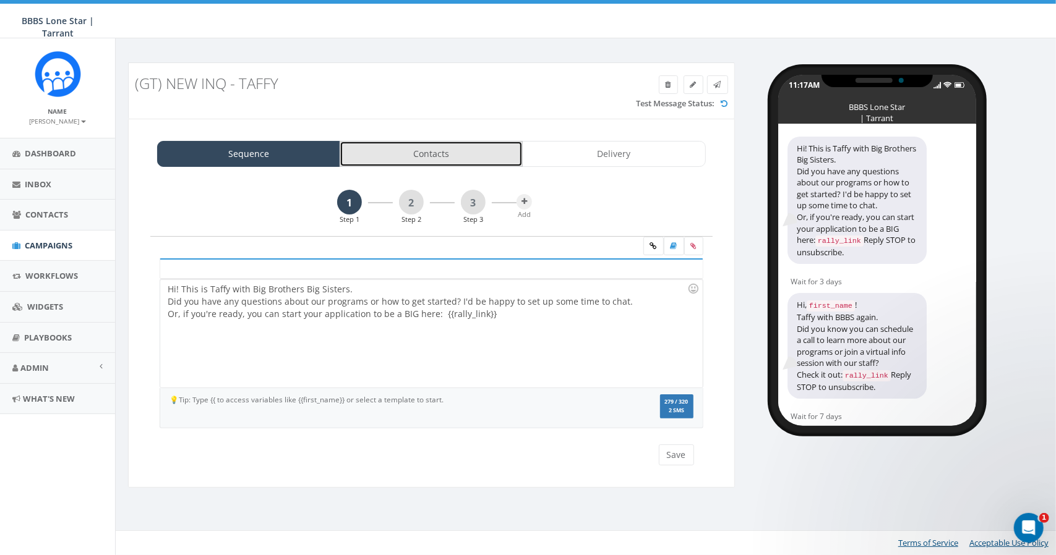
click at [469, 159] on link "Contacts" at bounding box center [431, 154] width 183 height 26
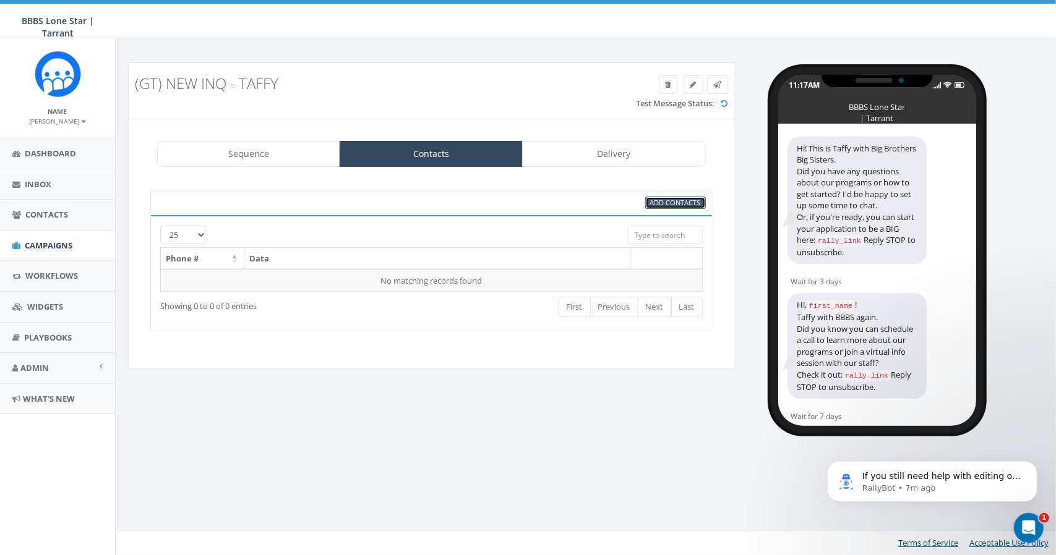
click at [664, 201] on span "Add Contacts" at bounding box center [675, 202] width 51 height 9
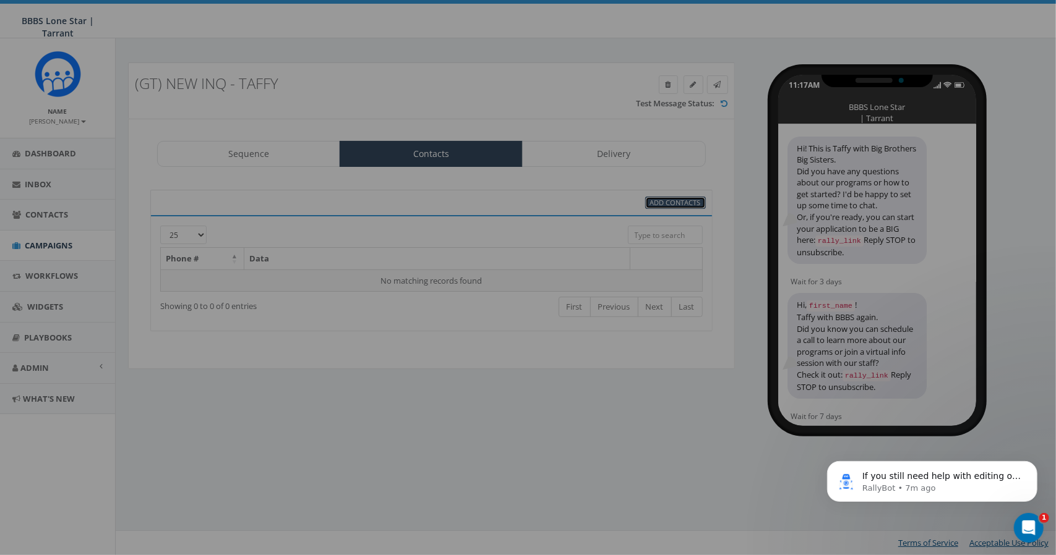
select select
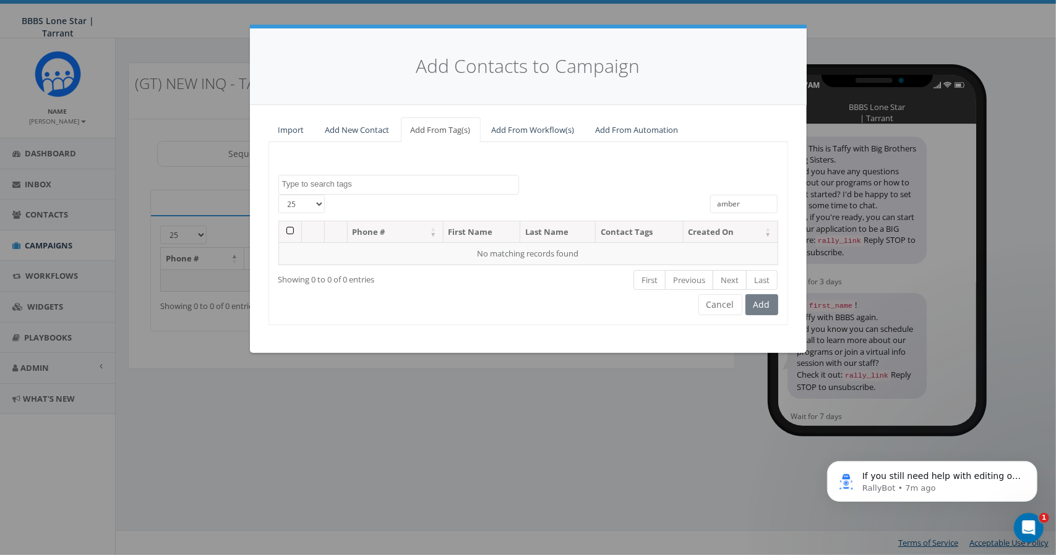
click at [752, 207] on input "amber" at bounding box center [744, 204] width 68 height 19
drag, startPoint x: 752, startPoint y: 207, endPoint x: 684, endPoint y: 206, distance: 68.0
click at [684, 206] on div "25 50 100 amber" at bounding box center [528, 208] width 518 height 26
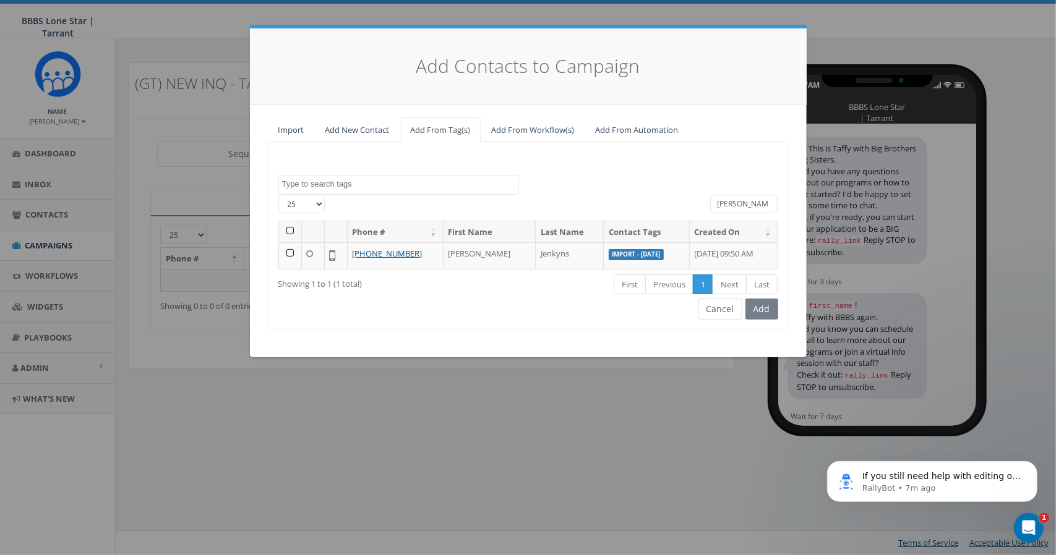
type input "[PERSON_NAME]"
click at [730, 306] on button "Cancel" at bounding box center [720, 309] width 44 height 21
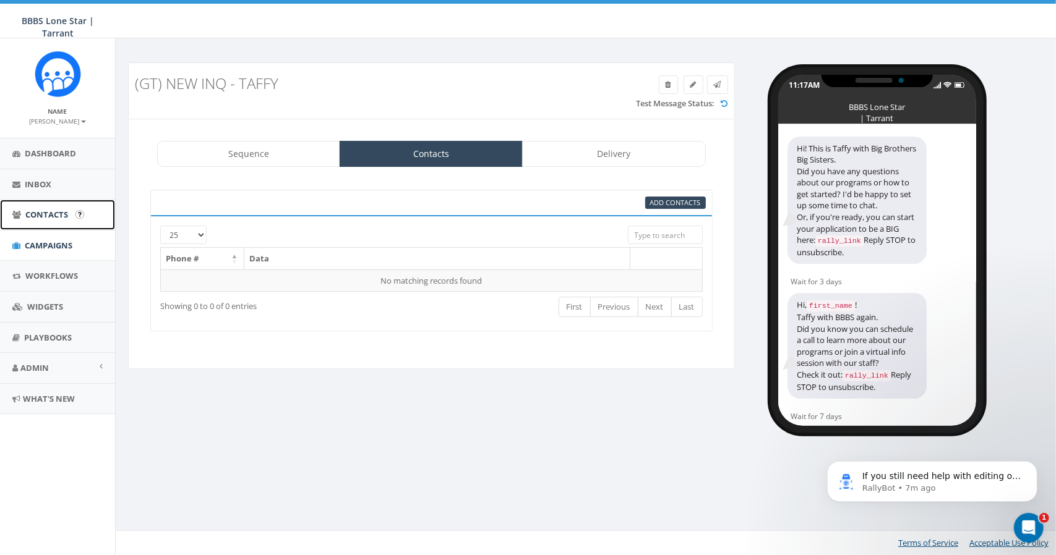
click at [38, 216] on span "Contacts" at bounding box center [46, 214] width 43 height 11
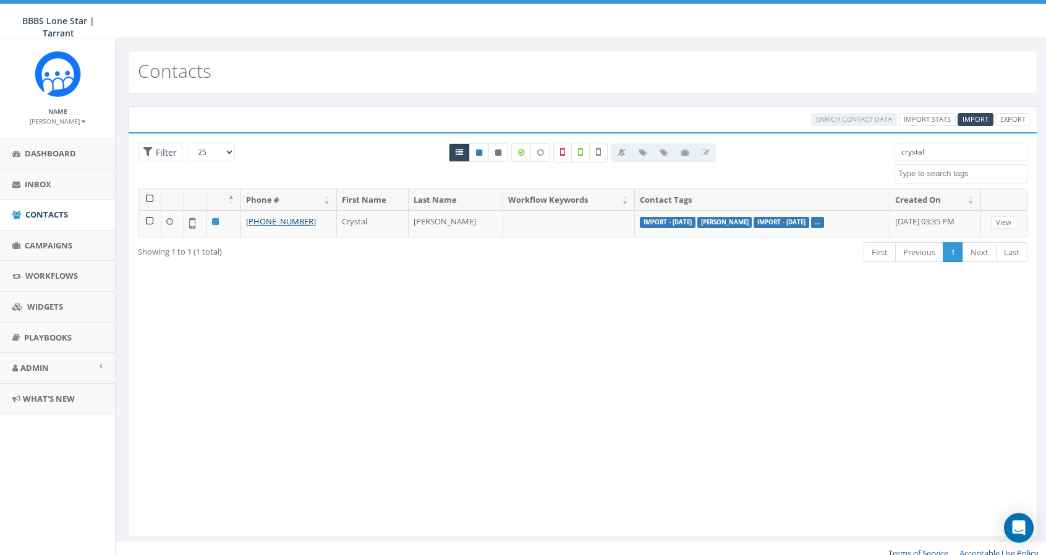
select select
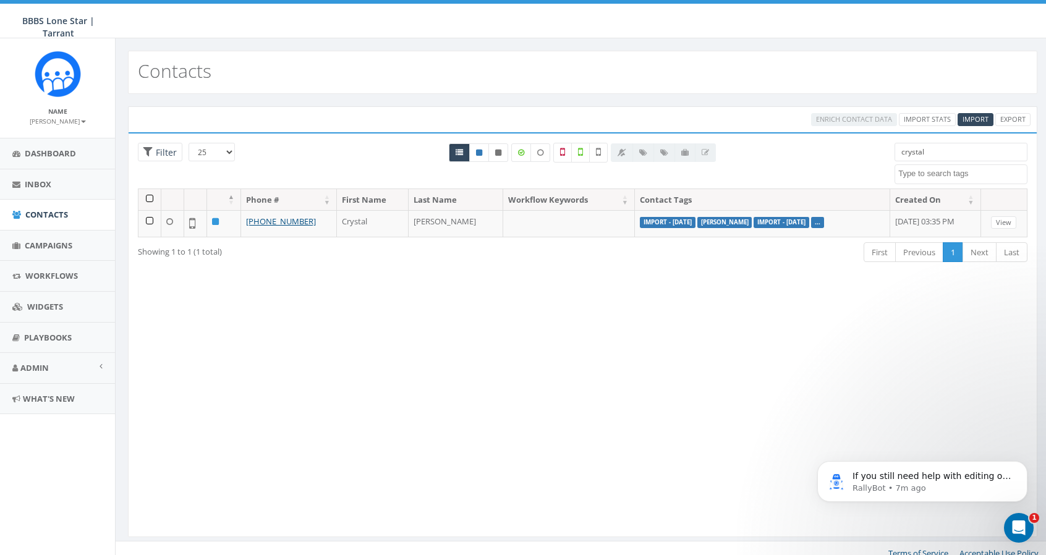
drag, startPoint x: 951, startPoint y: 158, endPoint x: 839, endPoint y: 156, distance: 112.0
click at [839, 156] on div "25 50 100 Filter crystal Import - [DATE] Import - [DATE] Import - [DATE] [PERSO…" at bounding box center [583, 166] width 909 height 46
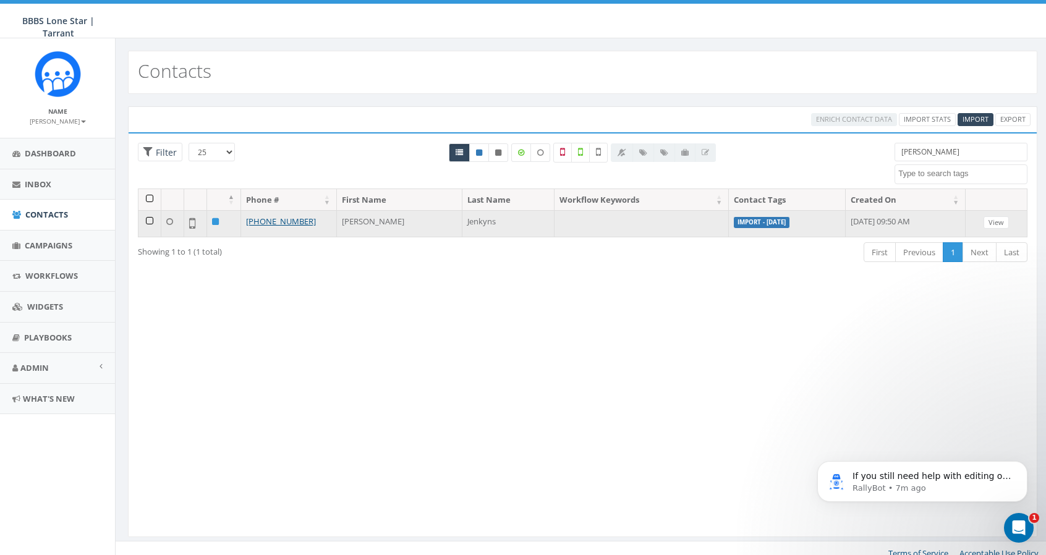
type input "[PERSON_NAME]"
click at [348, 223] on td "[PERSON_NAME]" at bounding box center [400, 223] width 126 height 27
click at [1005, 218] on link "View" at bounding box center [996, 222] width 25 height 13
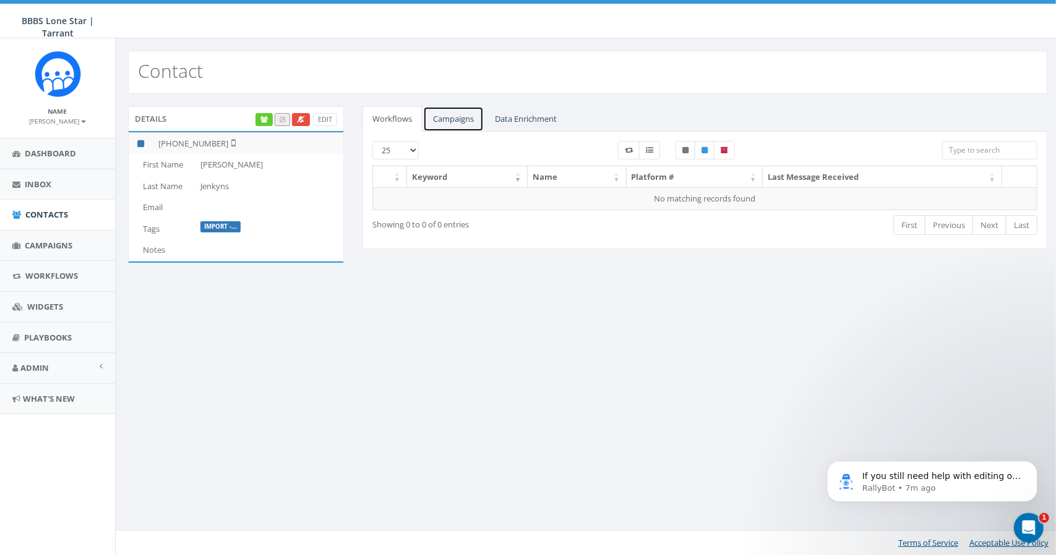
click at [452, 119] on link "Campaigns" at bounding box center [453, 118] width 61 height 25
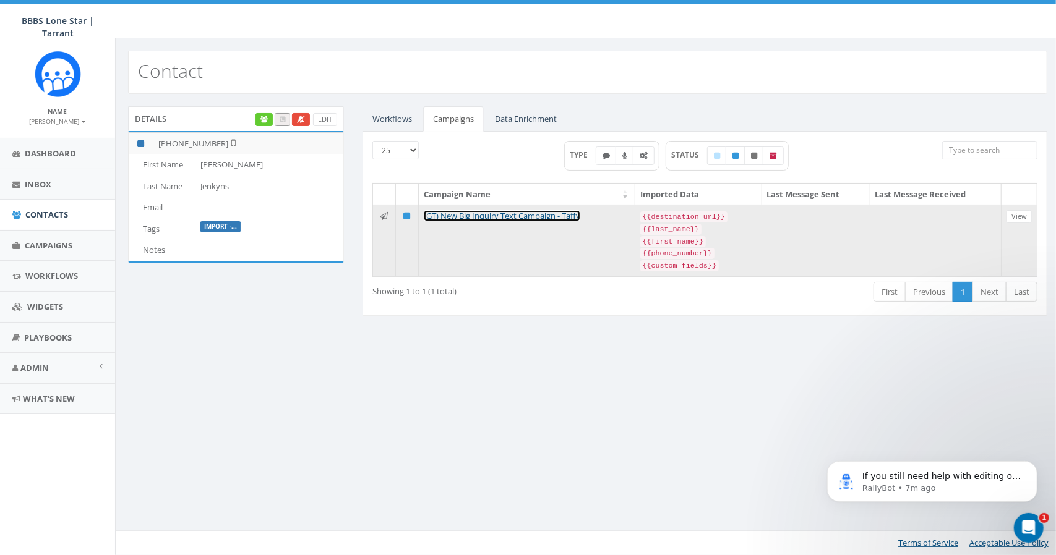
click at [494, 215] on link "(GT) New Big Inquiry Text Campaign - Taffy" at bounding box center [502, 215] width 156 height 11
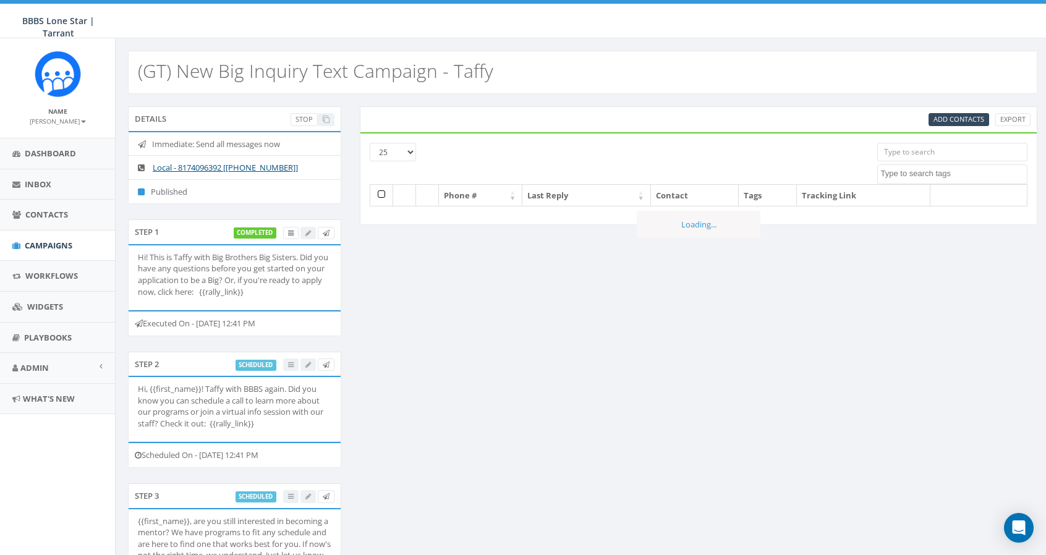
select select
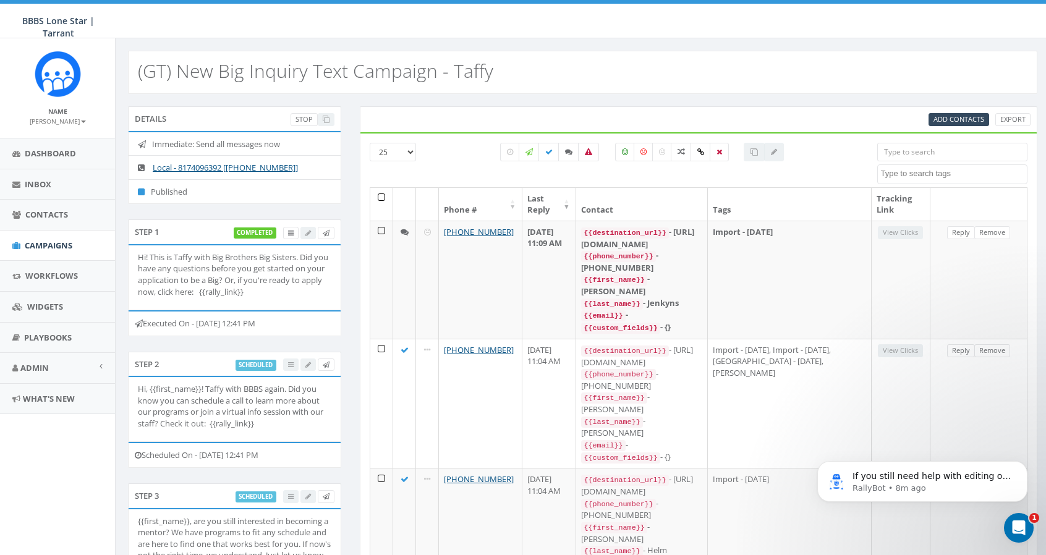
click at [945, 148] on input "search" at bounding box center [953, 152] width 150 height 19
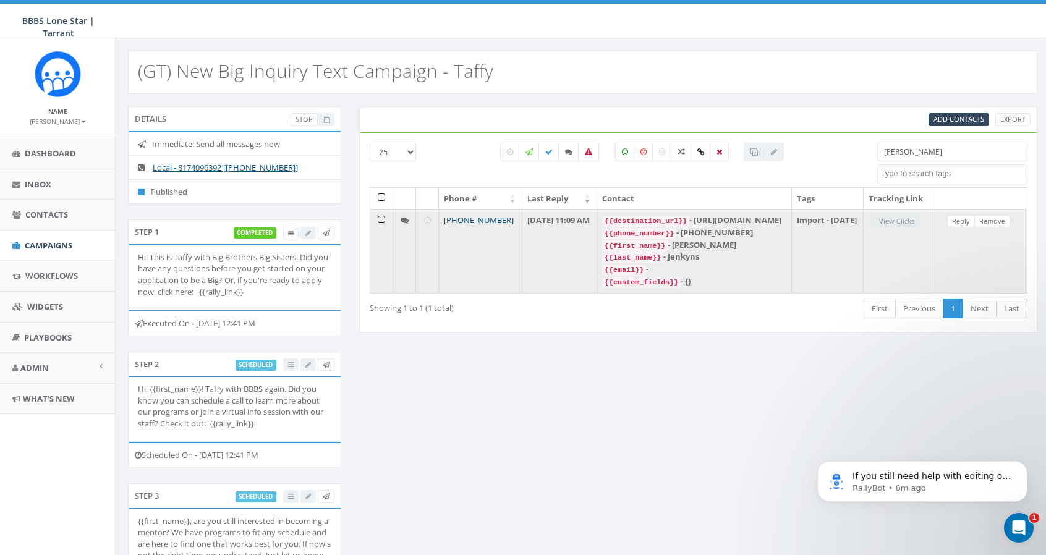
type input "[PERSON_NAME]"
click at [477, 226] on link "[PHONE_NUMBER]" at bounding box center [479, 220] width 70 height 11
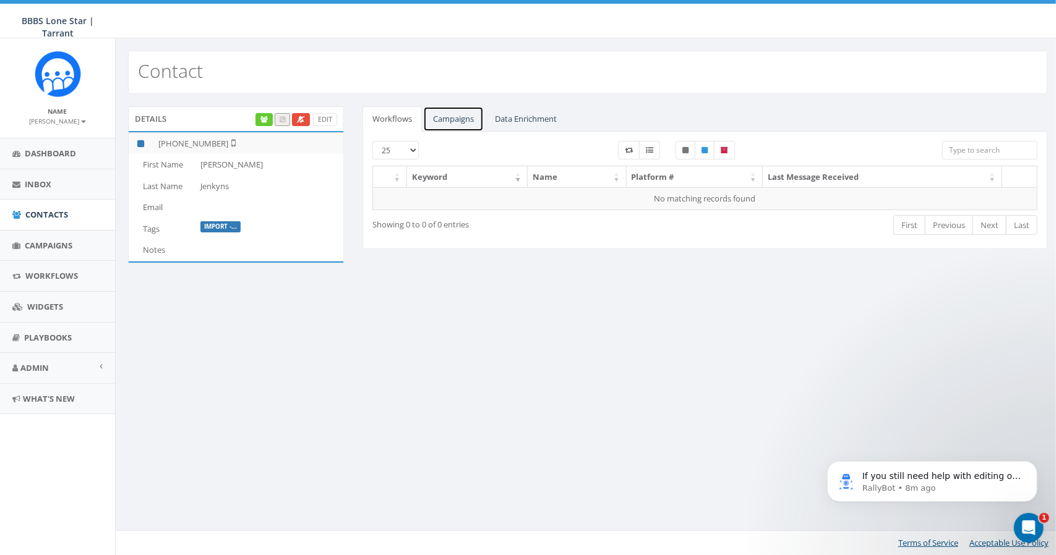
click at [455, 114] on link "Campaigns" at bounding box center [453, 118] width 61 height 25
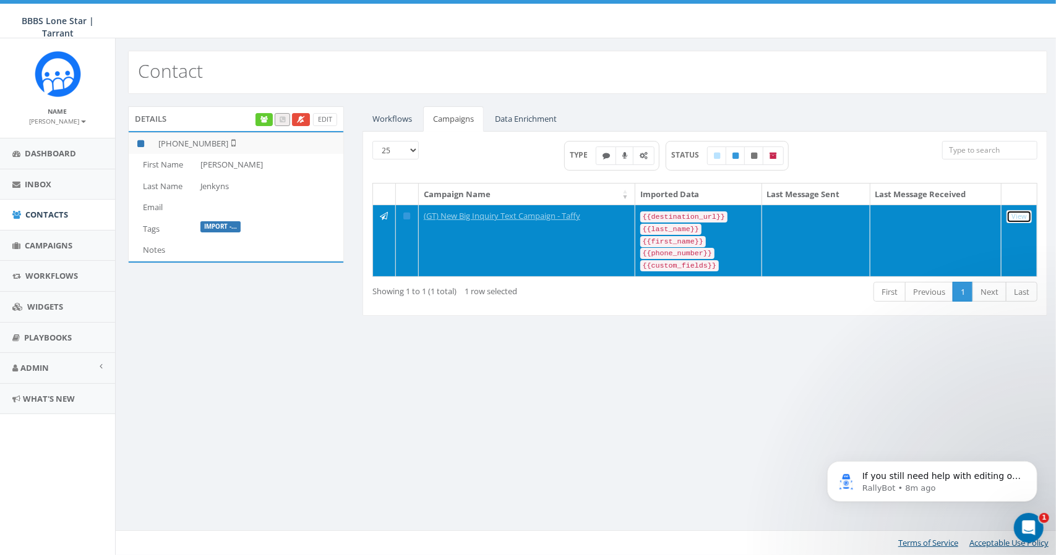
click at [1013, 213] on link "View" at bounding box center [1018, 216] width 25 height 13
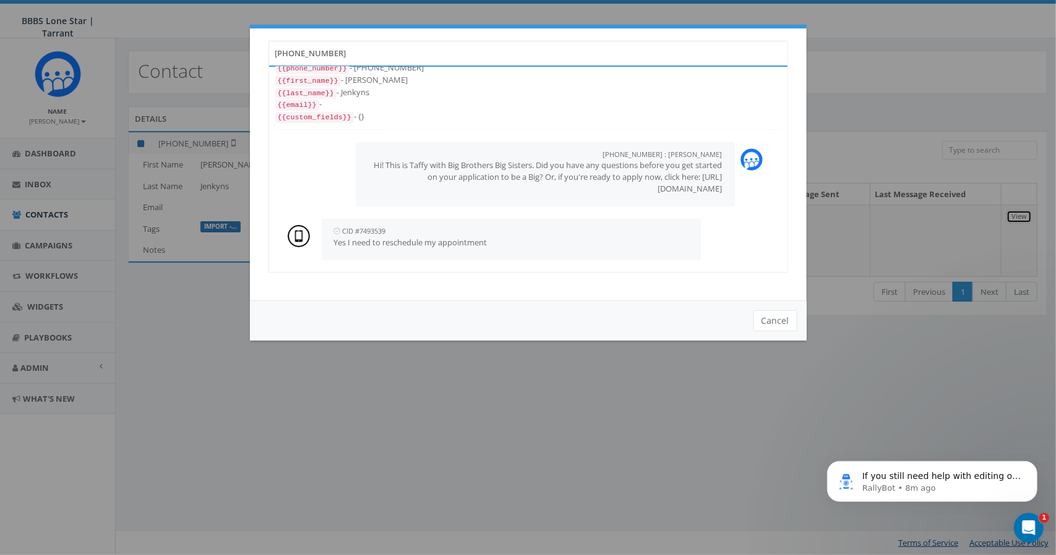
scroll to position [26, 0]
click at [582, 242] on p "Yes I need to reschedule my appointment" at bounding box center [511, 243] width 354 height 12
click at [775, 322] on button "Cancel" at bounding box center [775, 320] width 44 height 21
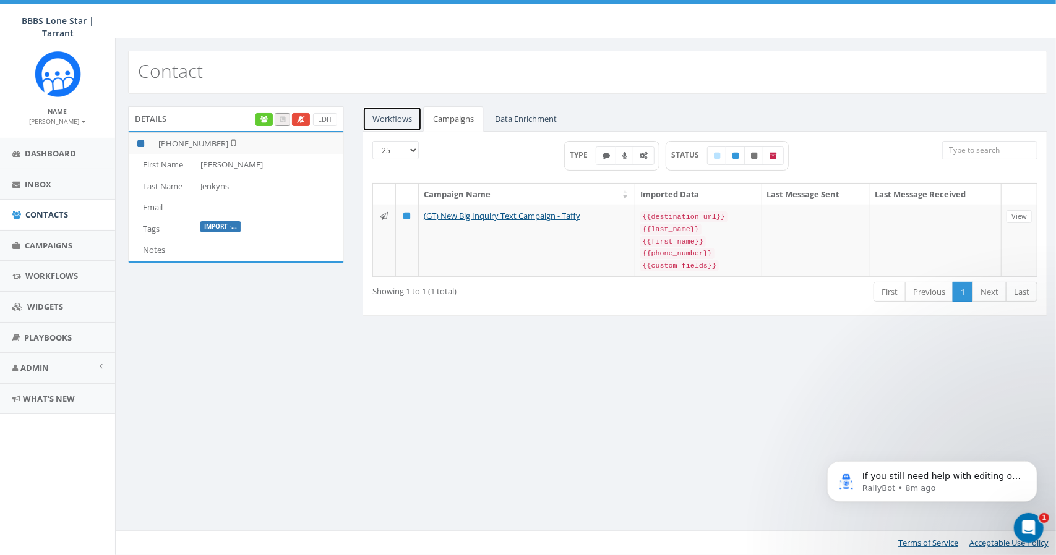
click at [391, 117] on link "Workflows" at bounding box center [391, 118] width 59 height 25
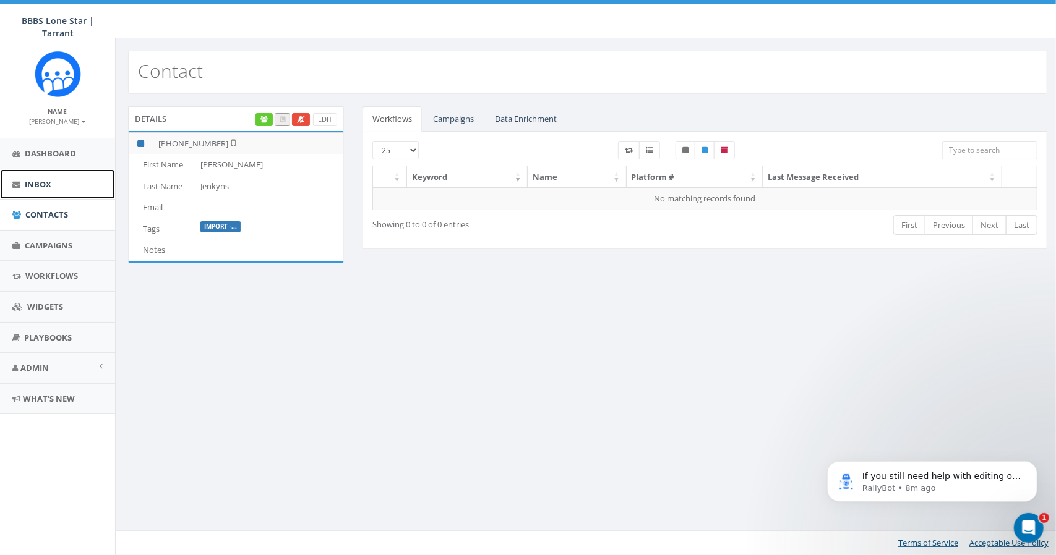
click at [41, 186] on span "Inbox" at bounding box center [38, 184] width 27 height 11
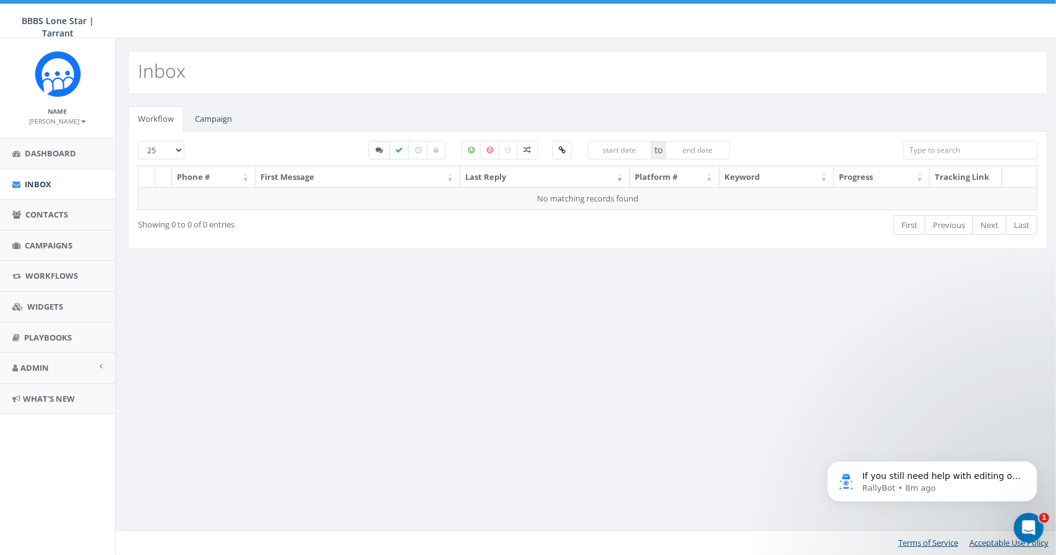
click at [383, 147] on icon at bounding box center [378, 150] width 7 height 7
checkbox input "true"
click at [983, 148] on input "search" at bounding box center [970, 150] width 134 height 19
type input "[PERSON_NAME]"
click at [201, 121] on link "Campaign" at bounding box center [213, 118] width 57 height 25
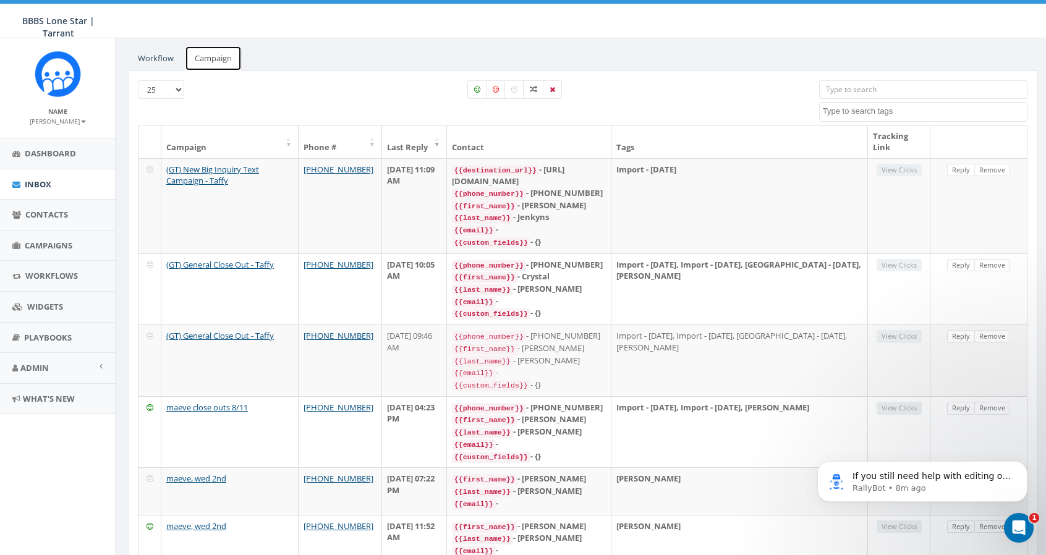
scroll to position [62, 0]
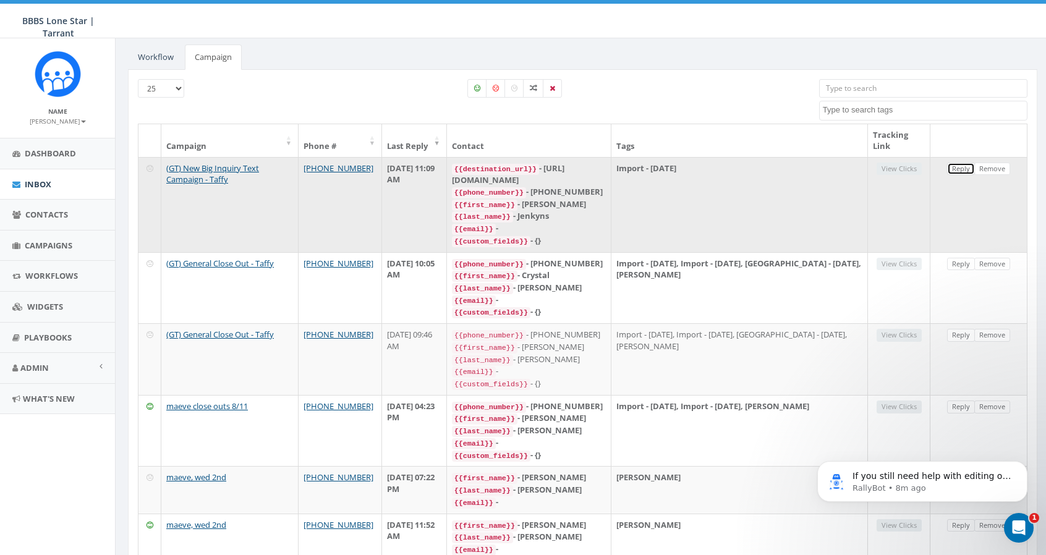
click at [962, 168] on link "Reply" at bounding box center [961, 169] width 28 height 13
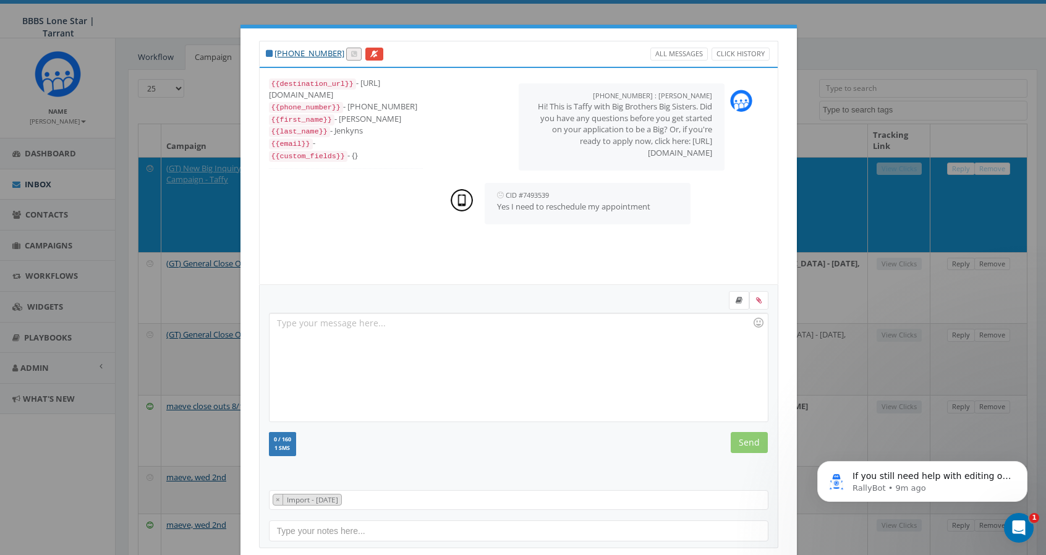
click at [362, 330] on div at bounding box center [519, 368] width 498 height 108
click at [749, 441] on input "Send" at bounding box center [749, 442] width 37 height 21
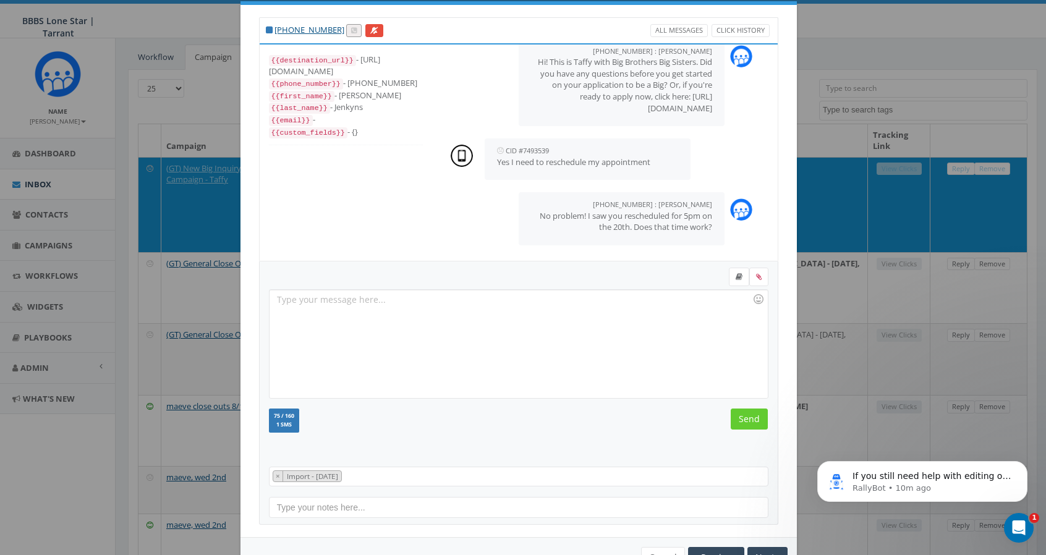
scroll to position [61, 0]
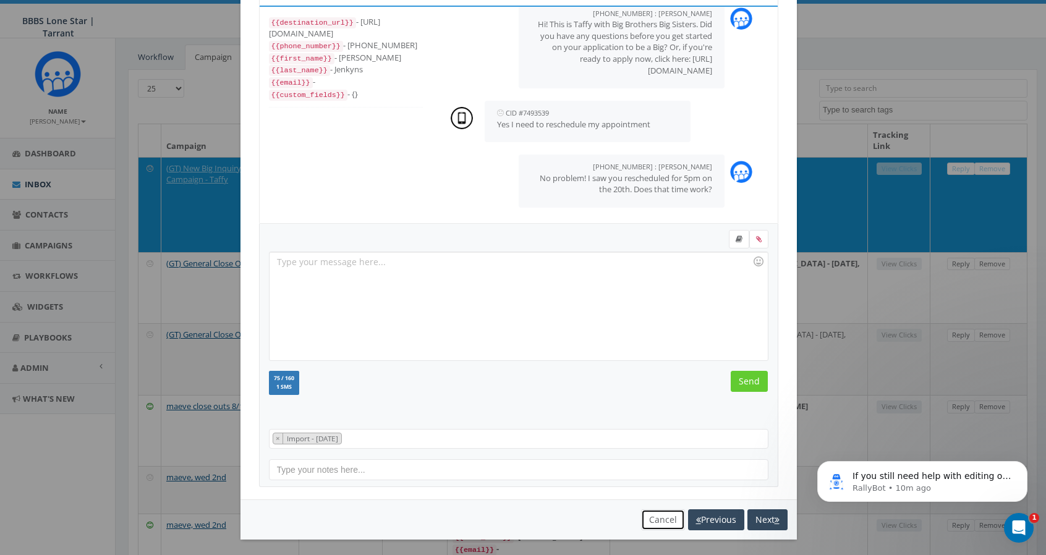
click at [649, 516] on button "Cancel" at bounding box center [663, 520] width 44 height 21
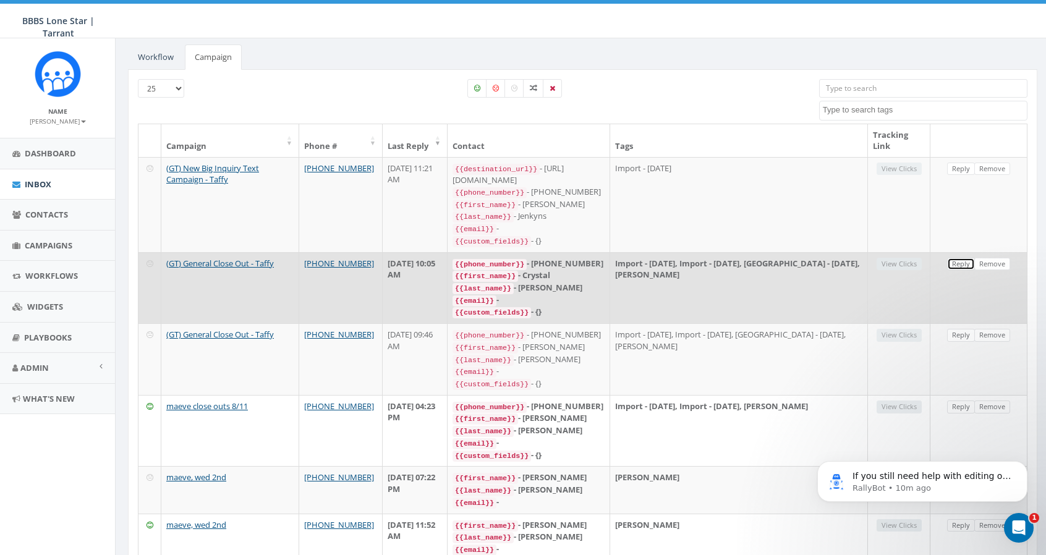
click at [957, 259] on link "Reply" at bounding box center [961, 264] width 28 height 13
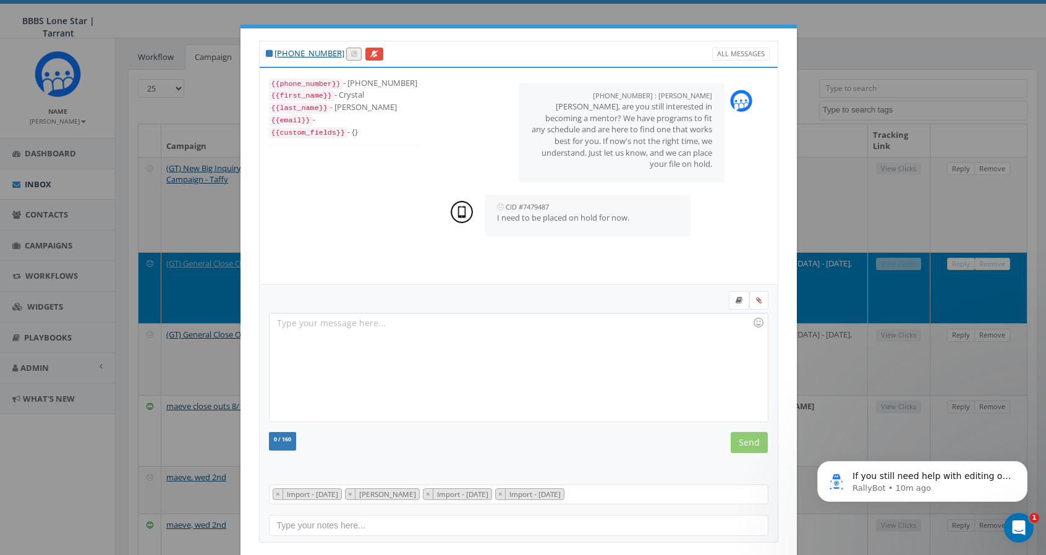
scroll to position [36, 0]
click at [361, 323] on div at bounding box center [519, 368] width 498 height 108
click at [756, 442] on input "Send" at bounding box center [749, 442] width 37 height 21
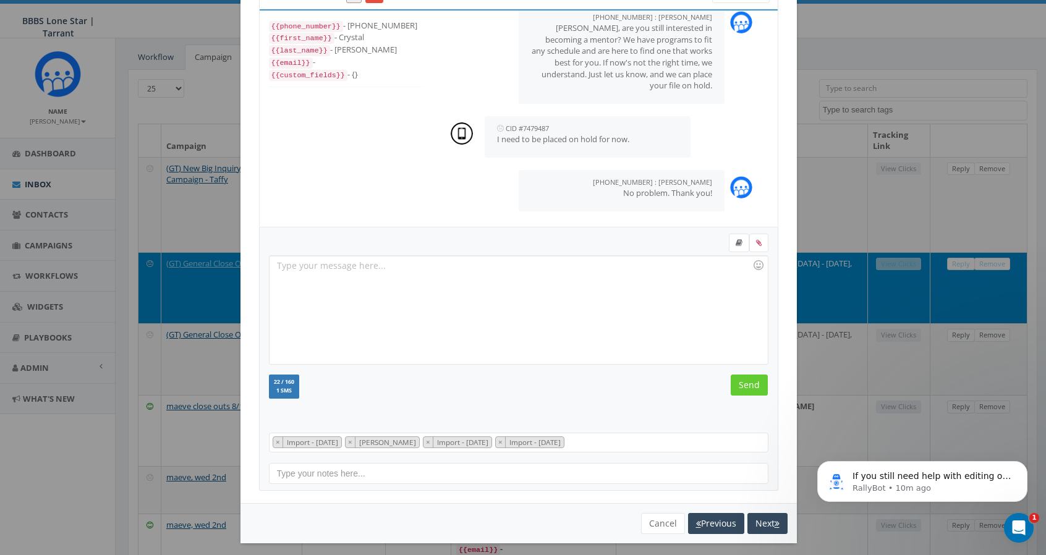
scroll to position [61, 0]
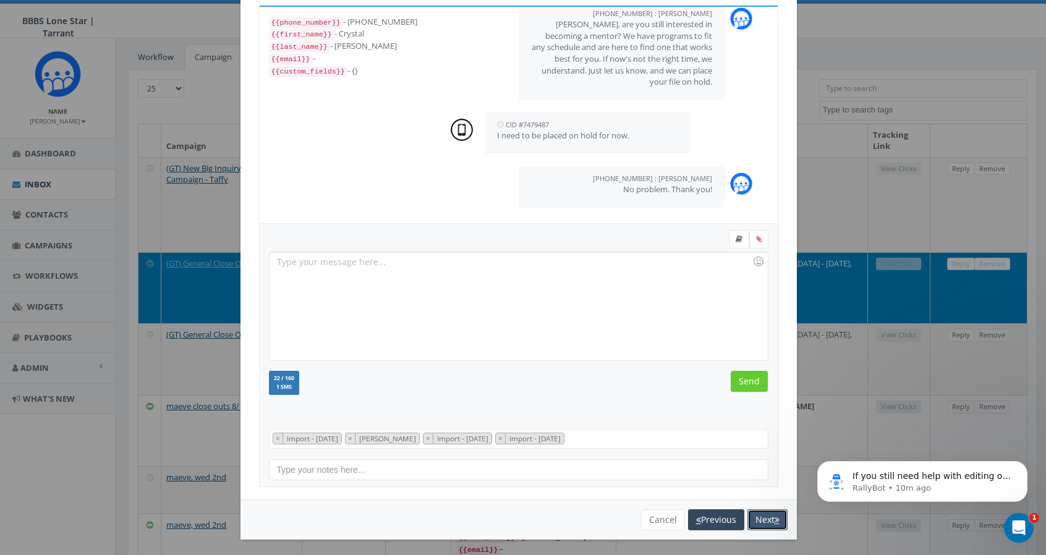
click at [759, 514] on button "Next" at bounding box center [768, 520] width 40 height 21
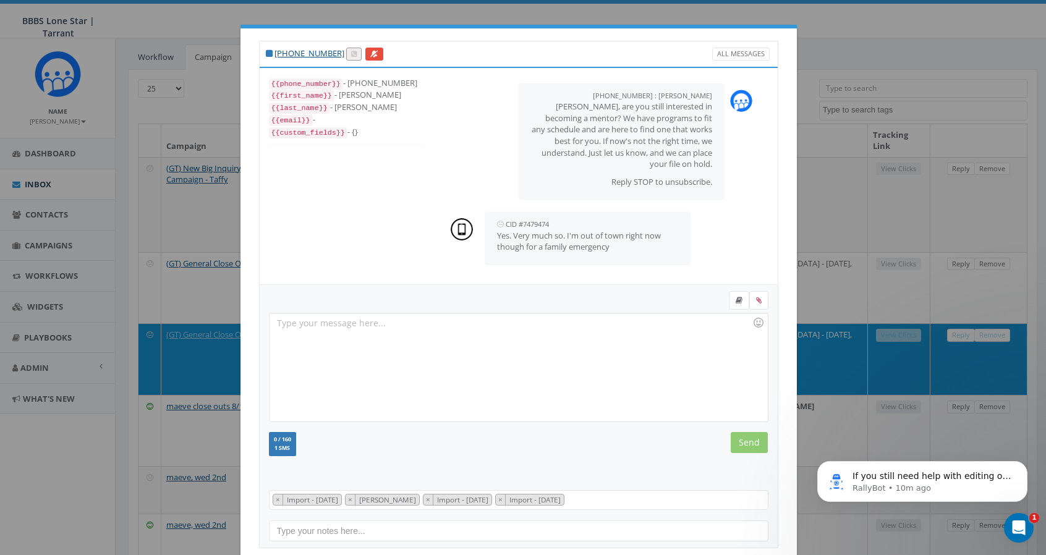
scroll to position [0, 0]
click at [359, 328] on div at bounding box center [519, 368] width 498 height 108
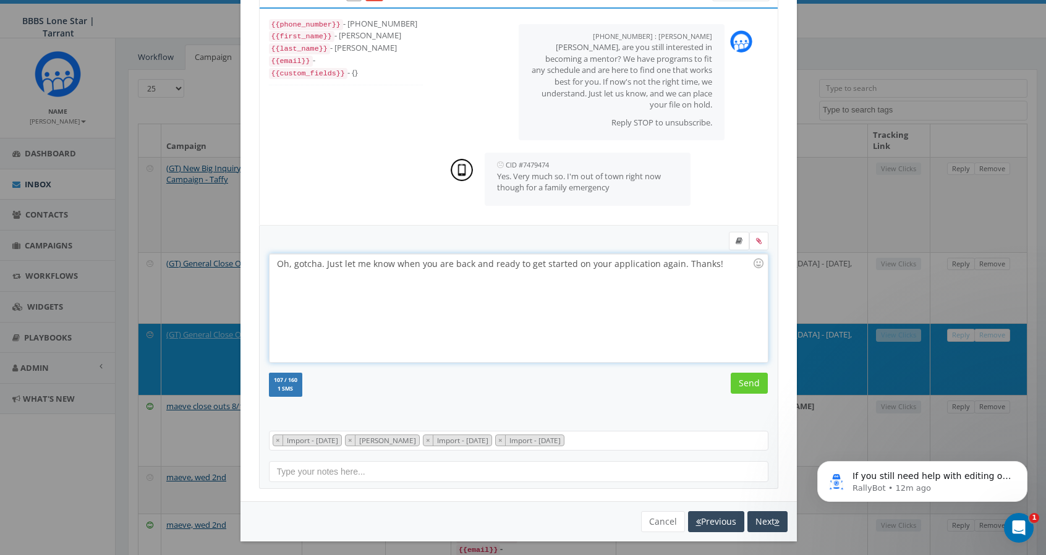
scroll to position [61, 0]
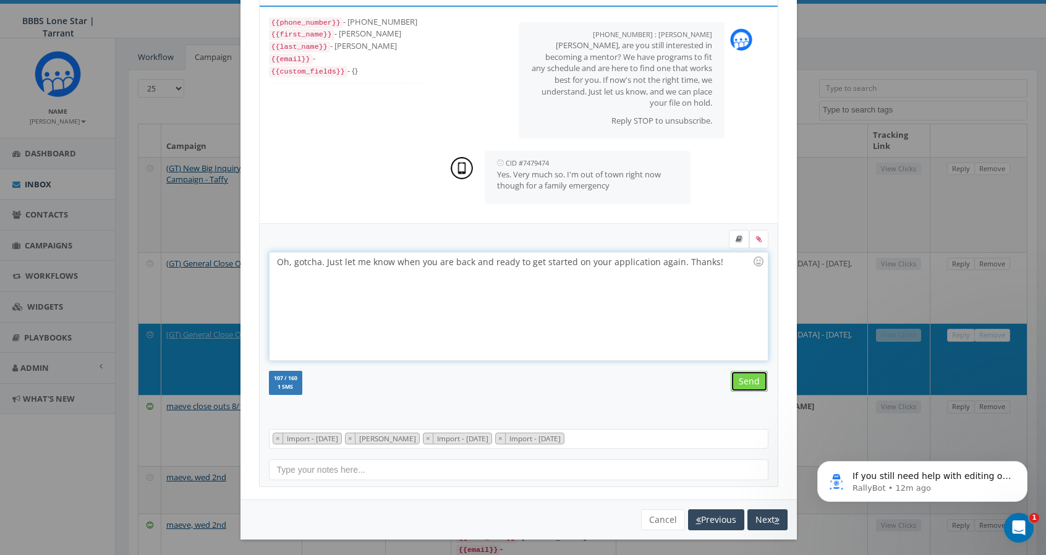
click at [749, 380] on input "Send" at bounding box center [749, 381] width 37 height 21
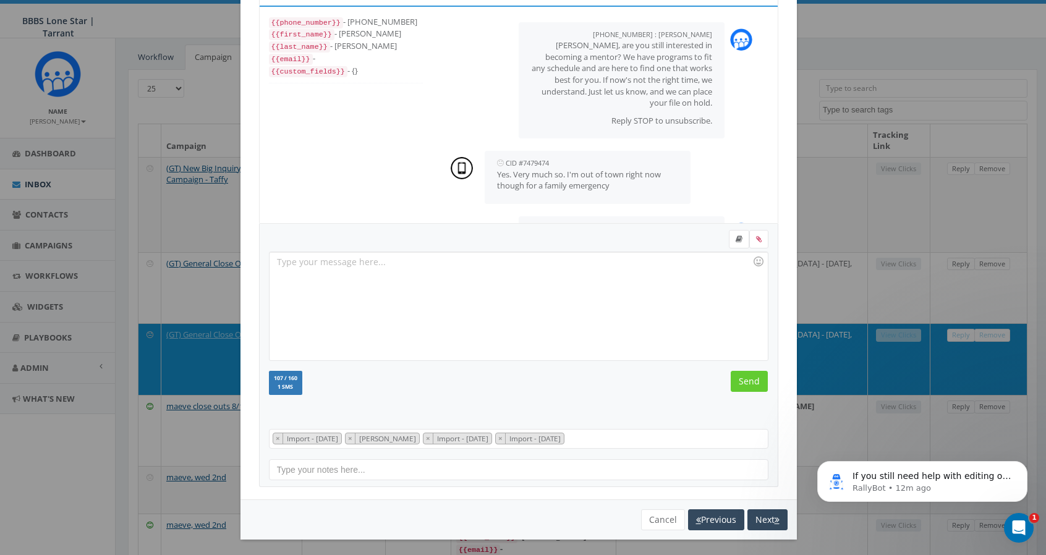
scroll to position [73, 0]
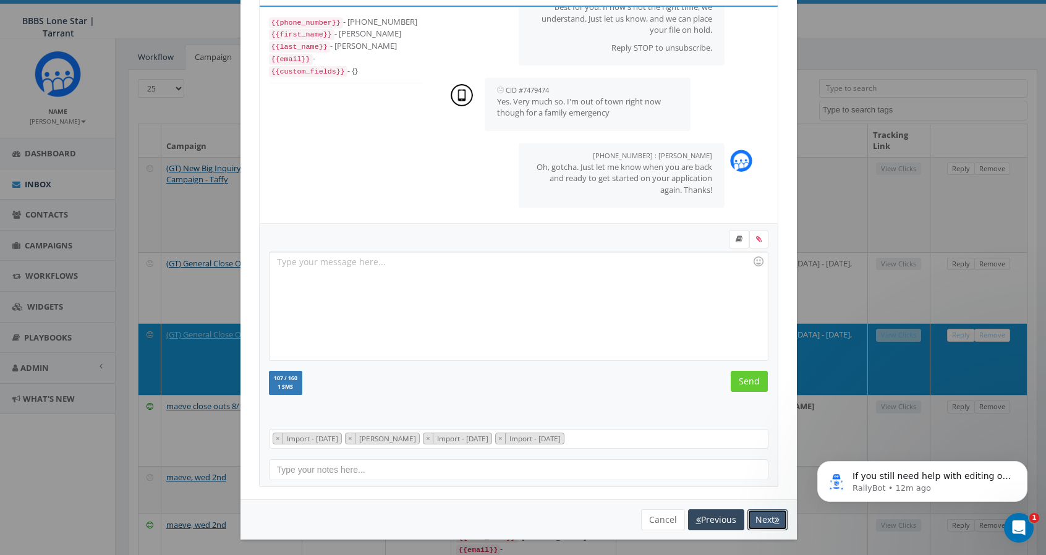
click at [767, 518] on button "Next" at bounding box center [768, 520] width 40 height 21
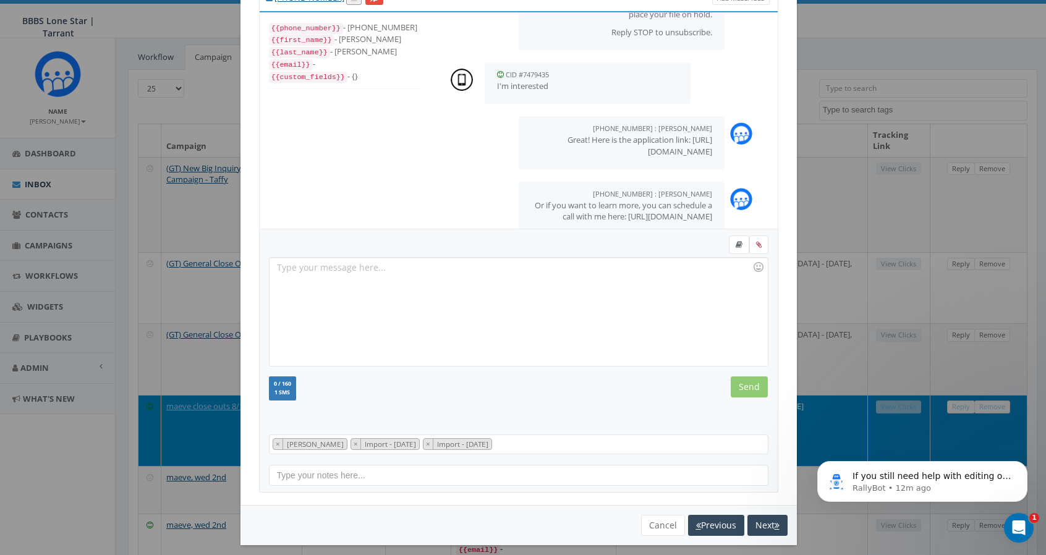
scroll to position [139, 0]
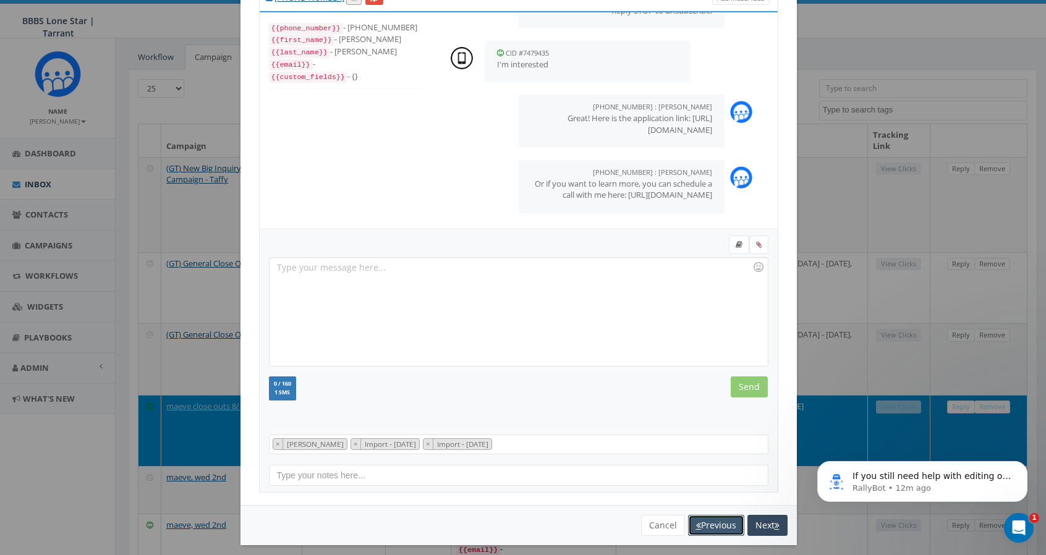
click at [703, 523] on button "Previous" at bounding box center [716, 525] width 56 height 21
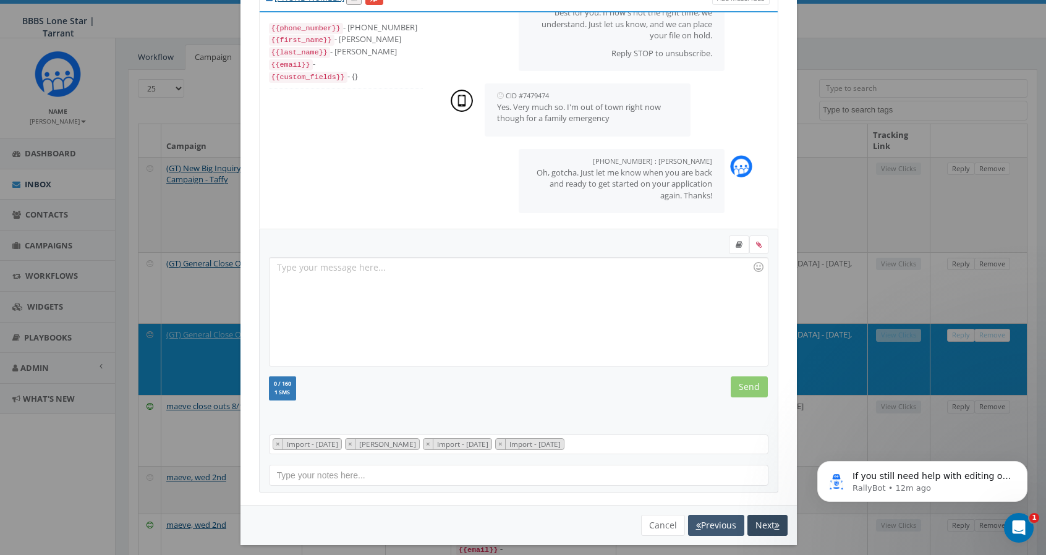
scroll to position [73, 0]
click at [765, 522] on button "Next" at bounding box center [768, 525] width 40 height 21
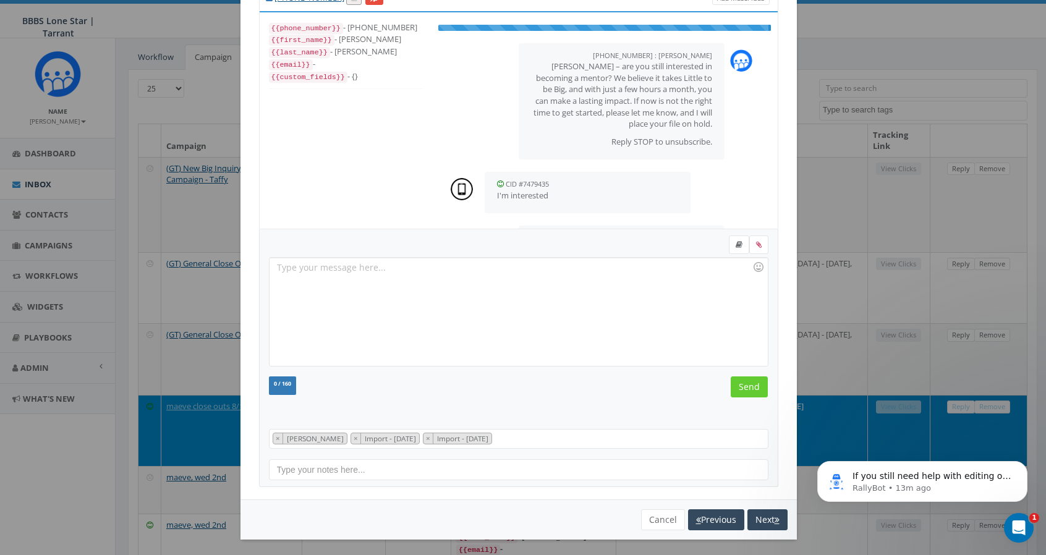
scroll to position [139, 0]
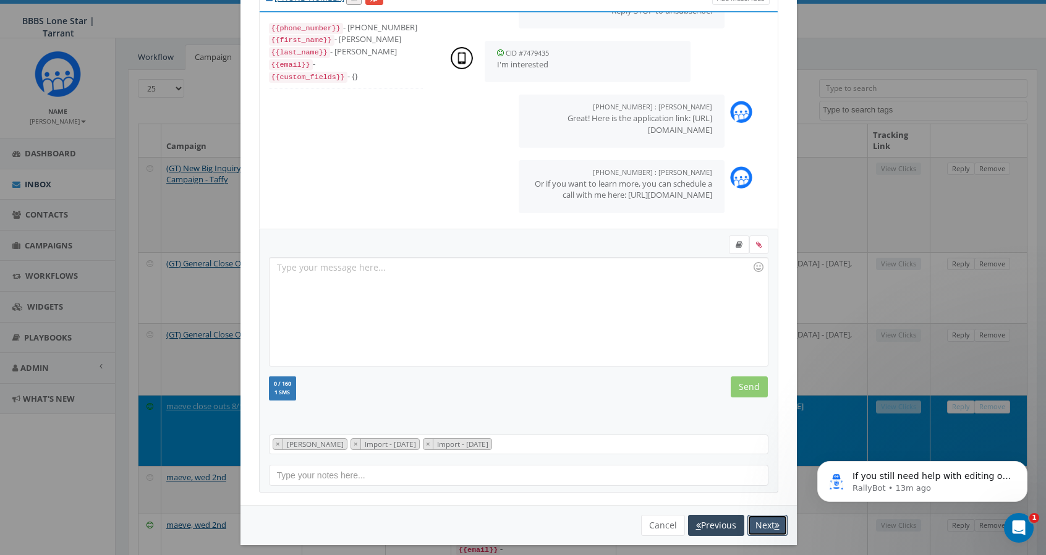
click at [757, 523] on button "Next" at bounding box center [768, 525] width 40 height 21
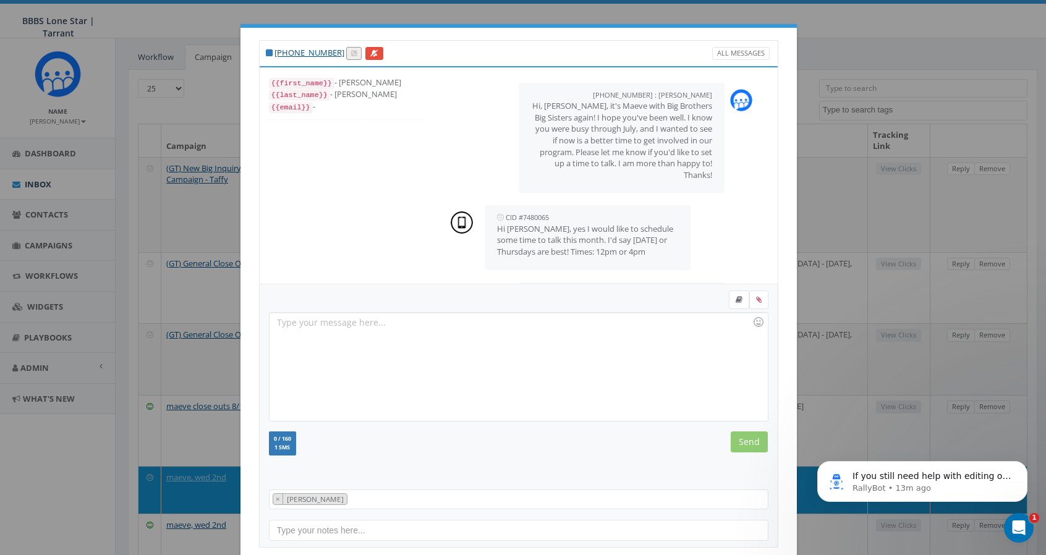
scroll to position [0, 0]
click at [842, 15] on div "+1 817-371-1735 All Messages {{first_name}} - LaKisha {{last_name}} - Bivins {{…" at bounding box center [523, 277] width 1046 height 555
click at [225, 16] on div "+1 817-371-1735 All Messages {{first_name}} - LaKisha {{last_name}} - Bivins {{…" at bounding box center [523, 277] width 1046 height 555
click at [302, 54] on link "+1 817-371-1735" at bounding box center [310, 53] width 70 height 11
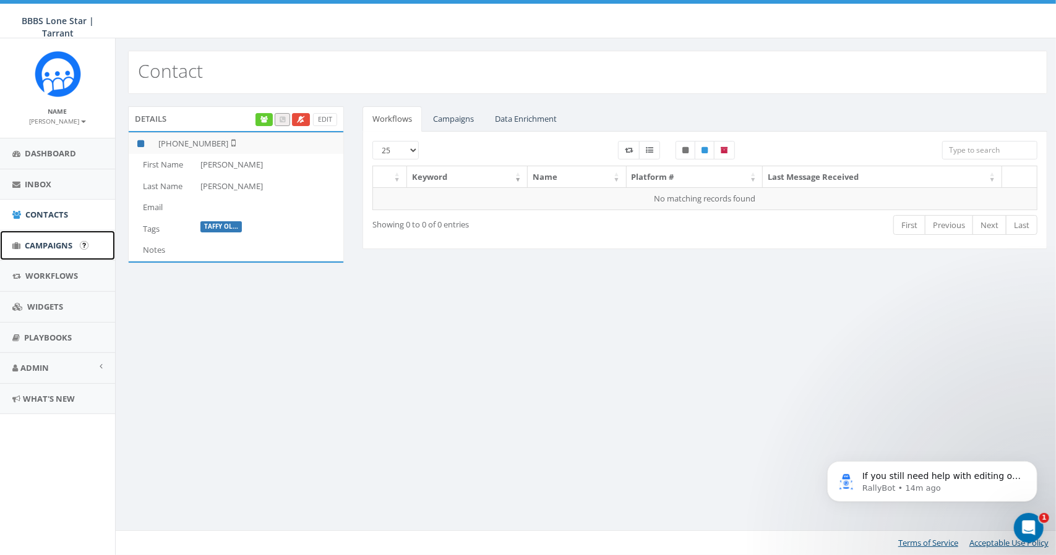
click at [64, 248] on span "Campaigns" at bounding box center [49, 245] width 48 height 11
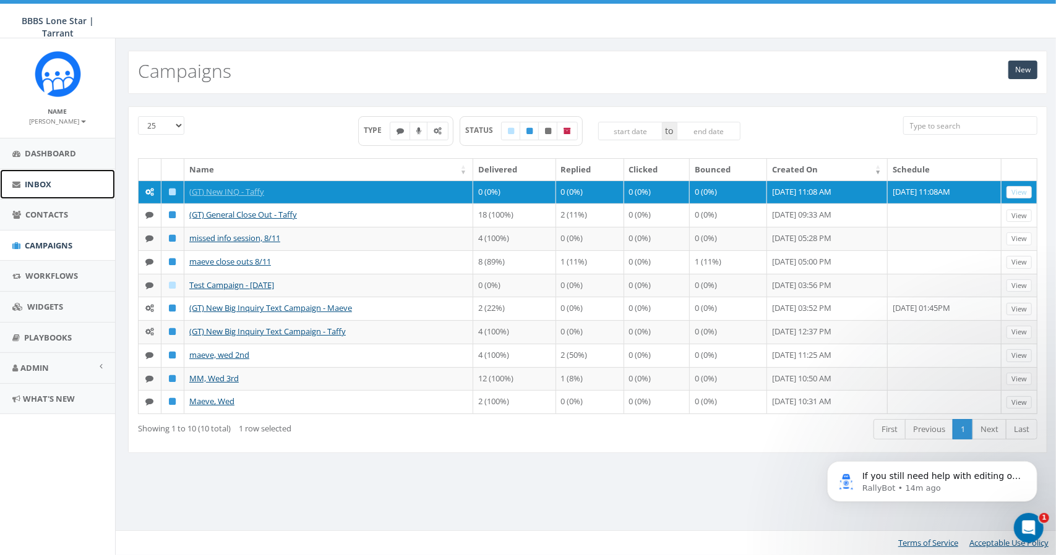
click at [40, 183] on span "Inbox" at bounding box center [38, 184] width 27 height 11
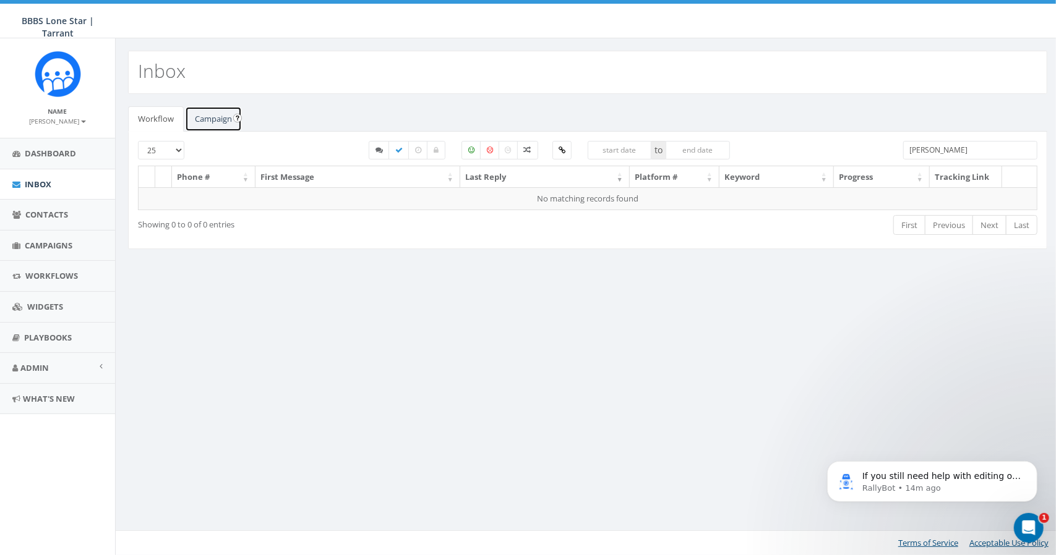
click at [200, 117] on link "Campaign" at bounding box center [213, 118] width 57 height 25
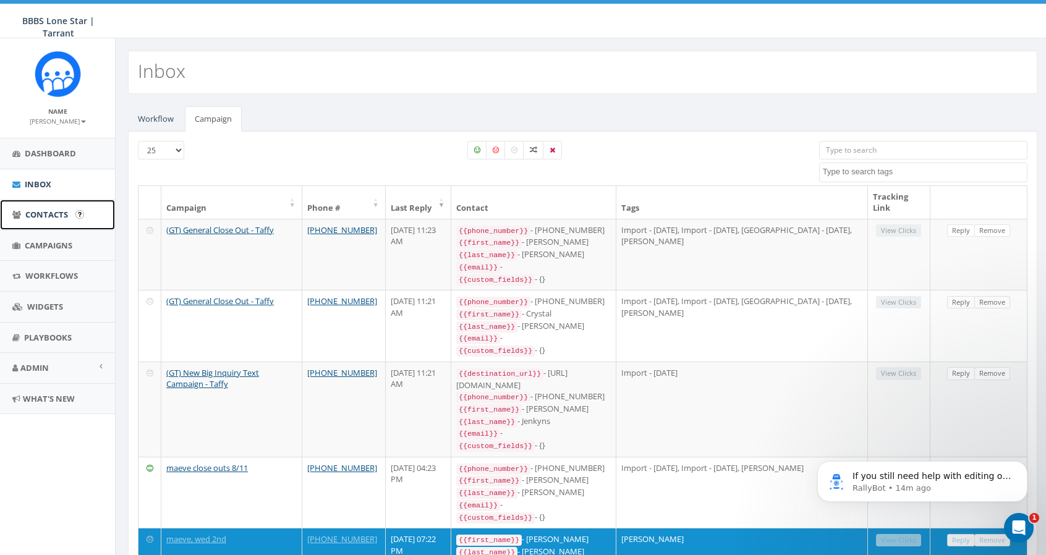
click at [58, 213] on span "Contacts" at bounding box center [46, 214] width 43 height 11
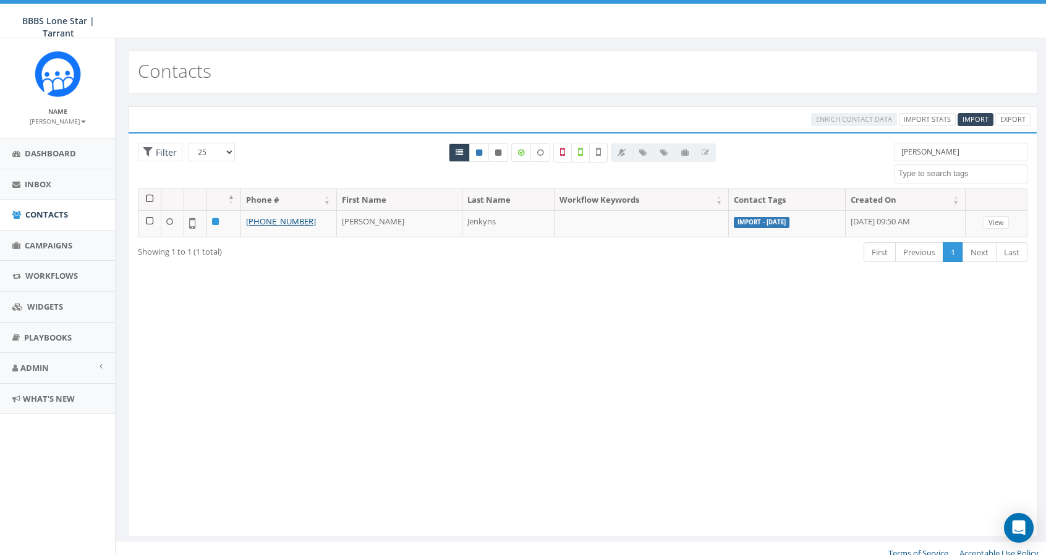
select select
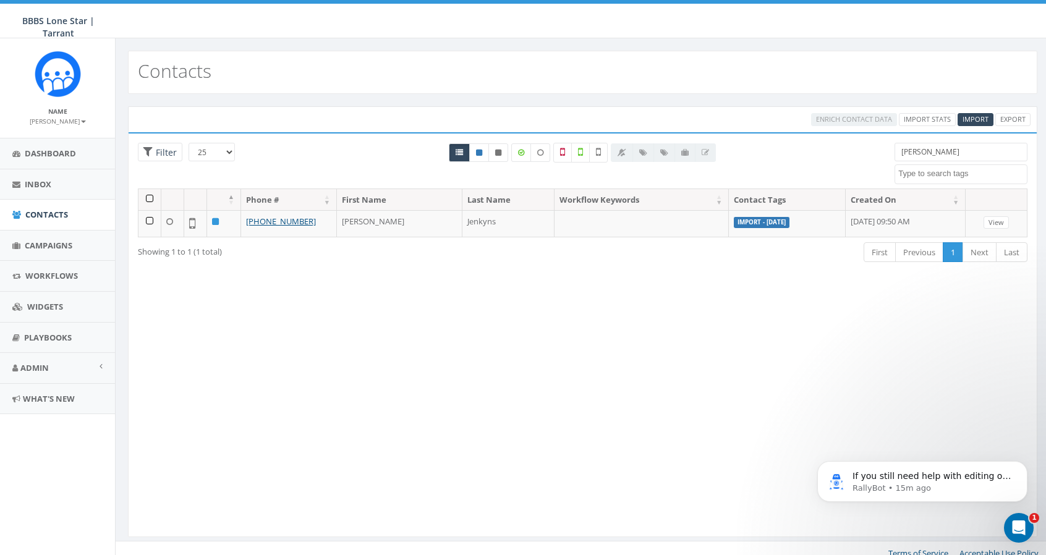
click at [1014, 528] on icon "Open Intercom Messenger" at bounding box center [1019, 528] width 20 height 20
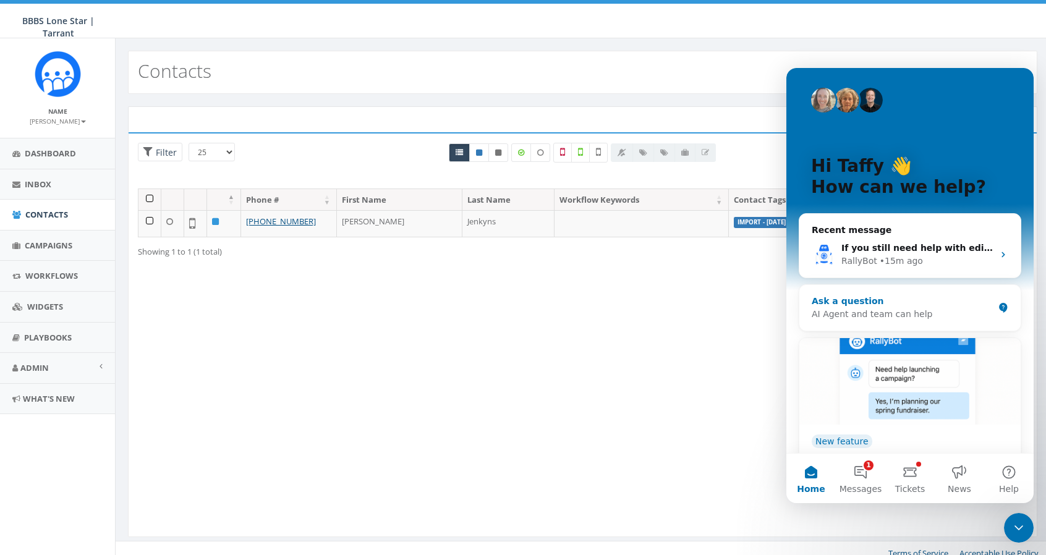
click at [864, 298] on div "Ask a question" at bounding box center [903, 301] width 182 height 13
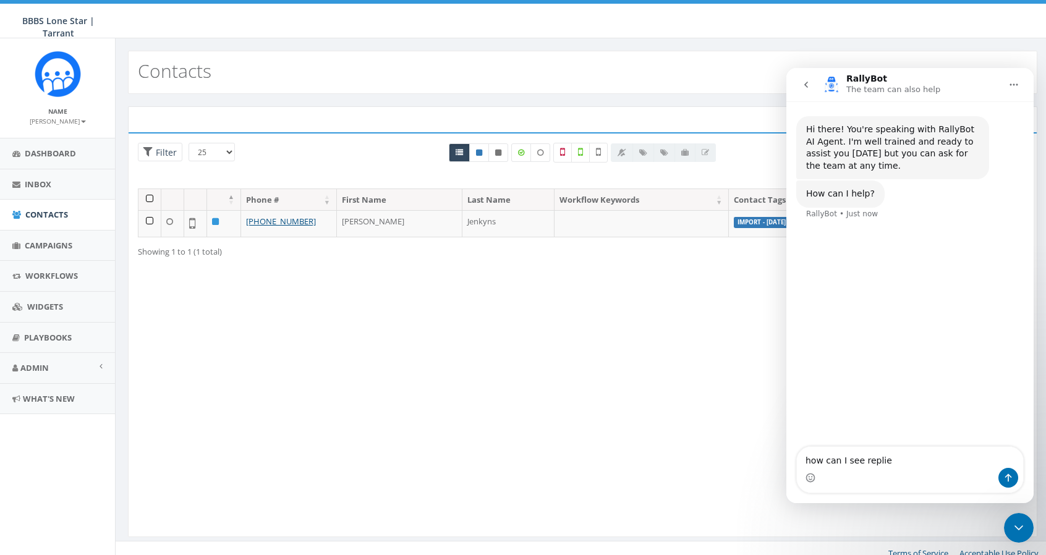
type textarea "how can I see replies"
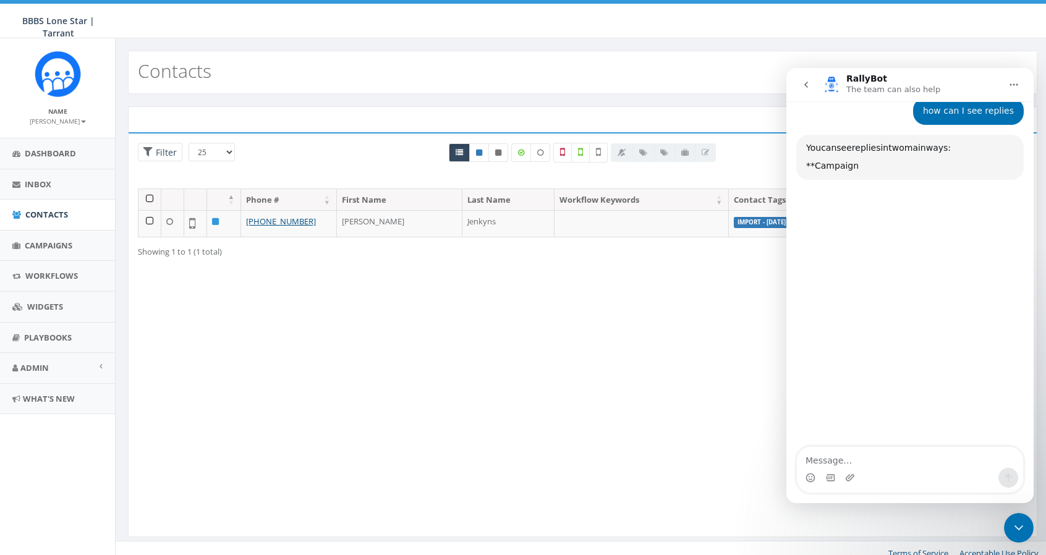
scroll to position [119, 0]
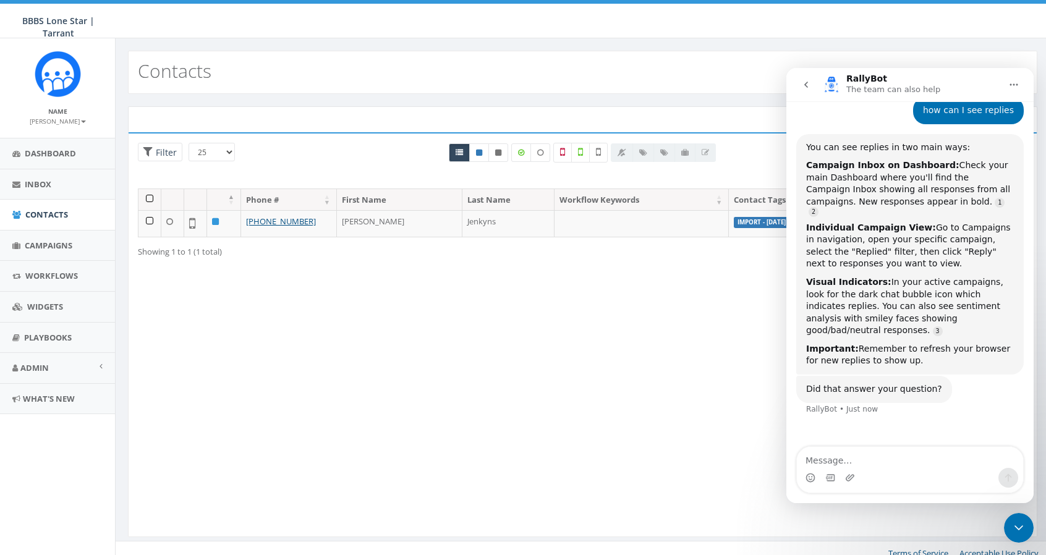
click at [807, 80] on icon "go back" at bounding box center [807, 85] width 10 height 10
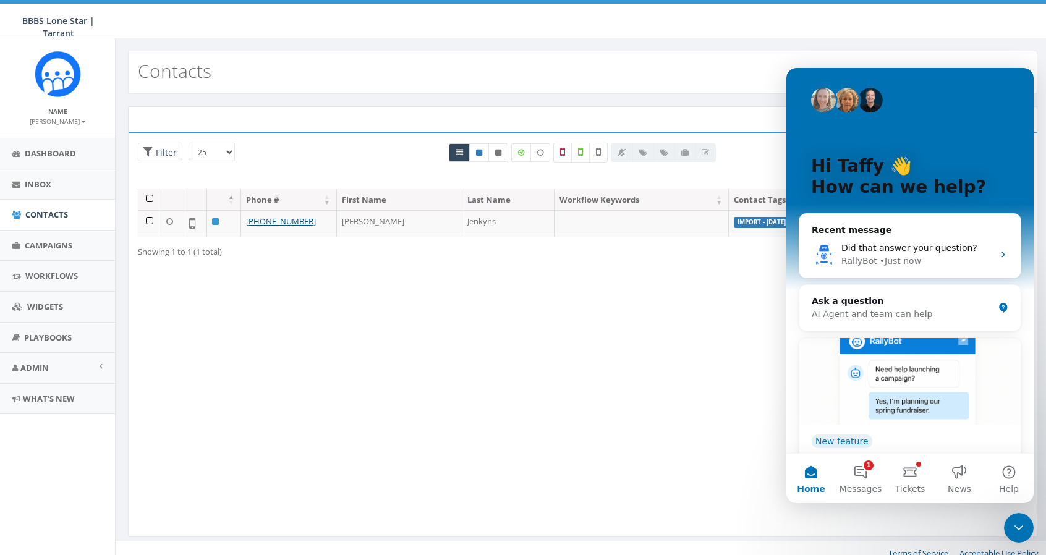
click at [695, 29] on div "BBBS Lone Star | Tarrant BBBS Lone Star | Tarrant Profile Sign Out 1.01 % of Av…" at bounding box center [523, 19] width 1046 height 38
click at [1024, 526] on icon "Close Intercom Messenger" at bounding box center [1019, 528] width 15 height 15
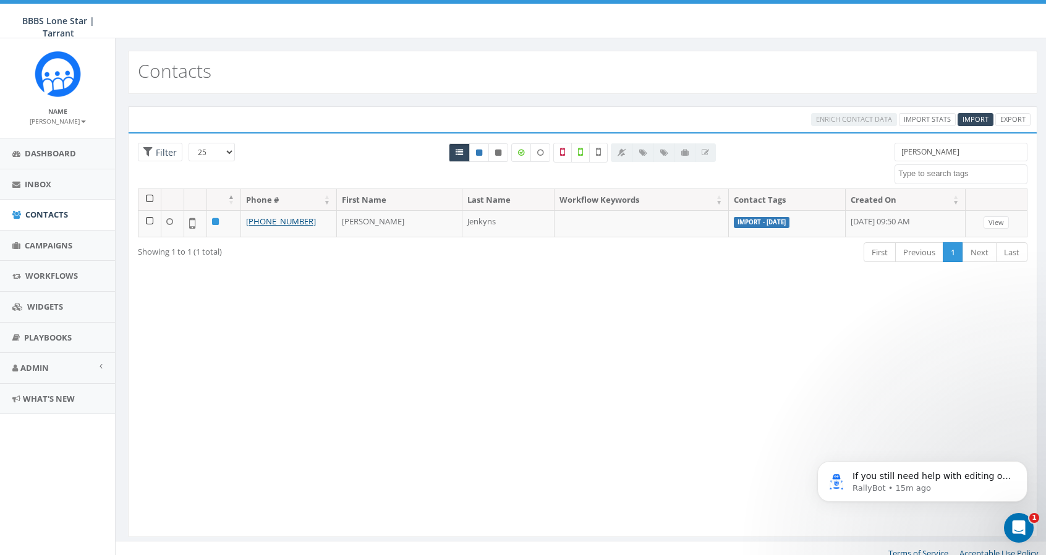
scroll to position [0, 0]
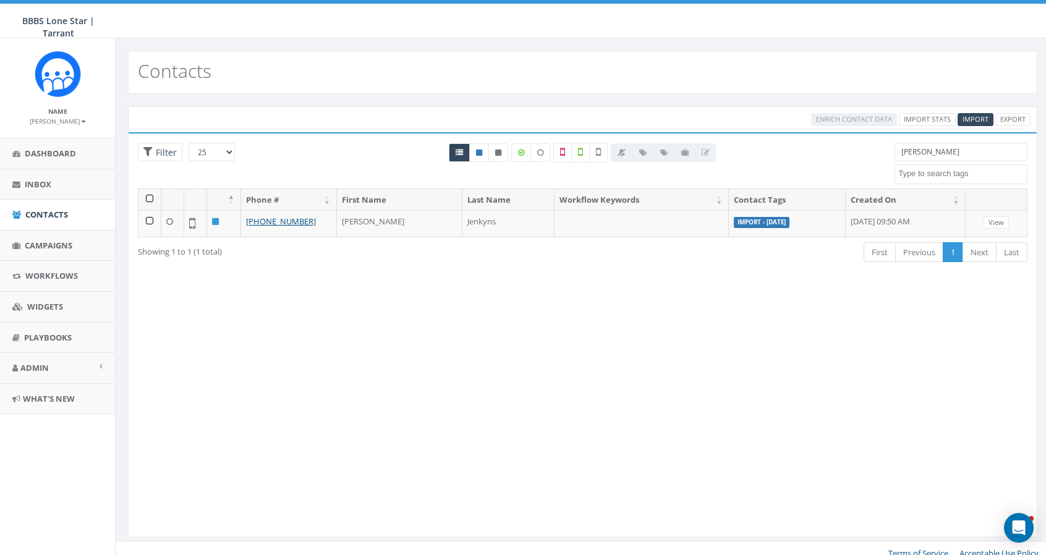
select select
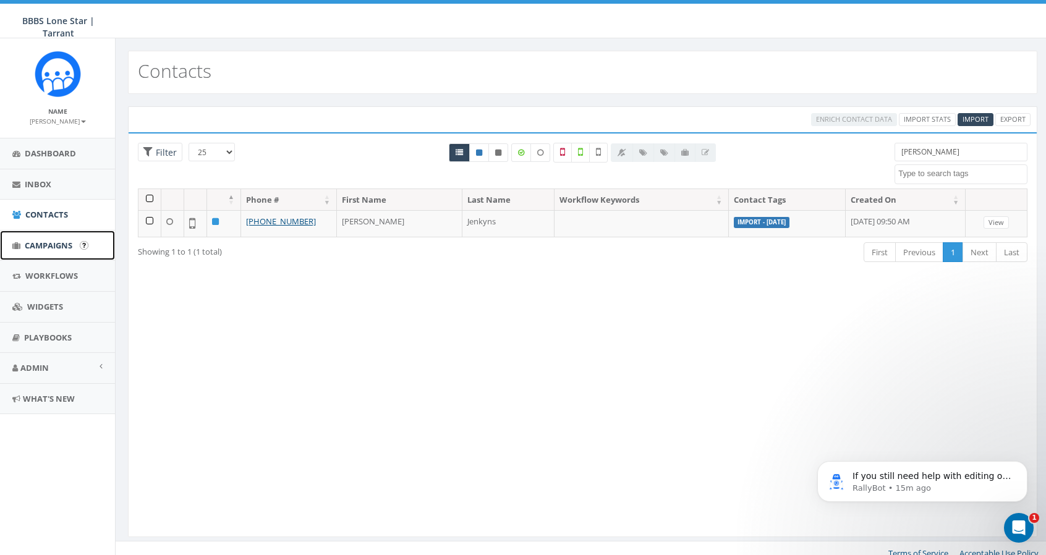
click at [43, 250] on span "Campaigns" at bounding box center [49, 245] width 48 height 11
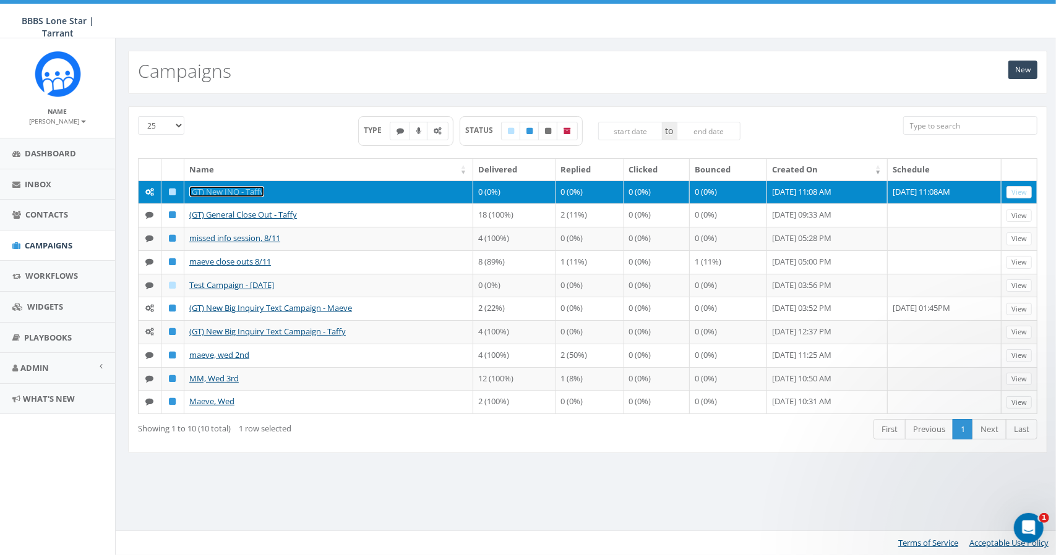
click at [215, 189] on link "(GT) New INQ - Taffy" at bounding box center [226, 191] width 75 height 11
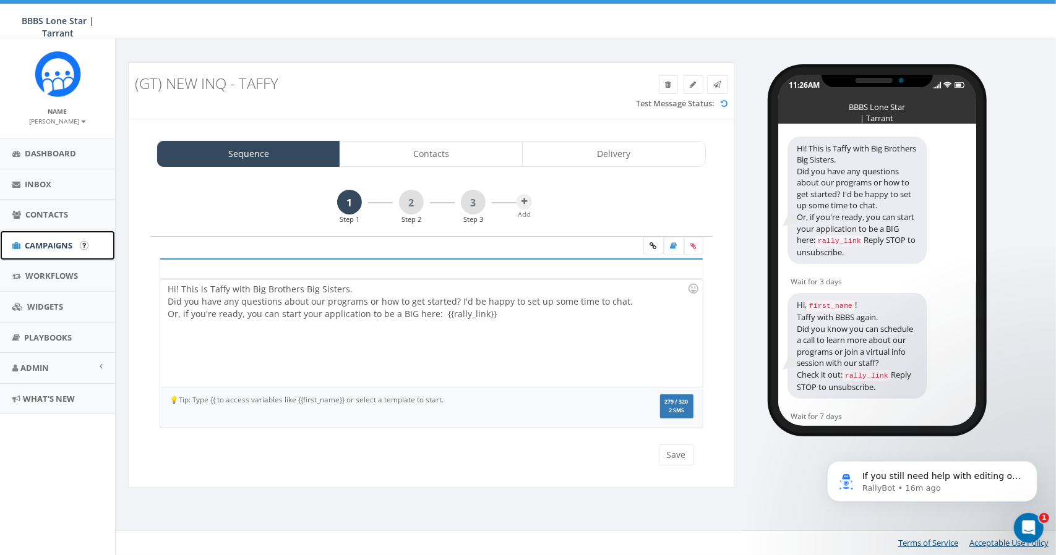
click at [47, 242] on span "Campaigns" at bounding box center [49, 245] width 48 height 11
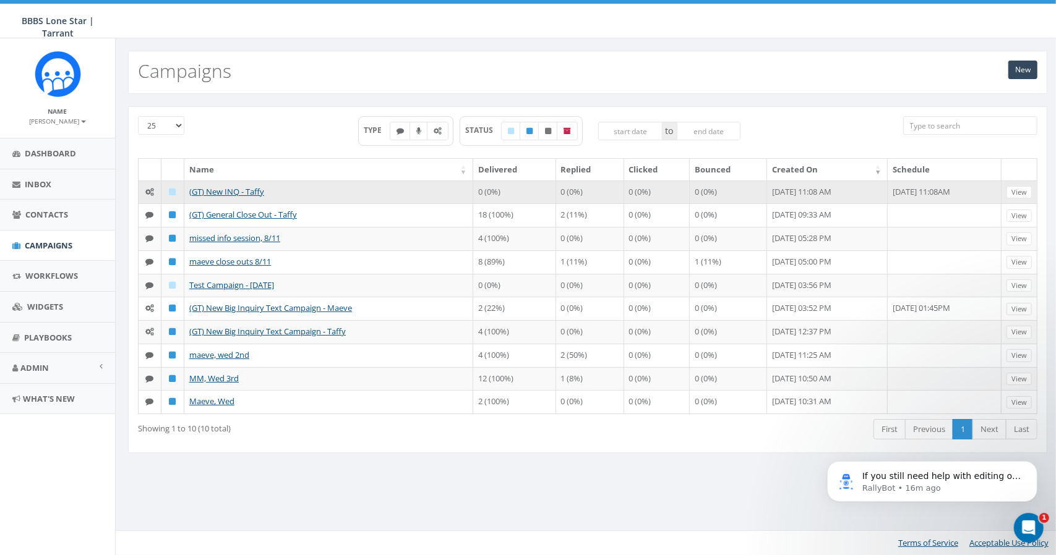
click at [150, 188] on icon at bounding box center [149, 192] width 9 height 8
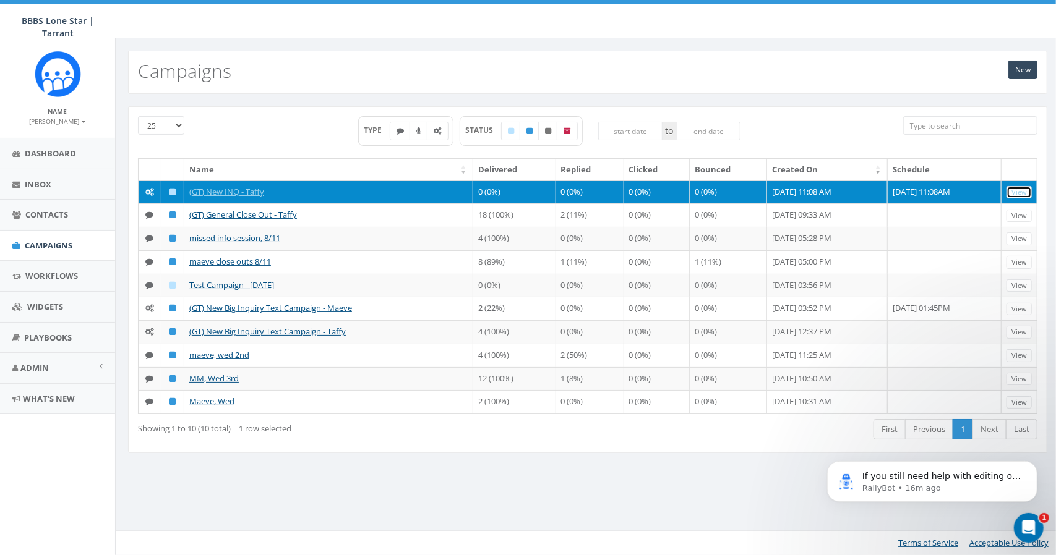
click at [1022, 186] on link "View" at bounding box center [1018, 192] width 25 height 13
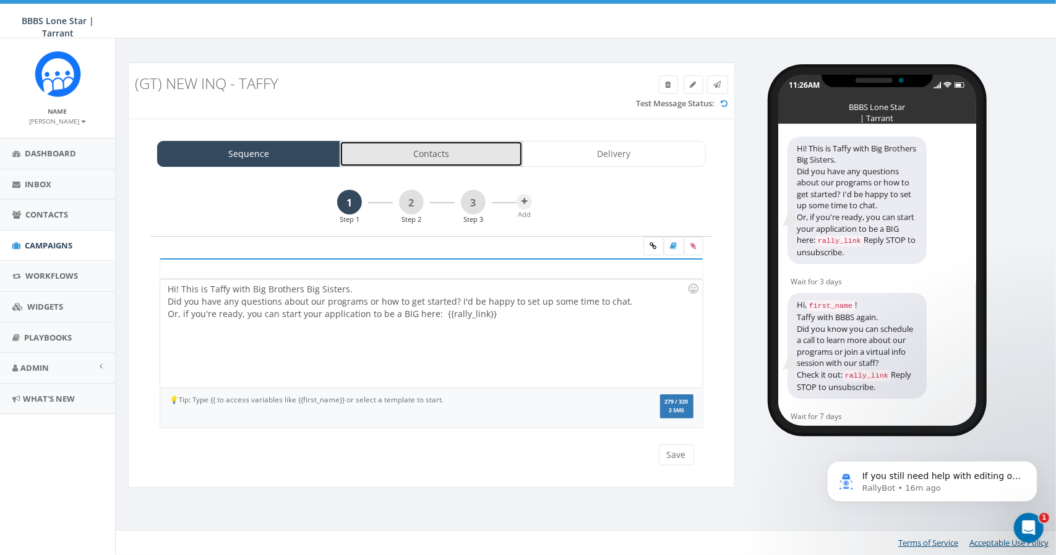
click at [481, 159] on link "Contacts" at bounding box center [431, 154] width 183 height 26
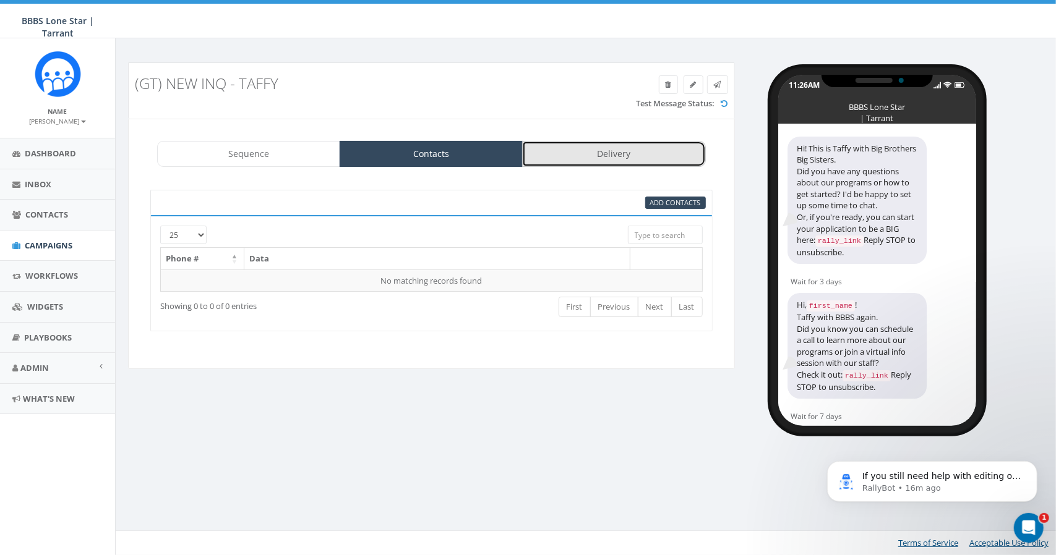
click at [557, 157] on link "Delivery" at bounding box center [613, 154] width 183 height 26
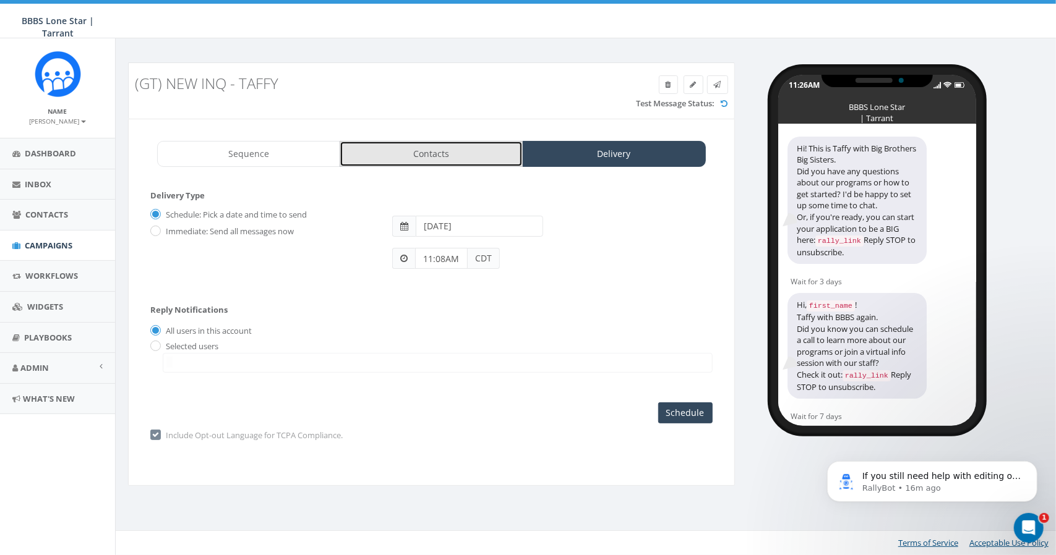
click at [453, 158] on link "Contacts" at bounding box center [431, 154] width 183 height 26
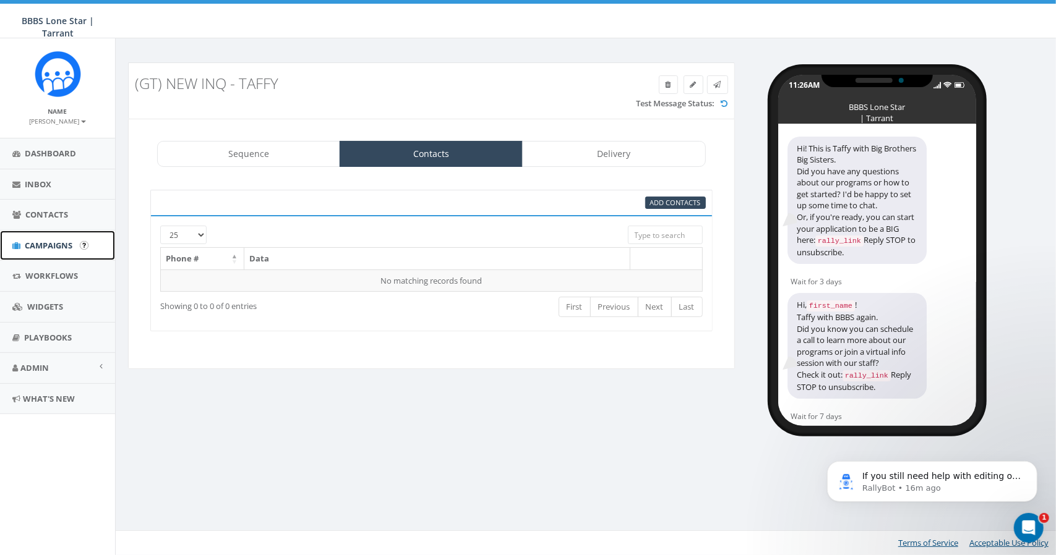
click at [56, 242] on span "Campaigns" at bounding box center [49, 245] width 48 height 11
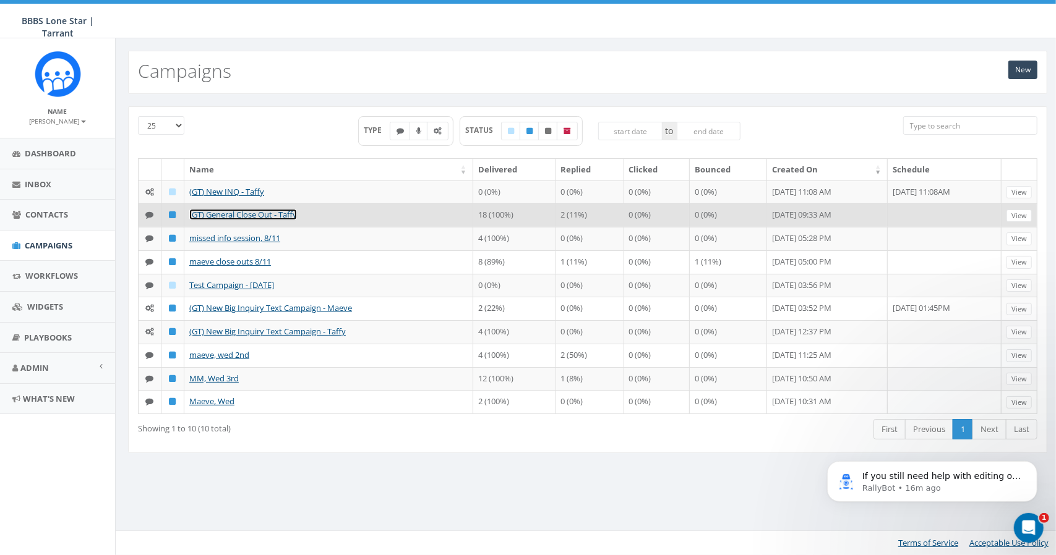
click at [221, 210] on link "(GT) General Close Out - Taffy" at bounding box center [243, 214] width 108 height 11
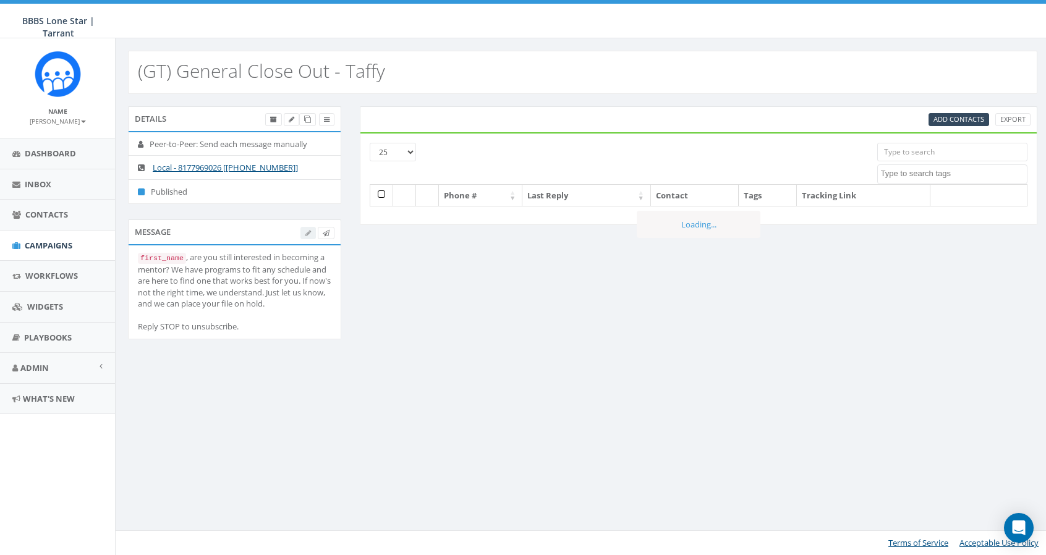
select select
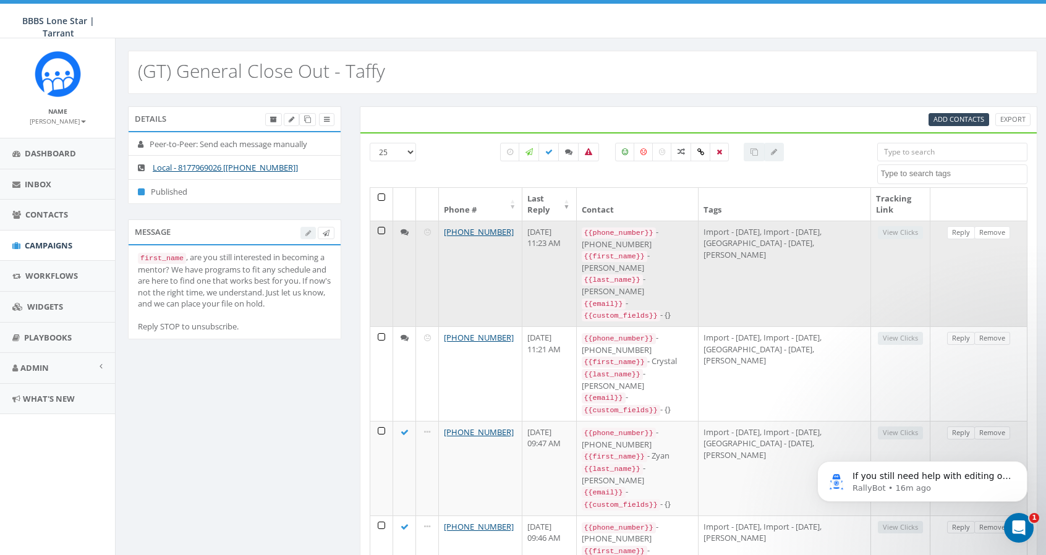
click at [403, 229] on icon at bounding box center [405, 232] width 8 height 8
click at [957, 231] on link "Reply" at bounding box center [961, 232] width 28 height 13
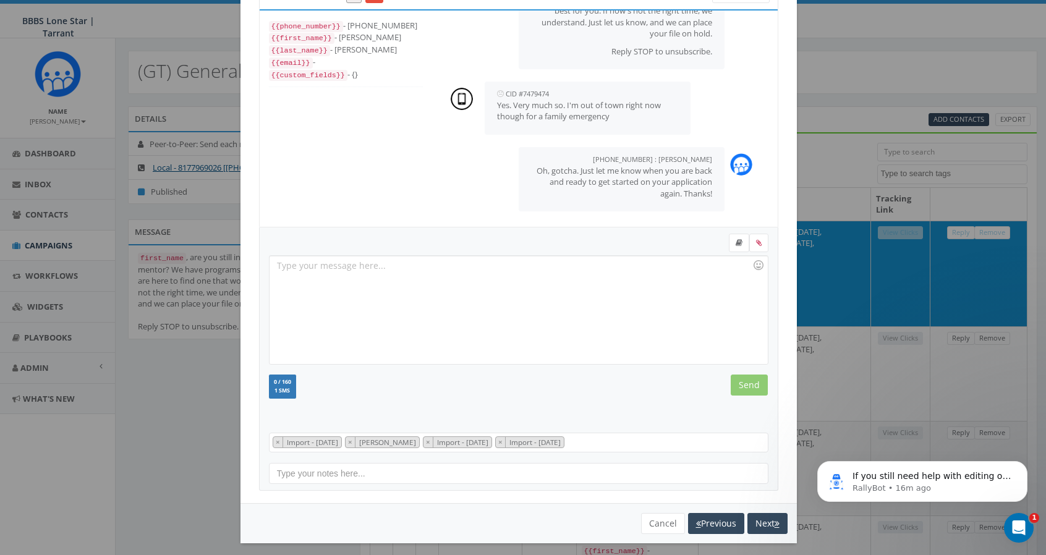
scroll to position [61, 0]
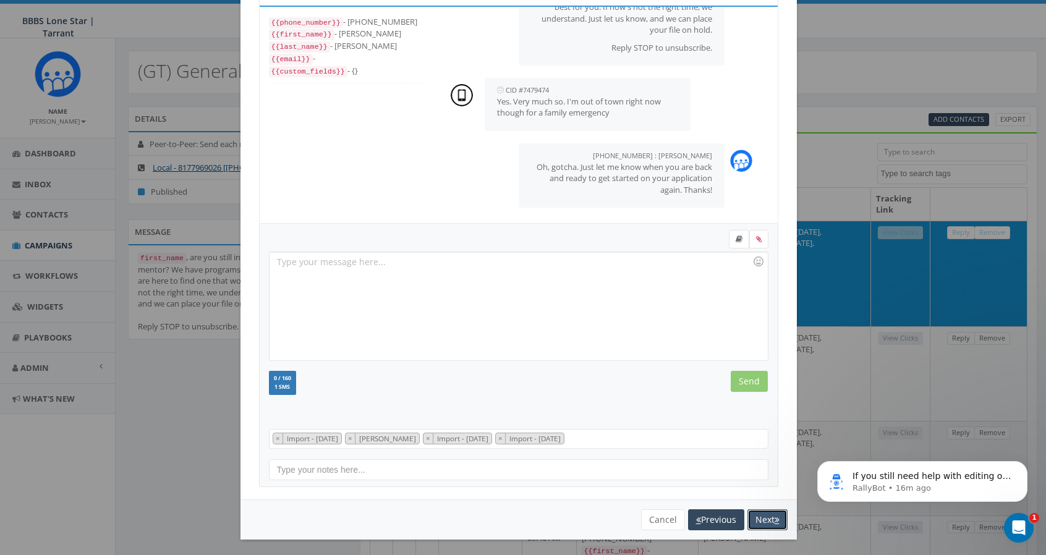
click at [761, 514] on button "Next" at bounding box center [768, 520] width 40 height 21
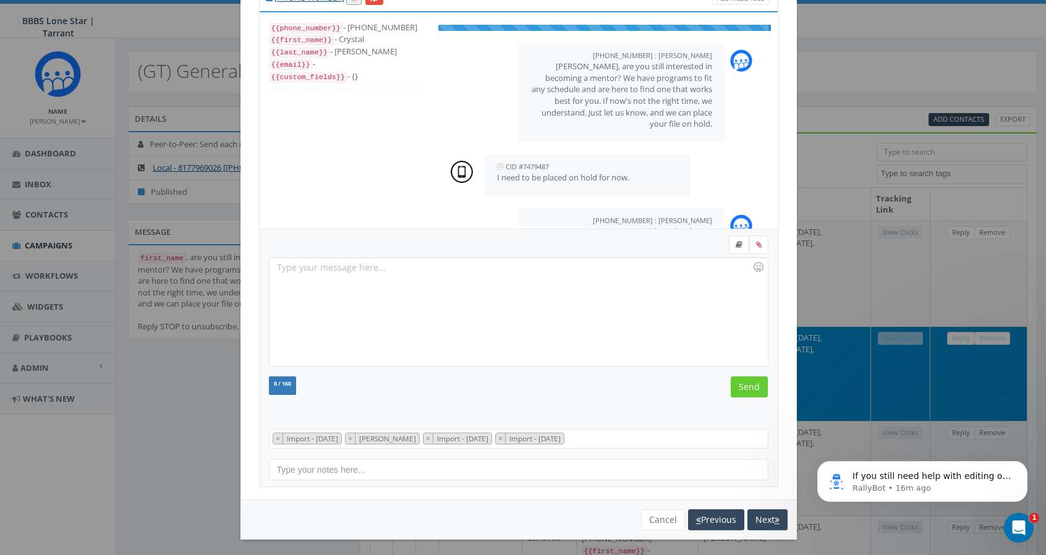
scroll to position [21, 0]
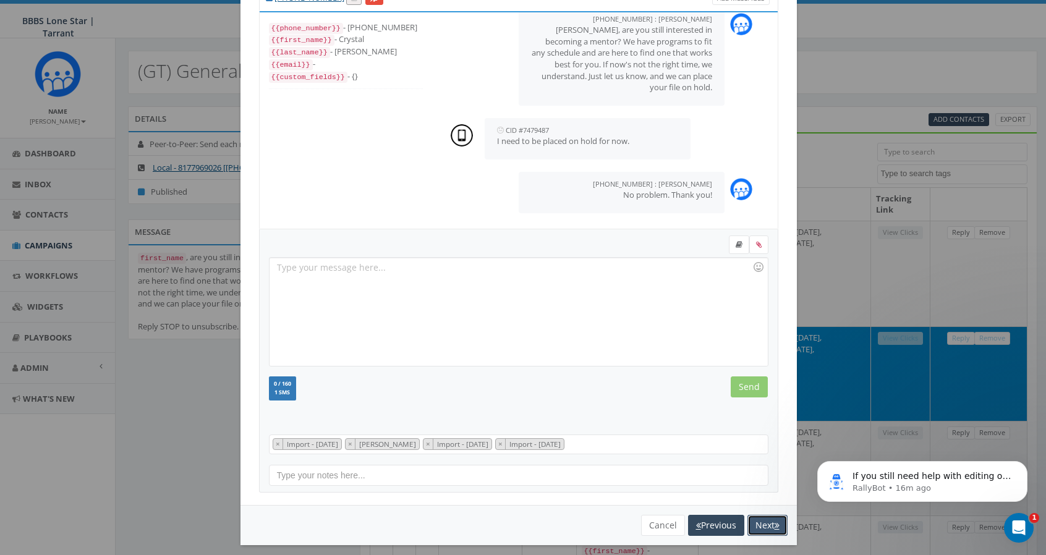
click at [761, 515] on button "Next" at bounding box center [768, 525] width 40 height 21
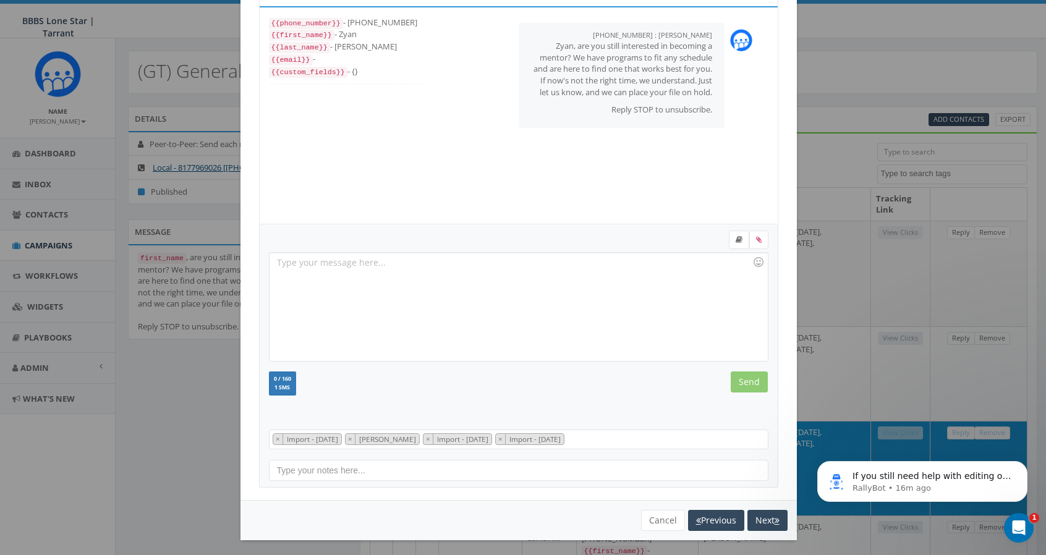
scroll to position [61, 0]
click at [653, 513] on button "Cancel" at bounding box center [663, 520] width 44 height 21
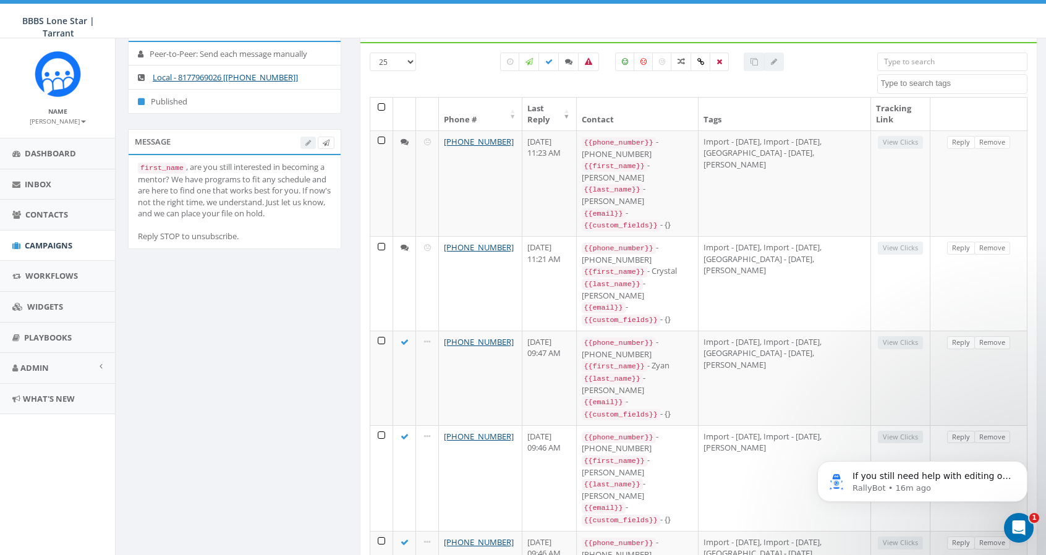
scroll to position [0, 0]
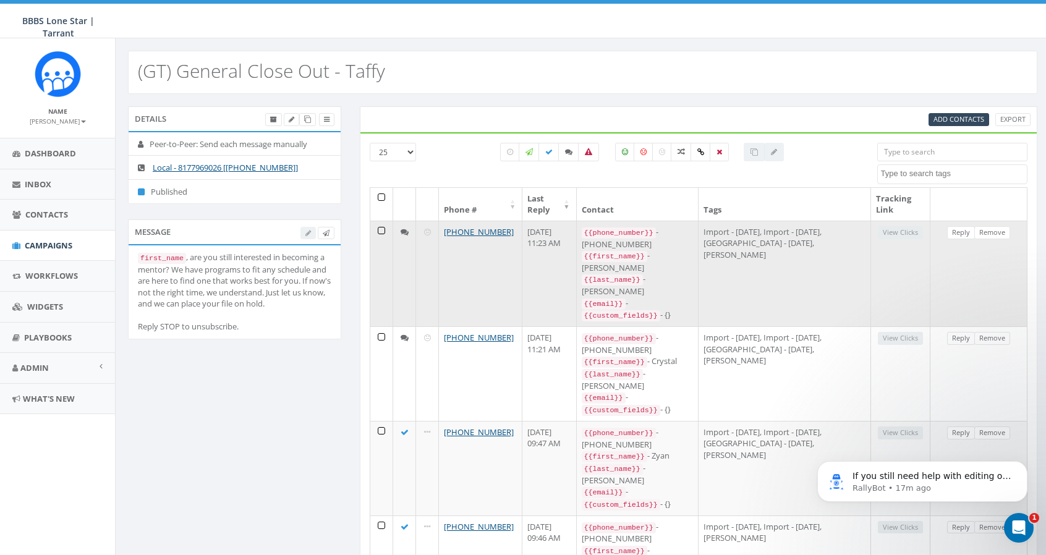
click at [426, 230] on icon at bounding box center [427, 232] width 7 height 8
click at [965, 233] on link "Reply" at bounding box center [961, 232] width 28 height 13
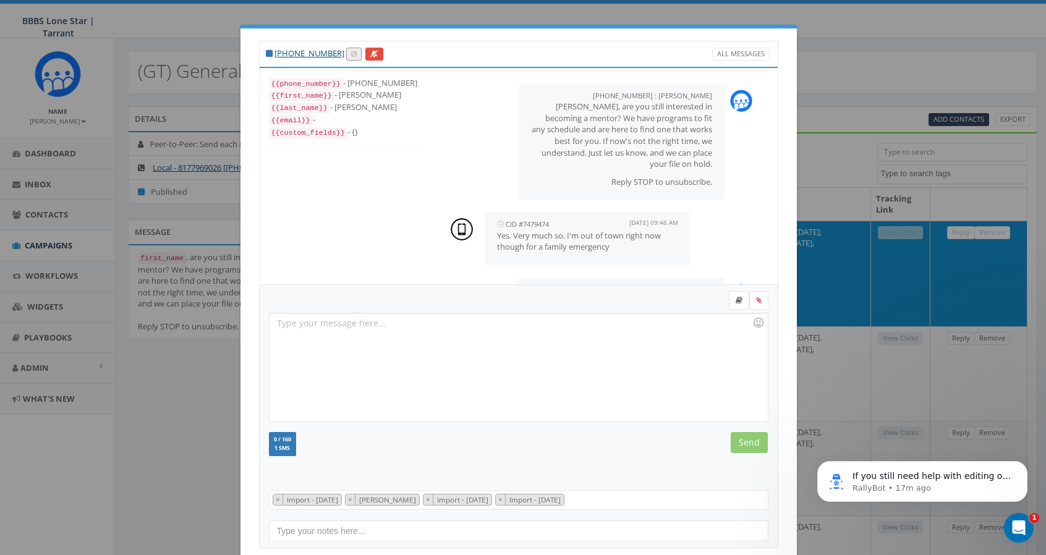
click at [497, 225] on icon at bounding box center [500, 224] width 7 height 8
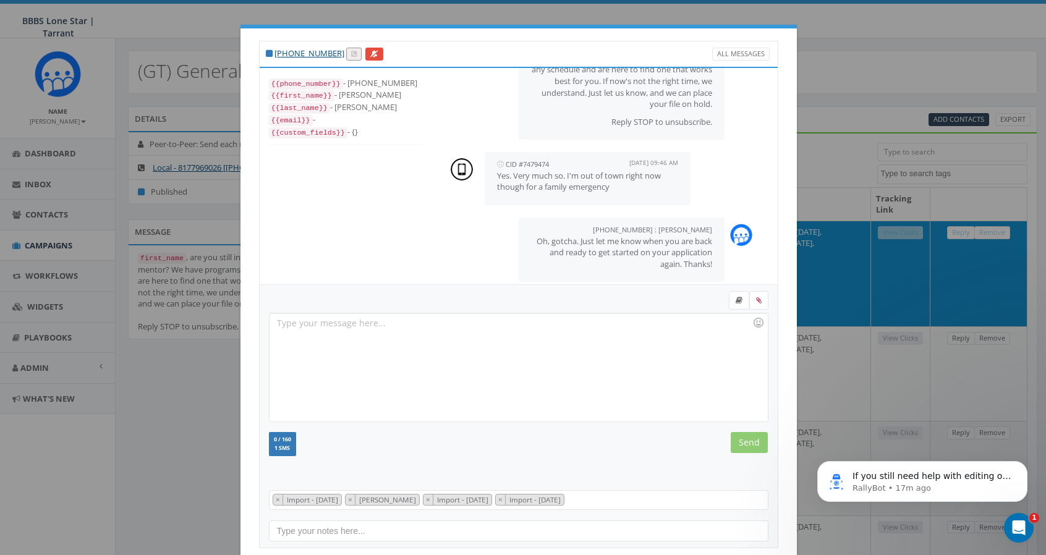
scroll to position [73, 0]
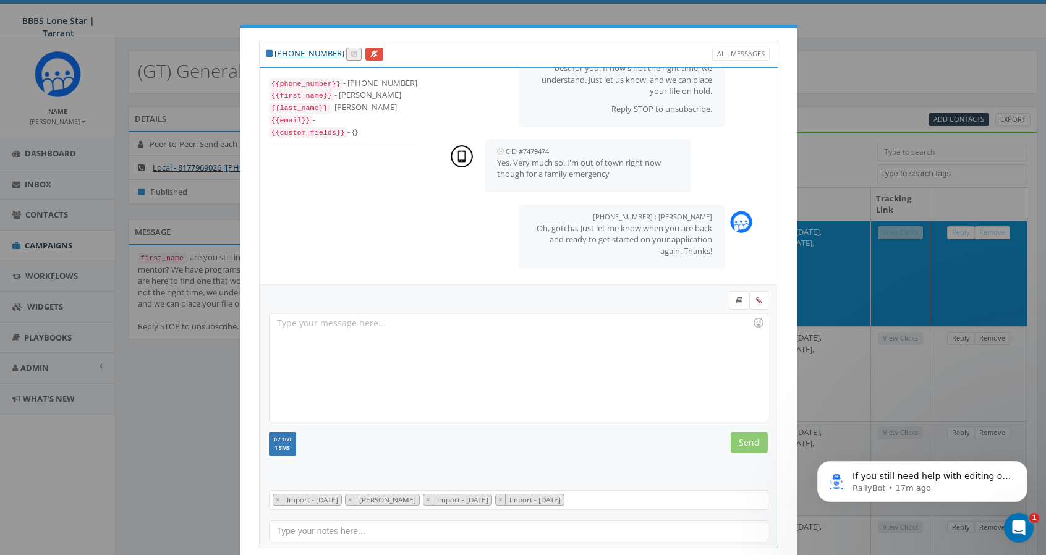
click at [883, 48] on div "+1 909-963-6658 All Messages {{phone_number}} - +19099636658 {{first_name}} - R…" at bounding box center [523, 277] width 1046 height 555
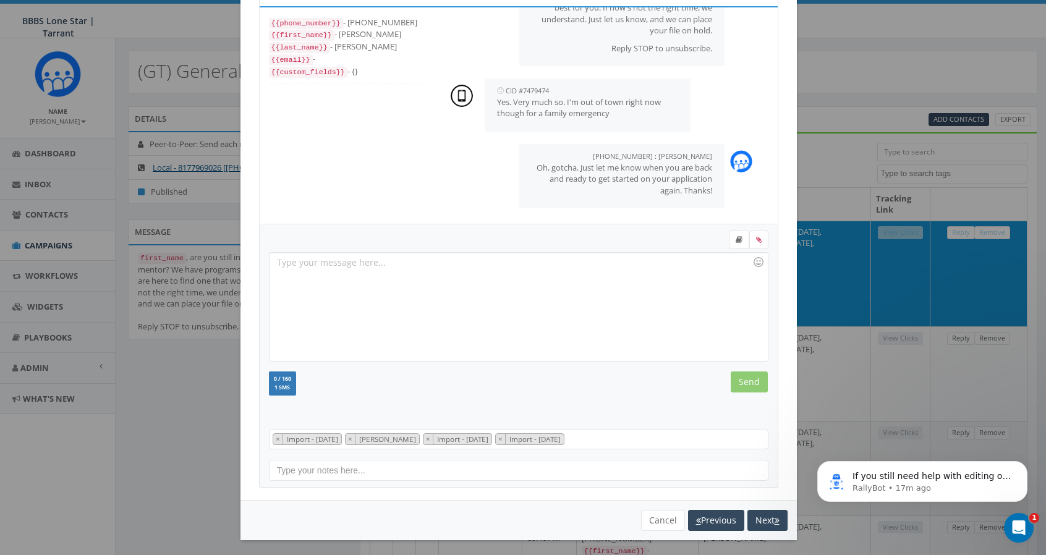
scroll to position [61, 0]
click at [661, 515] on button "Cancel" at bounding box center [663, 520] width 44 height 21
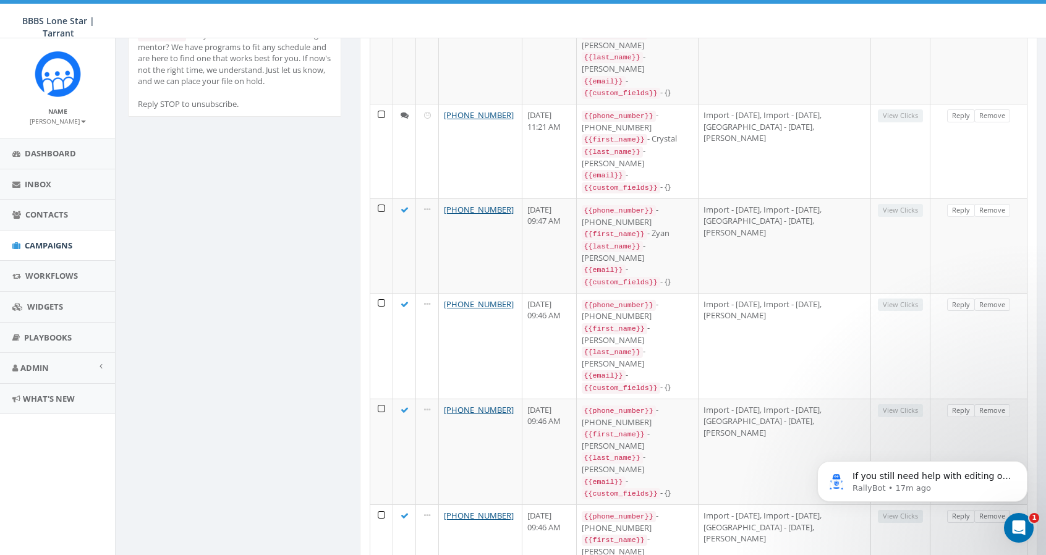
scroll to position [0, 0]
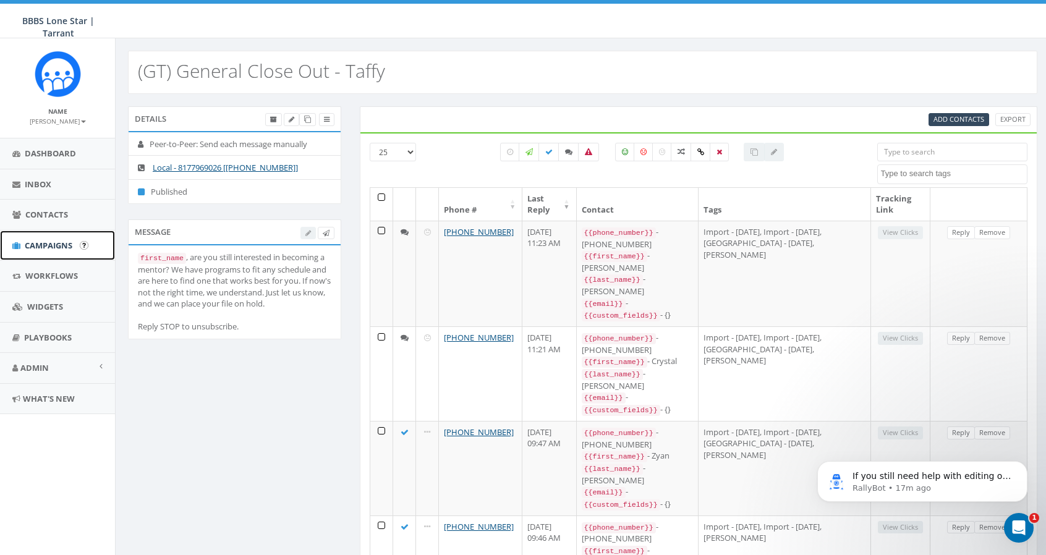
click at [58, 244] on span "Campaigns" at bounding box center [49, 245] width 48 height 11
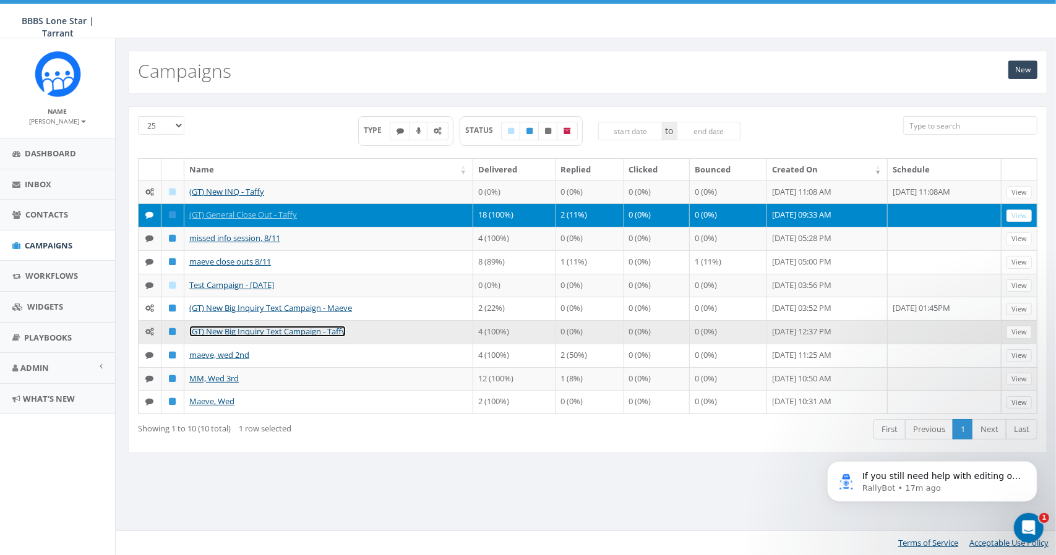
click at [244, 326] on link "(GT) New Big Inquiry Text Campaign - Taffy" at bounding box center [267, 331] width 156 height 11
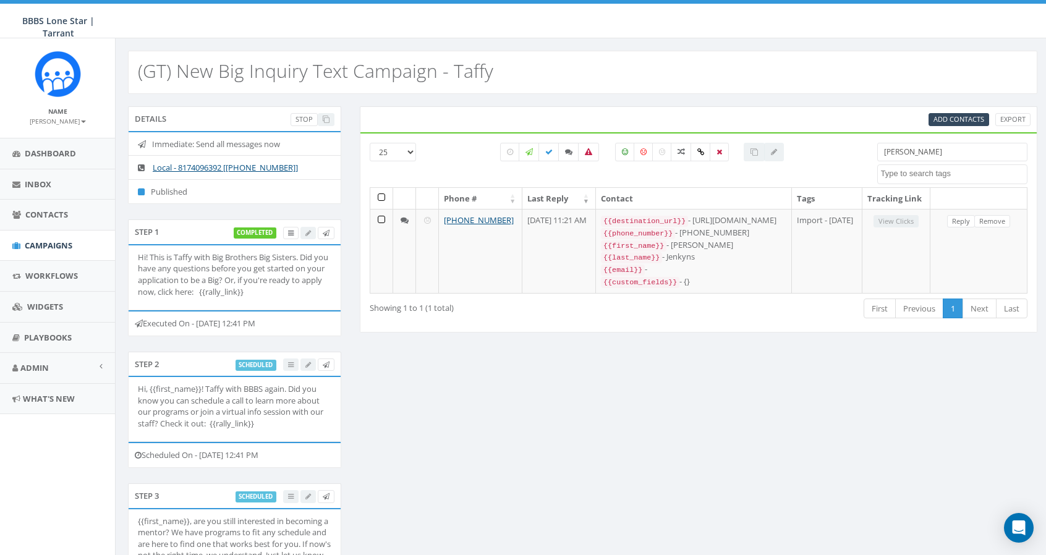
select select
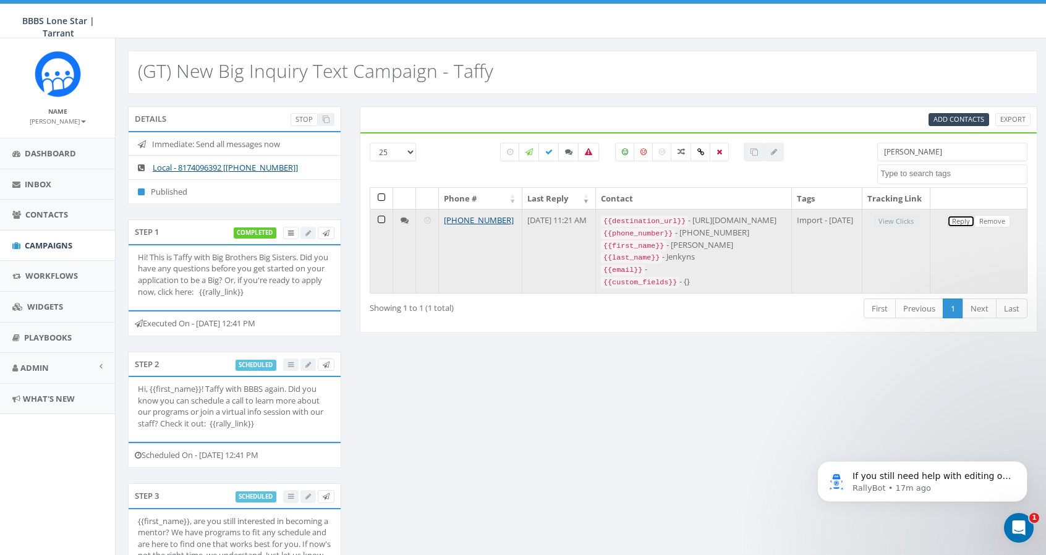
click at [965, 228] on link "Reply" at bounding box center [961, 221] width 28 height 13
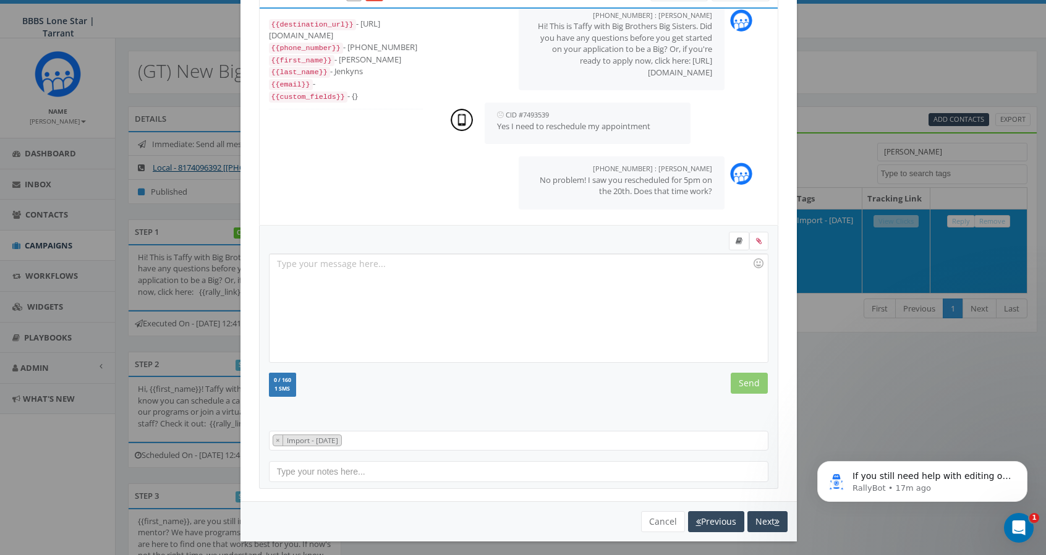
scroll to position [61, 0]
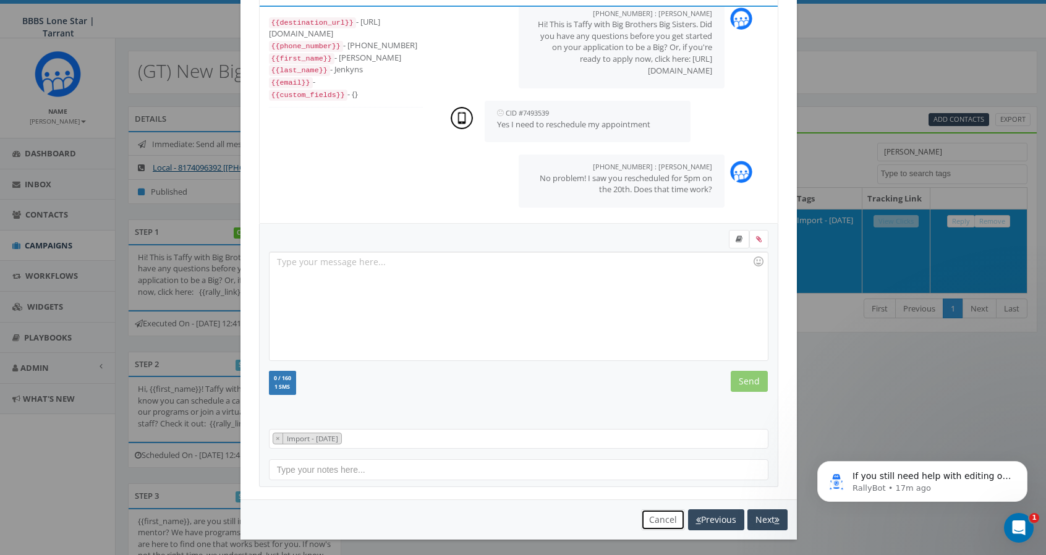
click at [661, 513] on button "Cancel" at bounding box center [663, 520] width 44 height 21
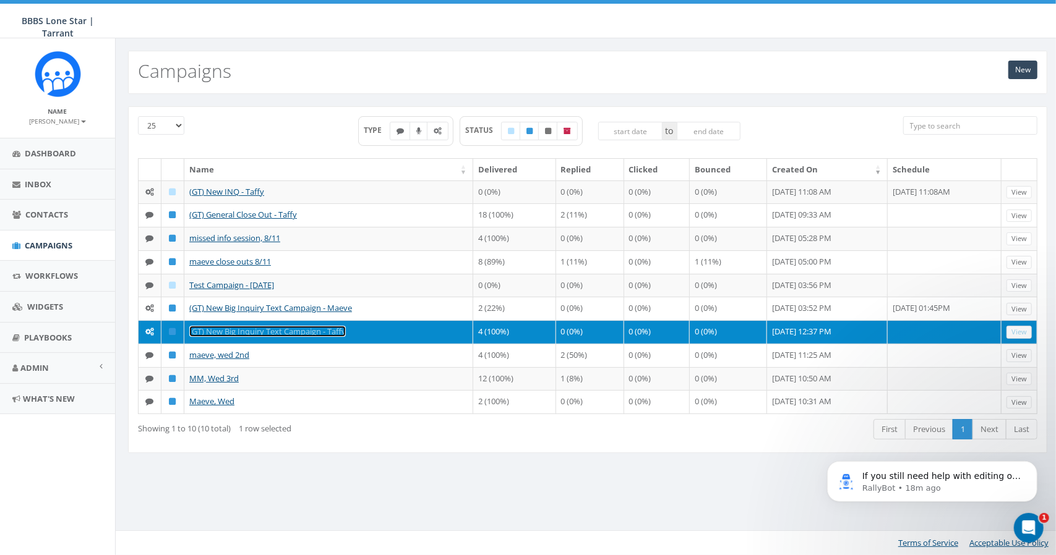
click at [255, 327] on link "(GT) New Big Inquiry Text Campaign - Taffy" at bounding box center [267, 331] width 156 height 11
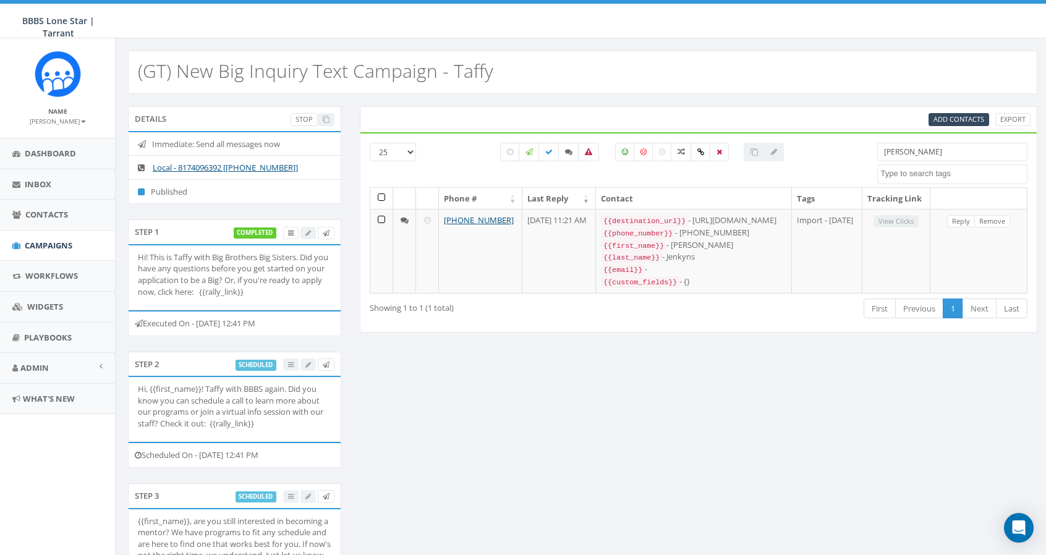
select select
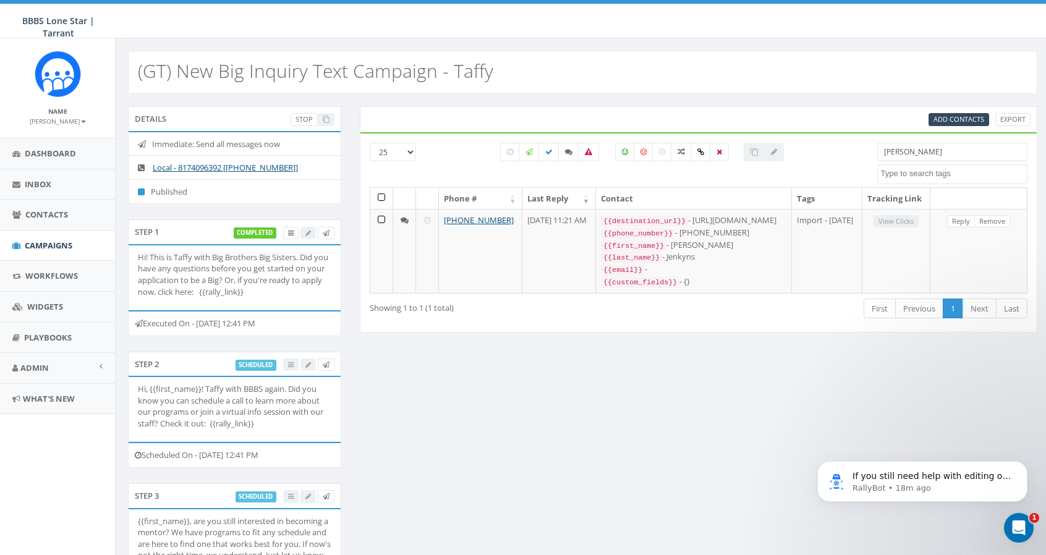
drag, startPoint x: 920, startPoint y: 150, endPoint x: 797, endPoint y: 154, distance: 123.7
click at [797, 154] on div "25 50 100 [PERSON_NAME] - [DATE] Import - [DATE] Import - [DATE] [PERSON_NAME] …" at bounding box center [699, 165] width 677 height 45
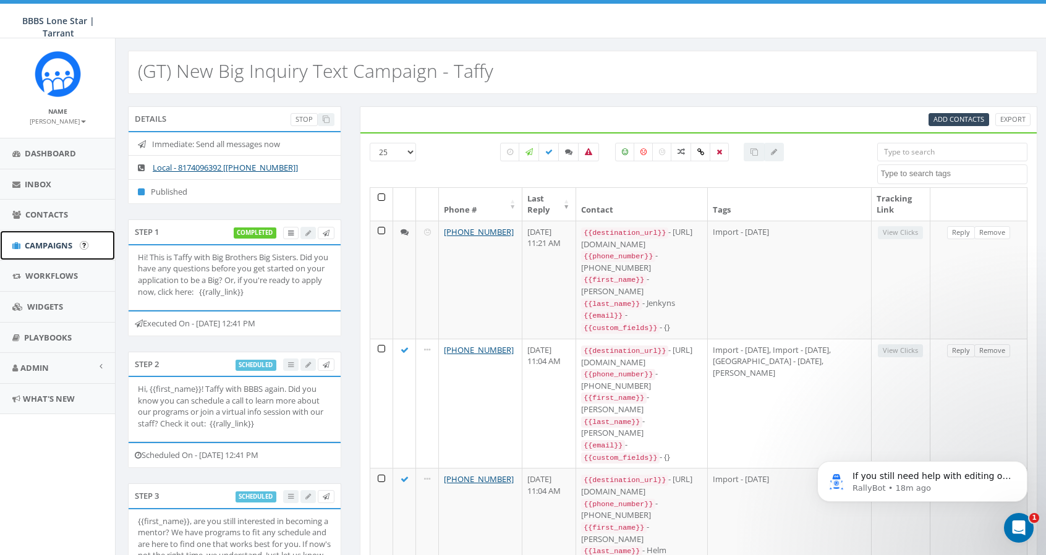
click at [46, 241] on span "Campaigns" at bounding box center [49, 245] width 48 height 11
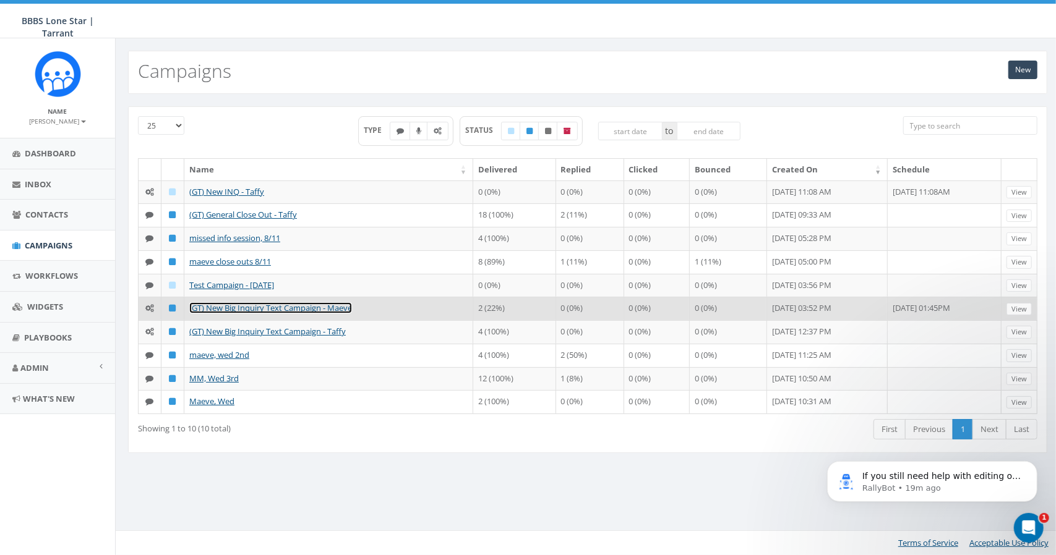
click at [260, 307] on link "(GT) New Big Inquiry Text Campaign - Maeve" at bounding box center [270, 307] width 163 height 11
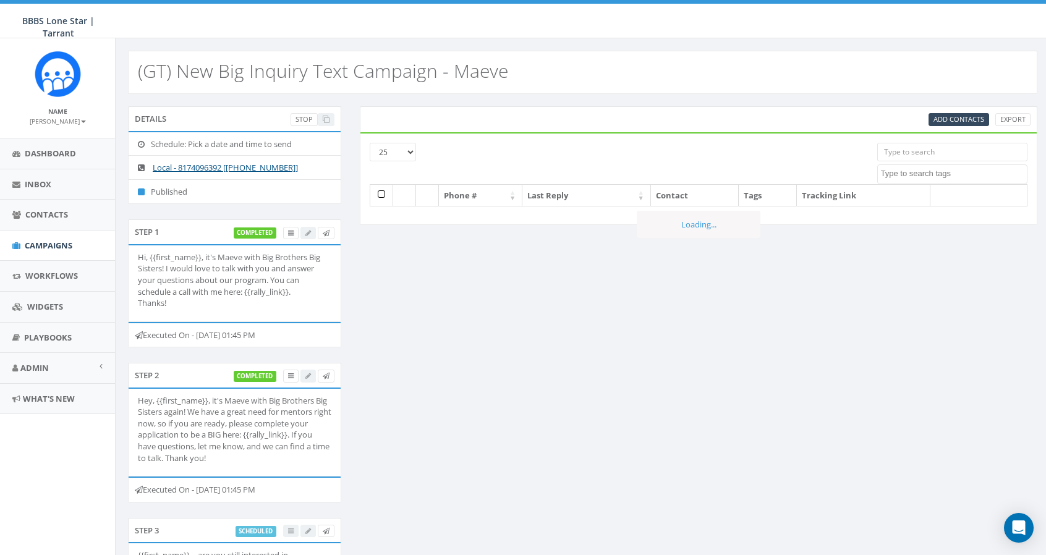
select select
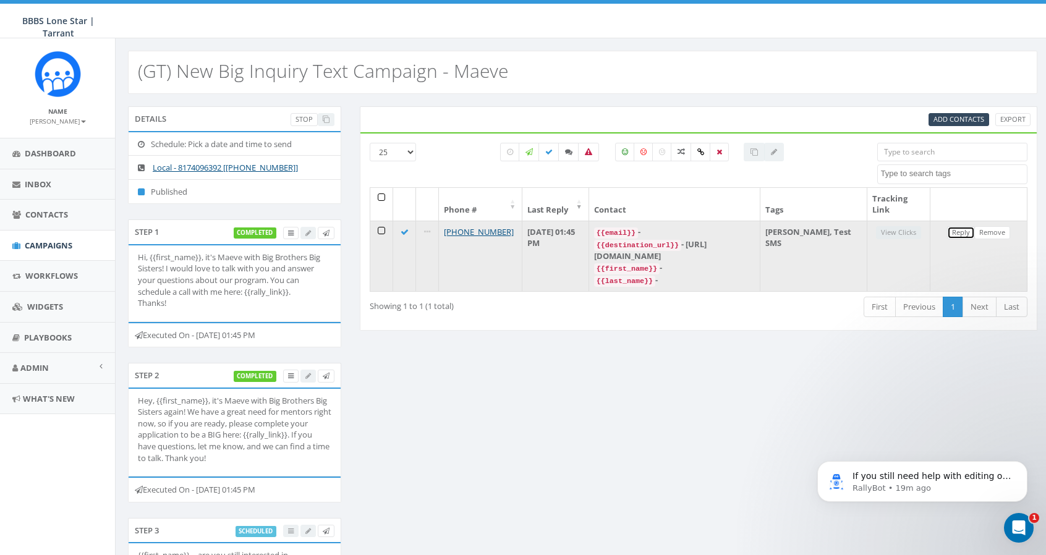
click at [958, 230] on link "Reply" at bounding box center [961, 232] width 28 height 13
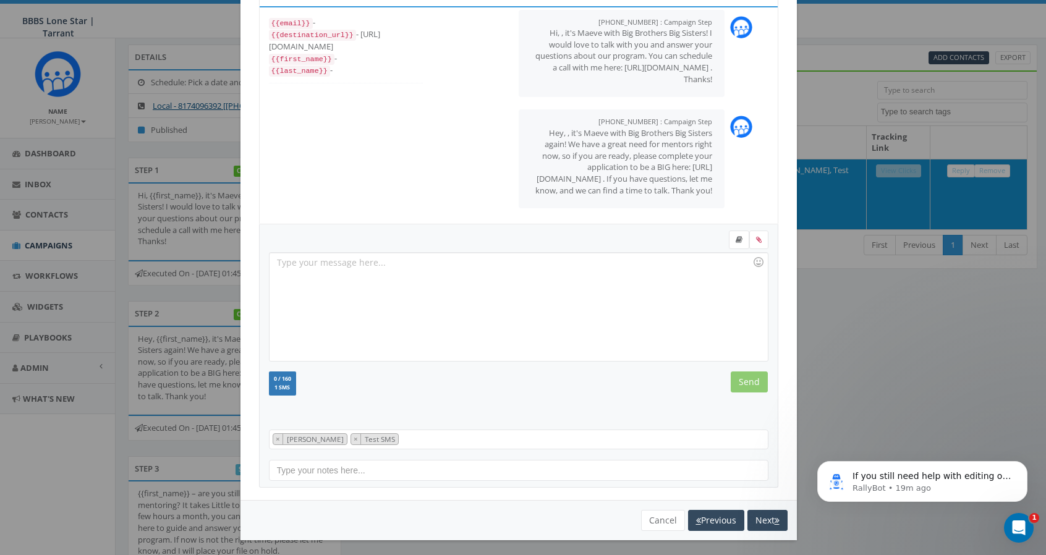
scroll to position [61, 0]
click at [659, 516] on button "Cancel" at bounding box center [663, 520] width 44 height 21
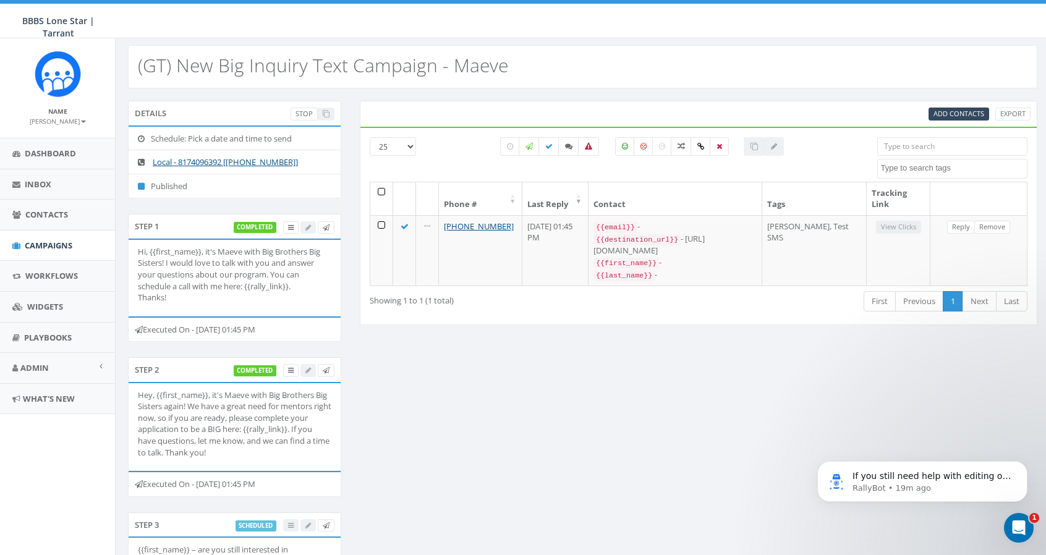
scroll to position [0, 0]
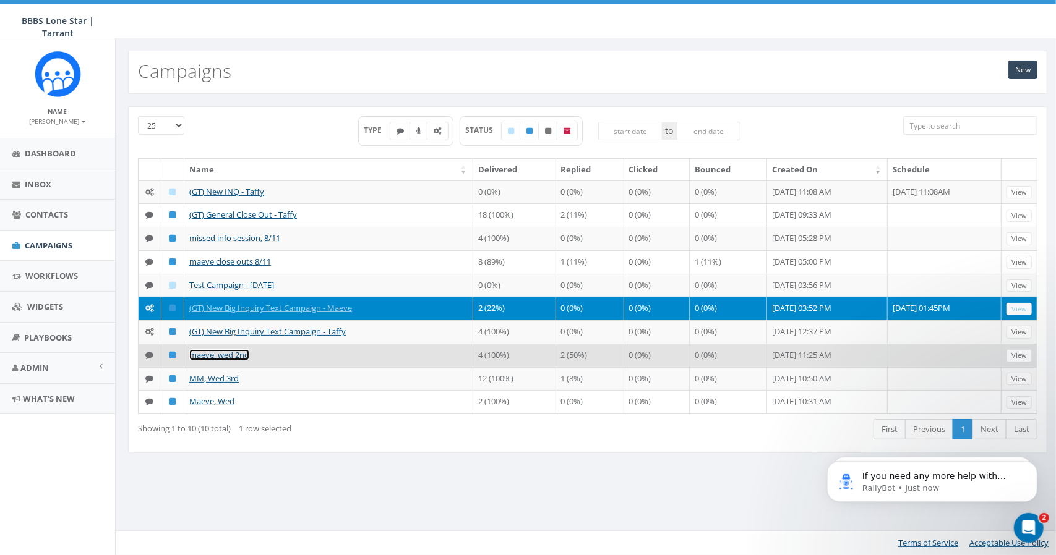
click at [230, 351] on link "maeve, wed 2nd" at bounding box center [219, 354] width 60 height 11
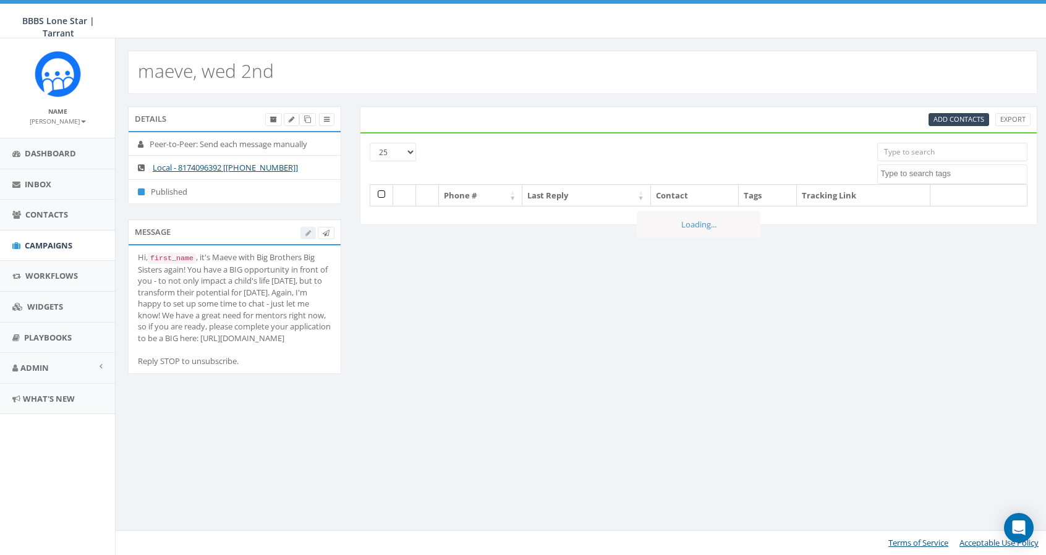
select select
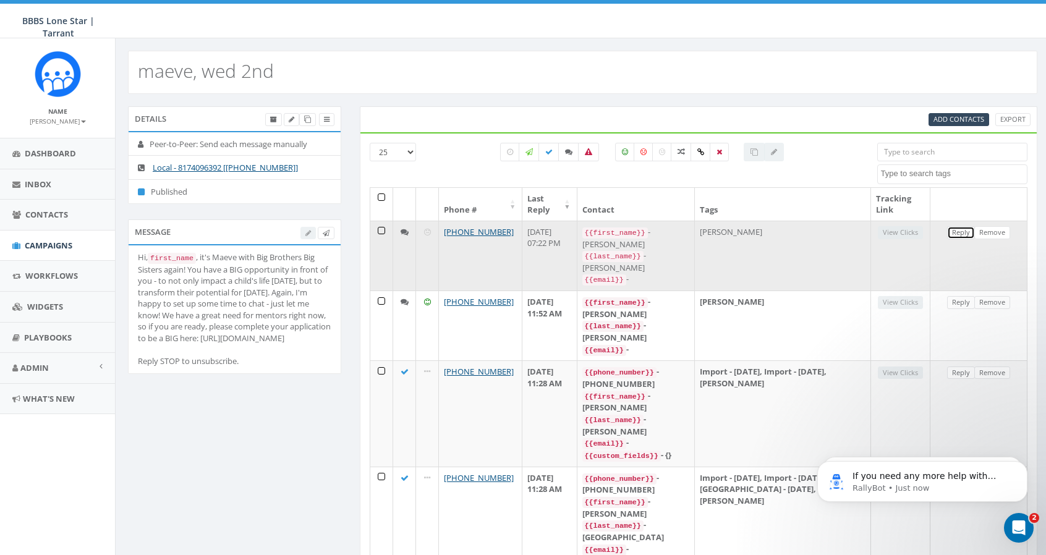
click at [963, 232] on link "Reply" at bounding box center [961, 232] width 28 height 13
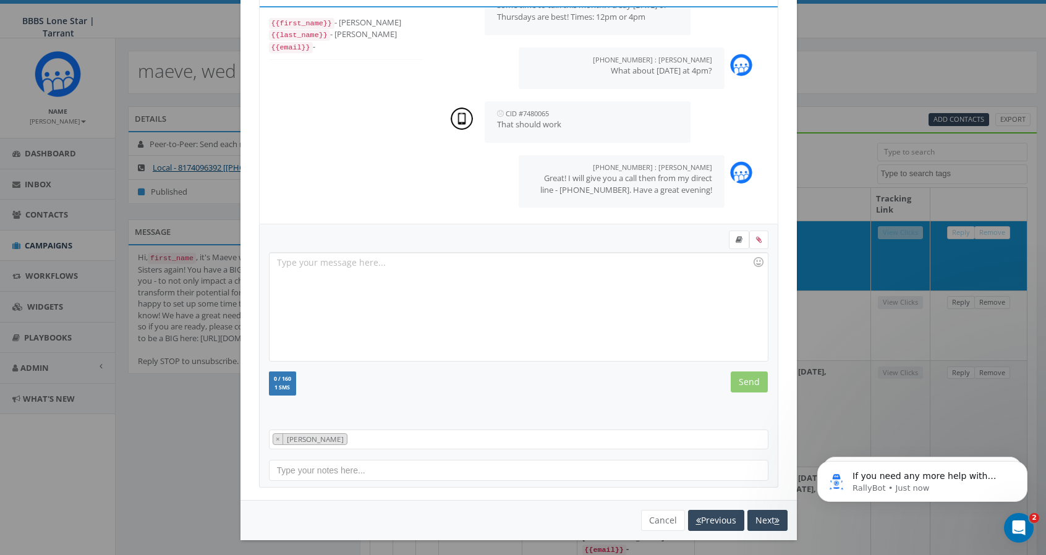
scroll to position [61, 0]
click at [644, 520] on button "Cancel" at bounding box center [663, 520] width 44 height 21
